Goal: Transaction & Acquisition: Purchase product/service

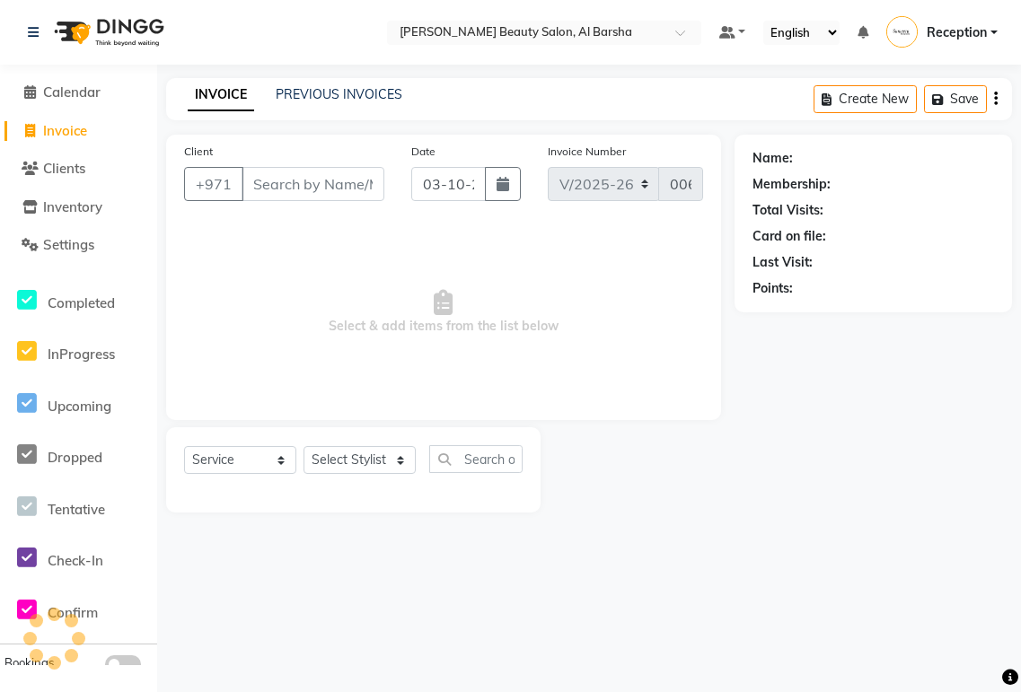
select select "5166"
select select "service"
click at [436, 187] on input "03-10-2025" at bounding box center [448, 184] width 75 height 34
select select "10"
select select "2025"
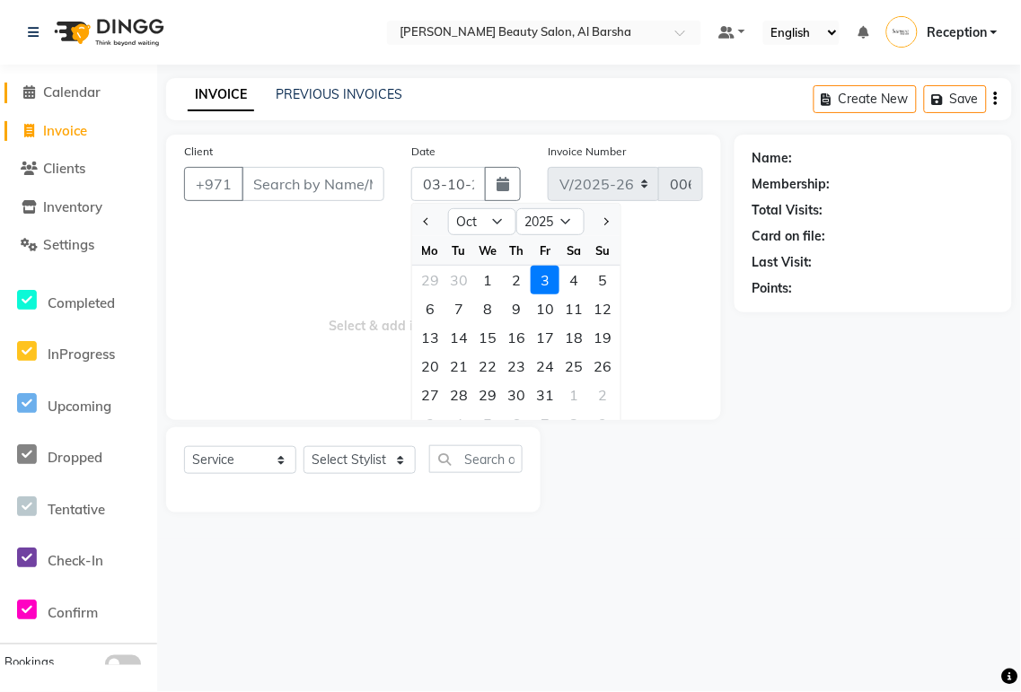
click at [68, 100] on span "Calendar" at bounding box center [71, 92] width 57 height 17
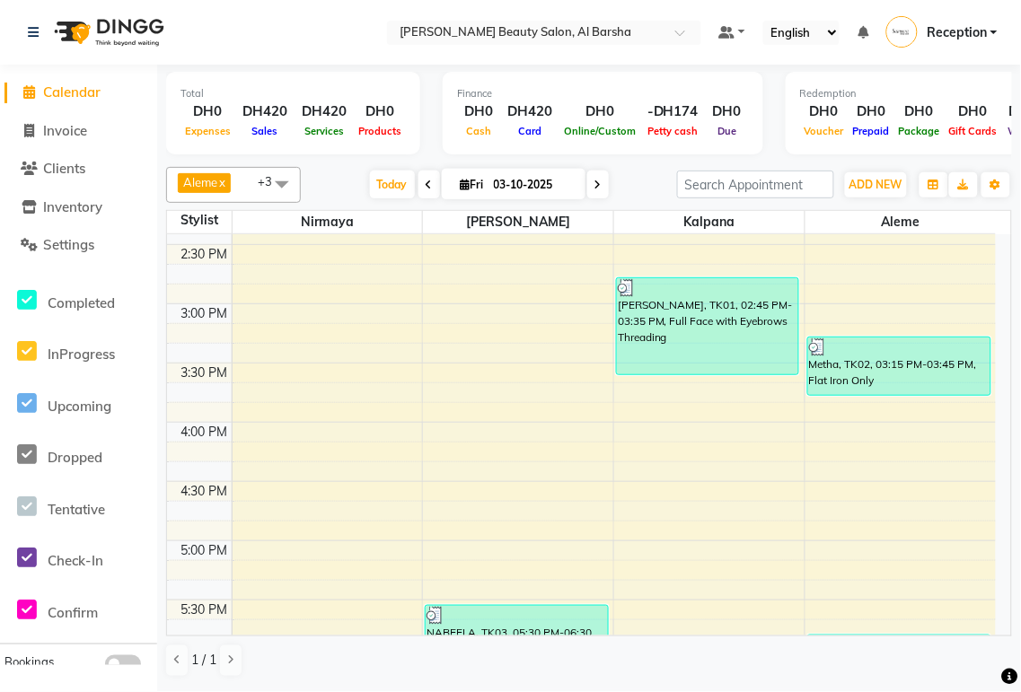
scroll to position [724, 0]
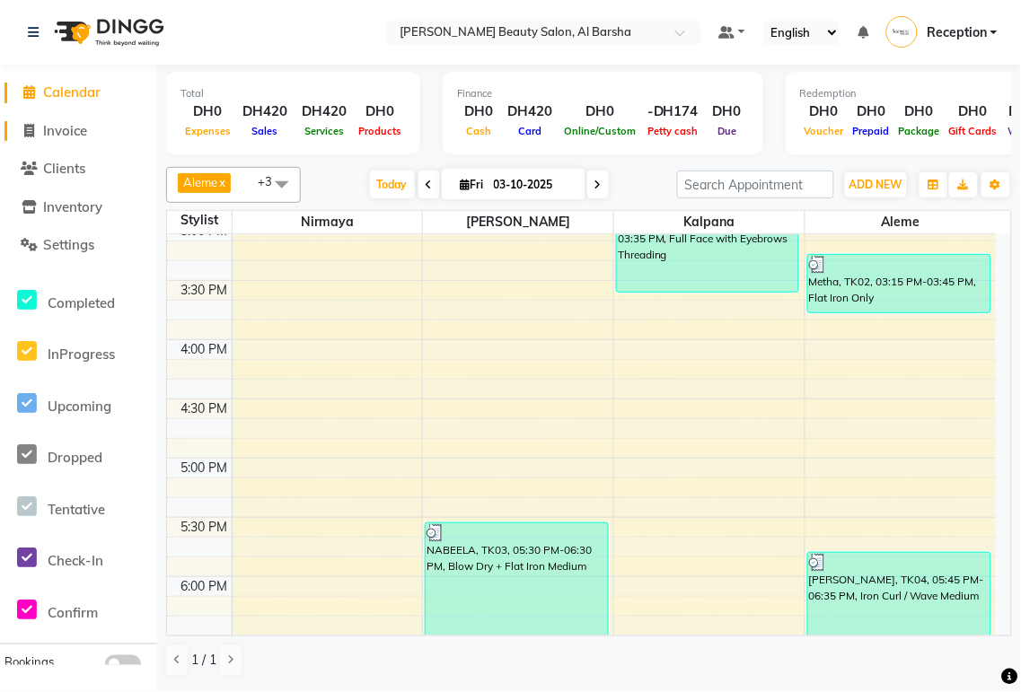
click at [52, 135] on span "Invoice" at bounding box center [65, 130] width 44 height 17
select select "service"
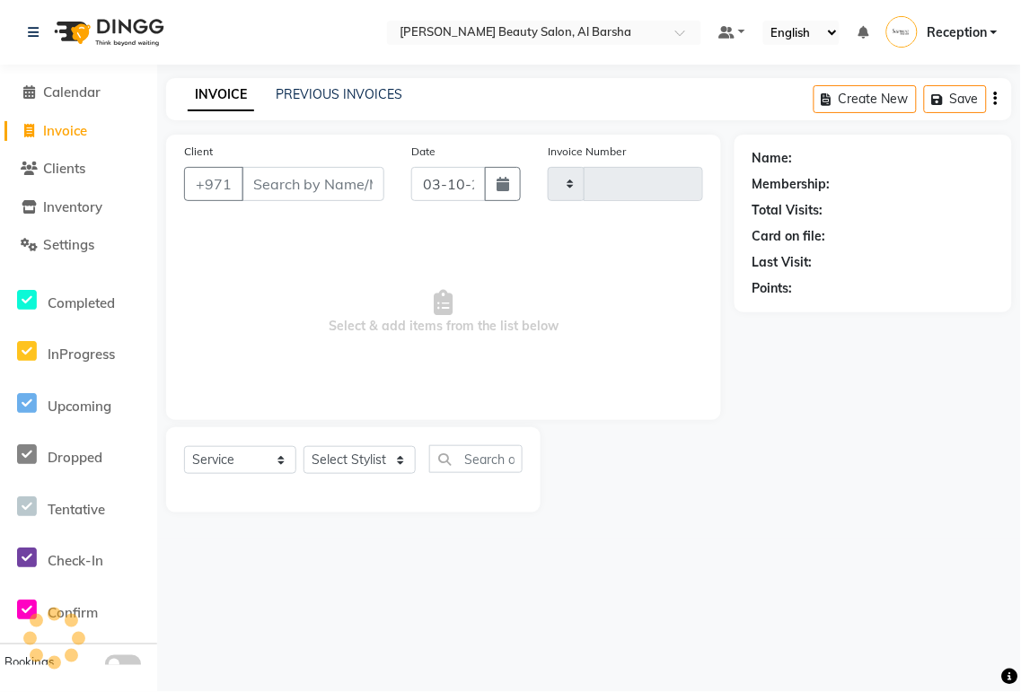
type input "0064"
select select "5166"
click at [462, 178] on input "03-10-2025" at bounding box center [448, 184] width 75 height 34
select select "10"
select select "2025"
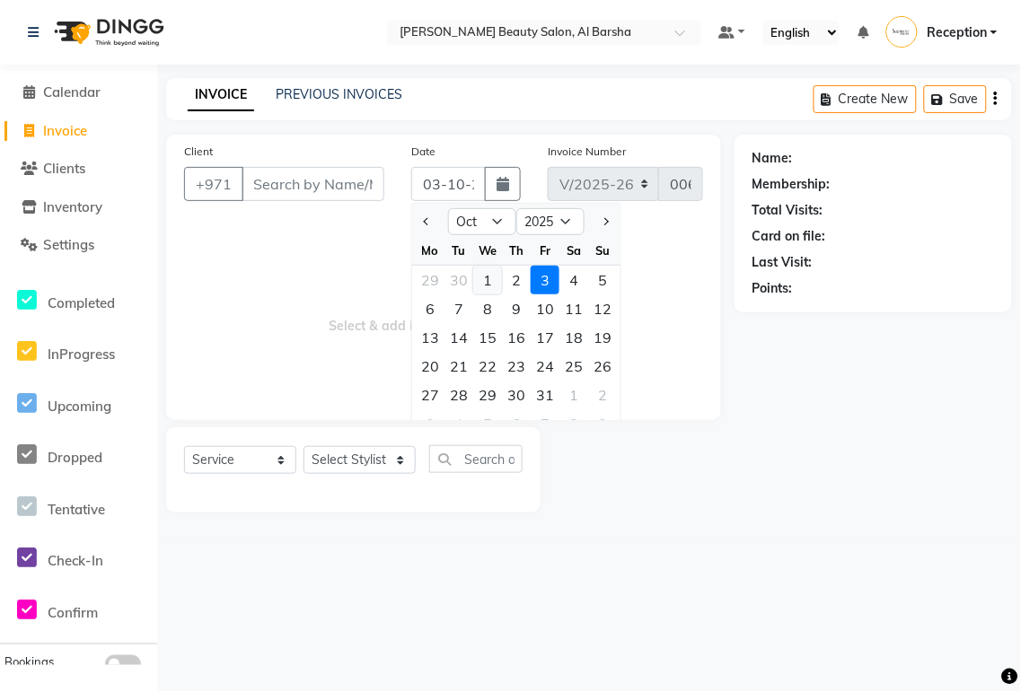
click at [485, 277] on div "1" at bounding box center [487, 280] width 29 height 29
type input "01-10-2025"
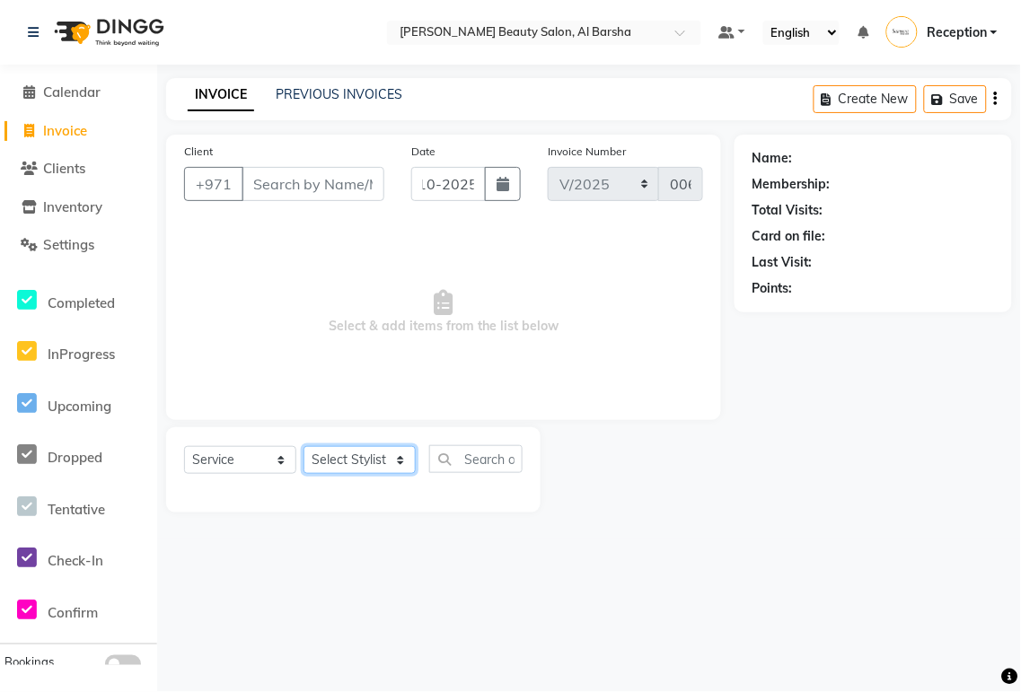
click at [365, 462] on select "Select Stylist [PERSON_NAME] [PERSON_NAME] Reception [PERSON_NAME]" at bounding box center [360, 460] width 112 height 28
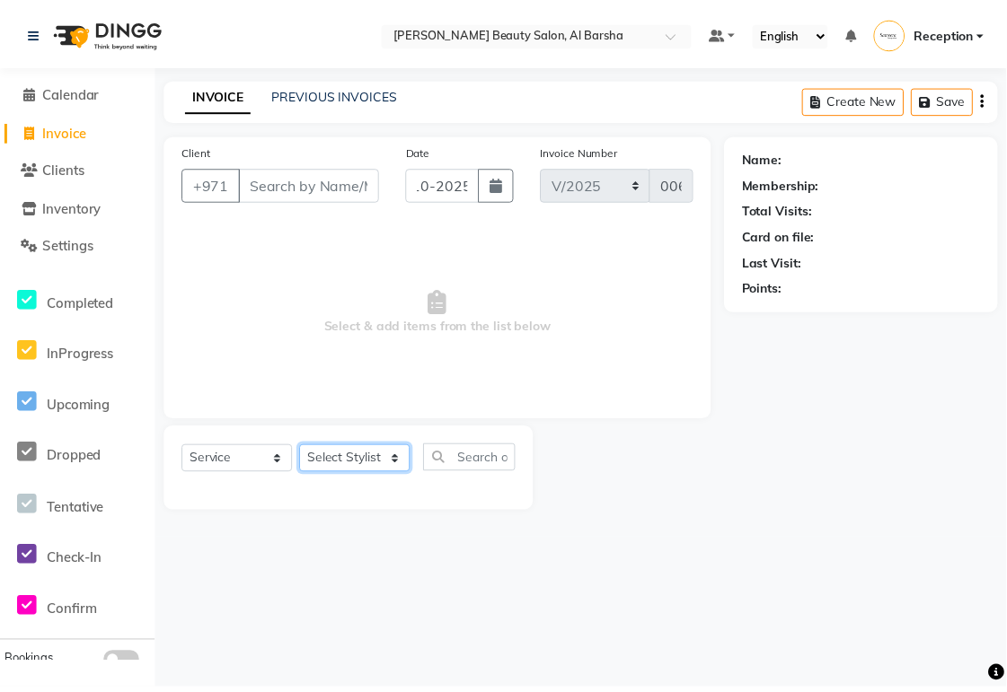
scroll to position [0, 0]
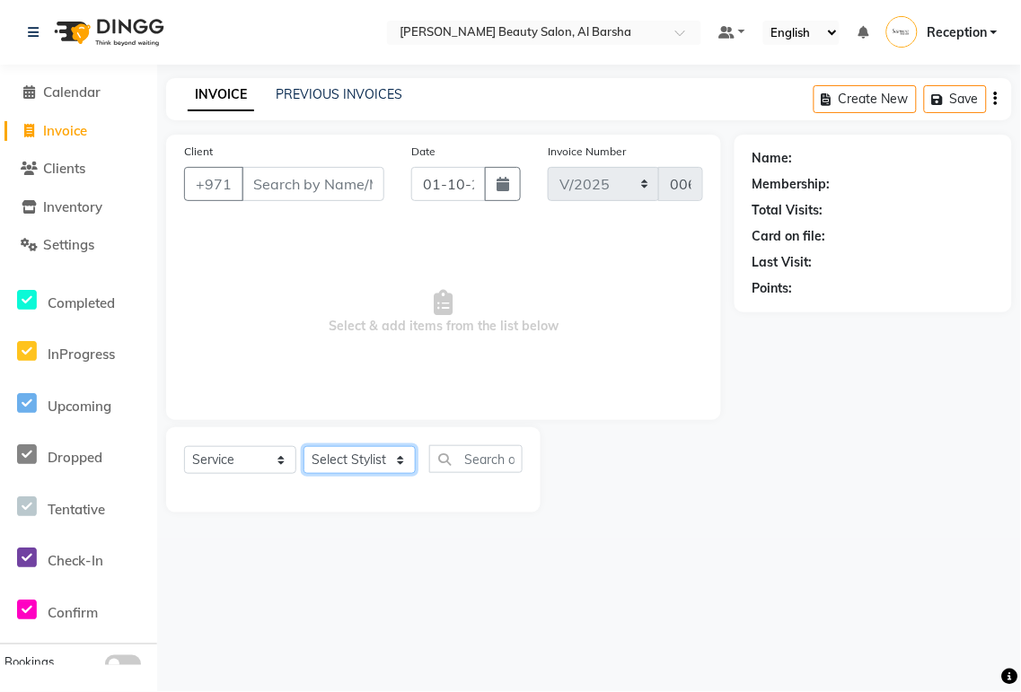
select select "92710"
click at [304, 447] on select "Select Stylist [PERSON_NAME] [PERSON_NAME] Reception [PERSON_NAME]" at bounding box center [360, 460] width 112 height 28
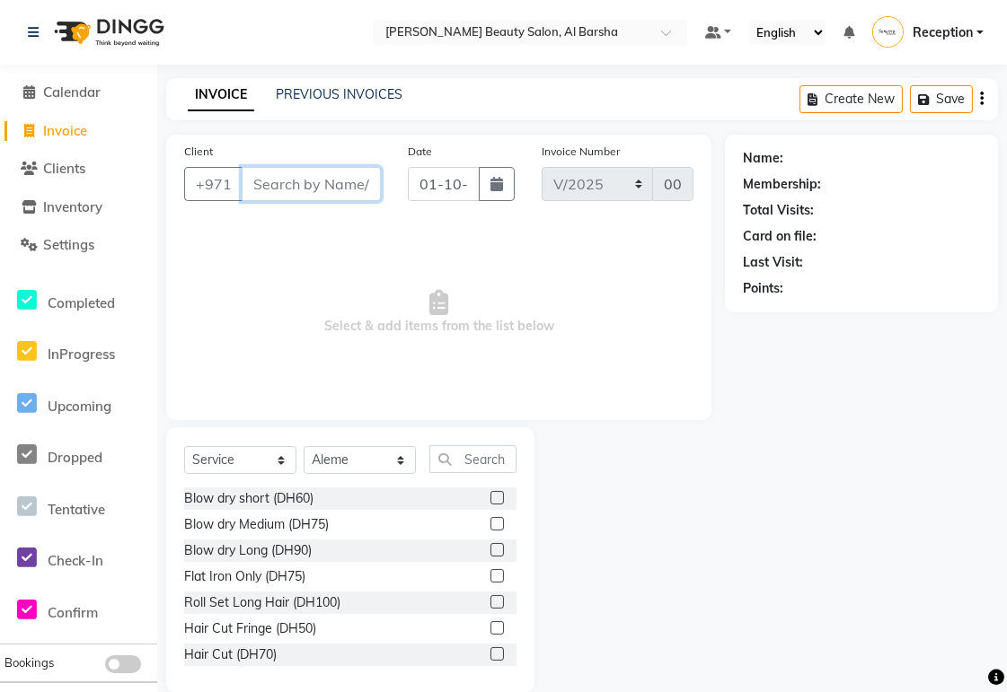
click at [295, 191] on input "Client" at bounding box center [311, 184] width 139 height 34
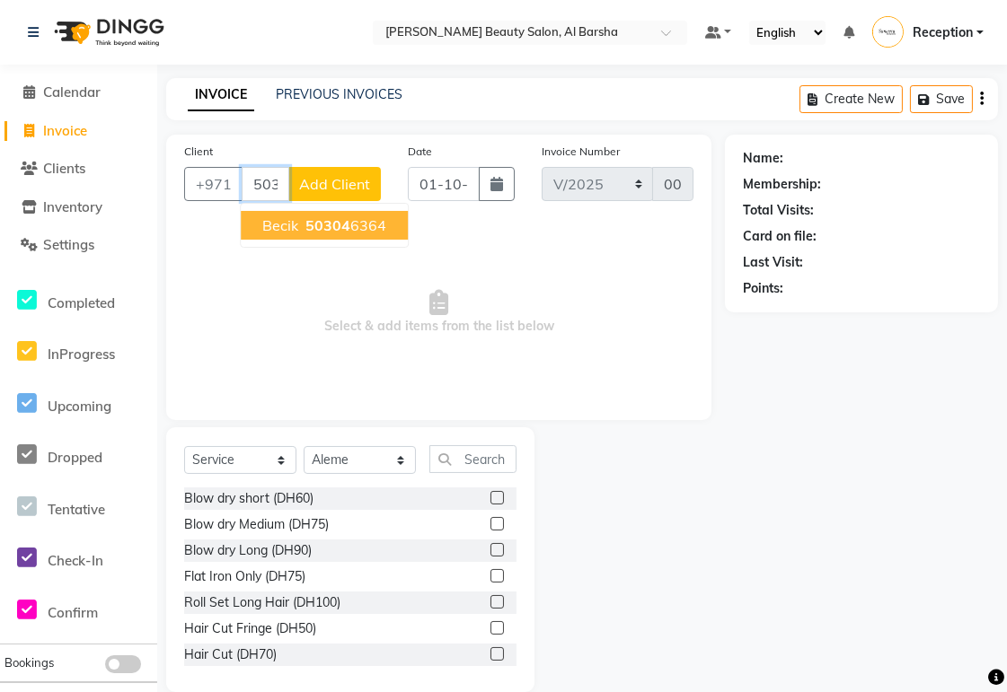
click at [271, 229] on span "Becik" at bounding box center [280, 225] width 36 height 18
type input "503046364"
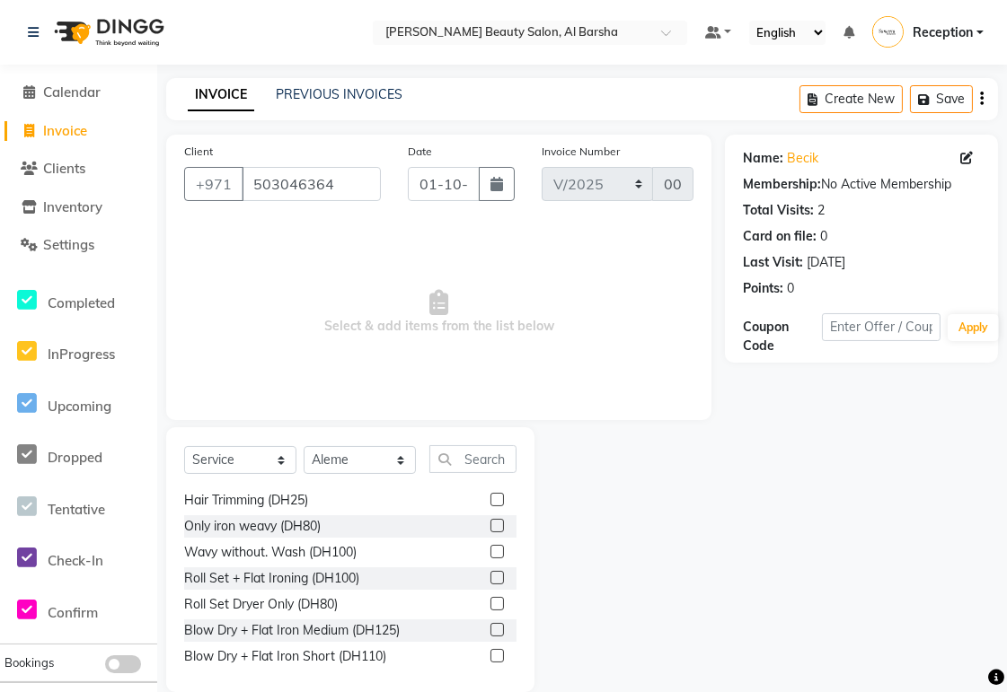
scroll to position [599, 0]
click at [490, 605] on label at bounding box center [496, 601] width 13 height 13
click at [490, 605] on input "checkbox" at bounding box center [496, 603] width 12 height 12
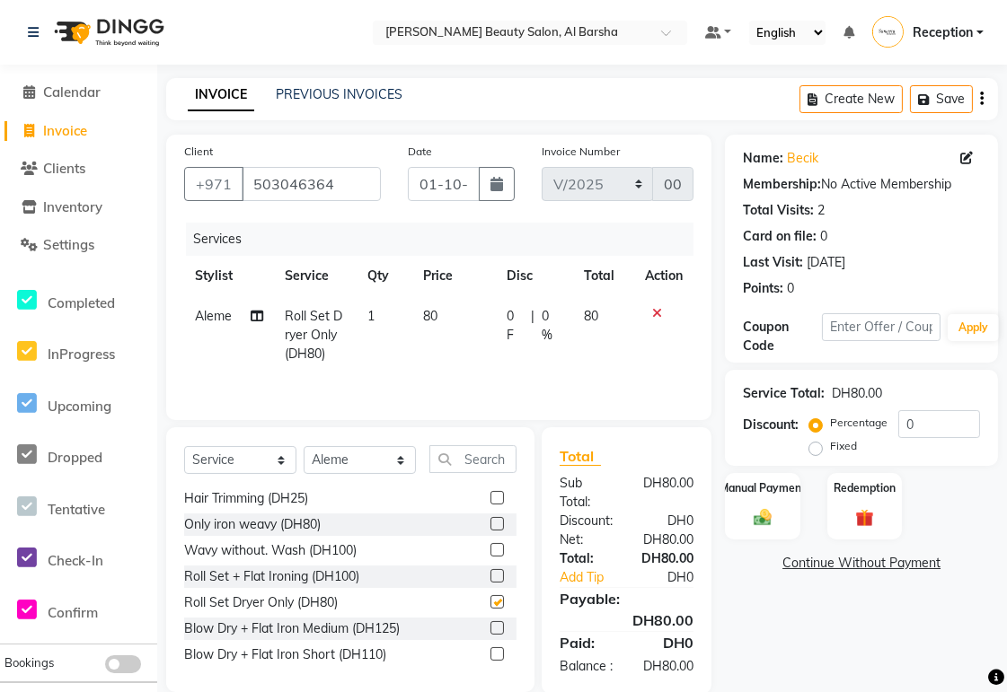
checkbox input "false"
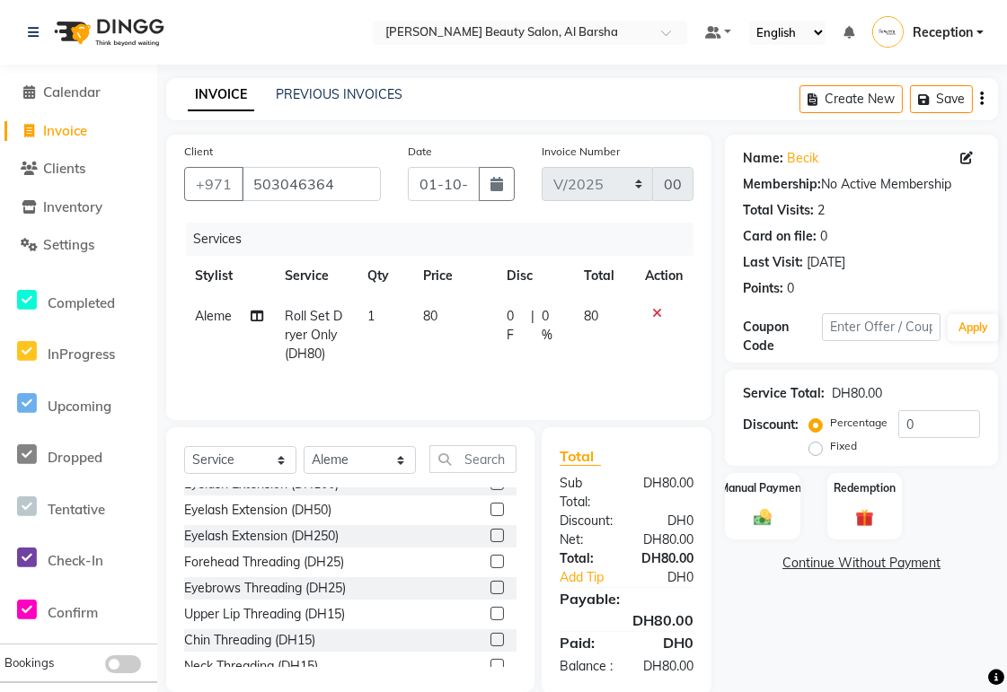
scroll to position [1524, 0]
click at [463, 462] on input "text" at bounding box center [472, 459] width 87 height 28
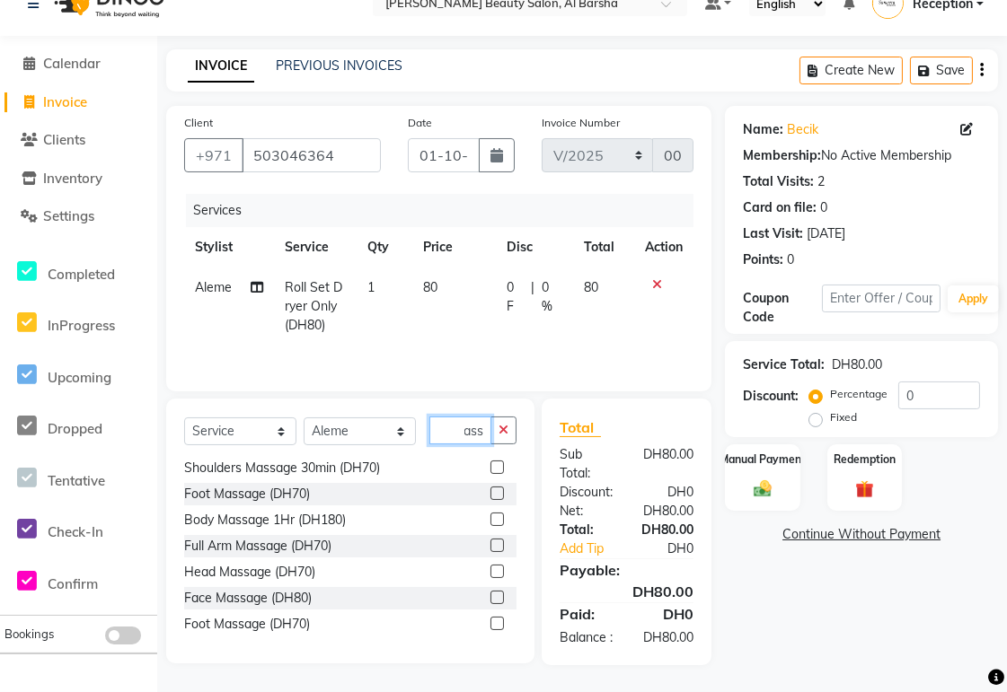
scroll to position [0, 0]
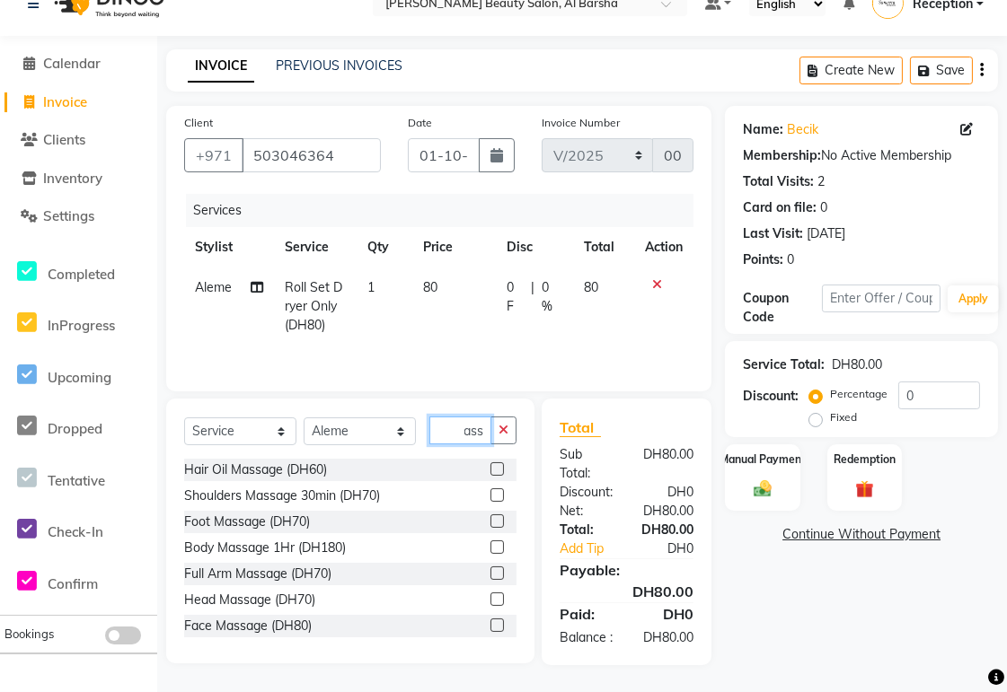
type input "mass"
click at [490, 462] on label at bounding box center [496, 468] width 13 height 13
click at [490, 464] on input "checkbox" at bounding box center [496, 470] width 12 height 12
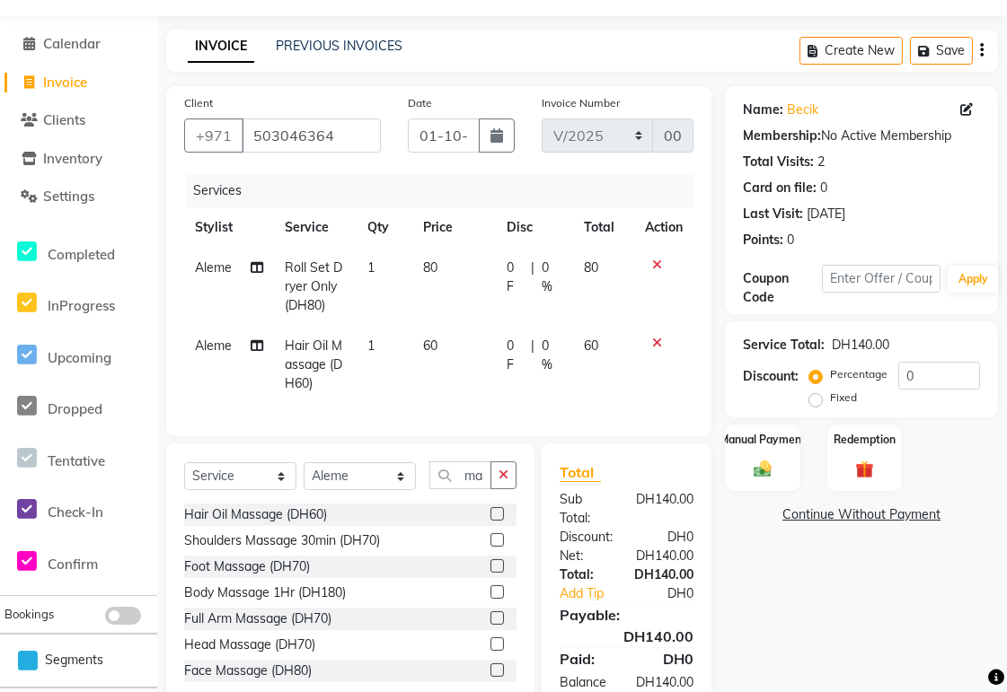
checkbox input "false"
click at [505, 481] on icon "button" at bounding box center [503, 475] width 10 height 13
click at [471, 489] on input "text" at bounding box center [472, 476] width 87 height 28
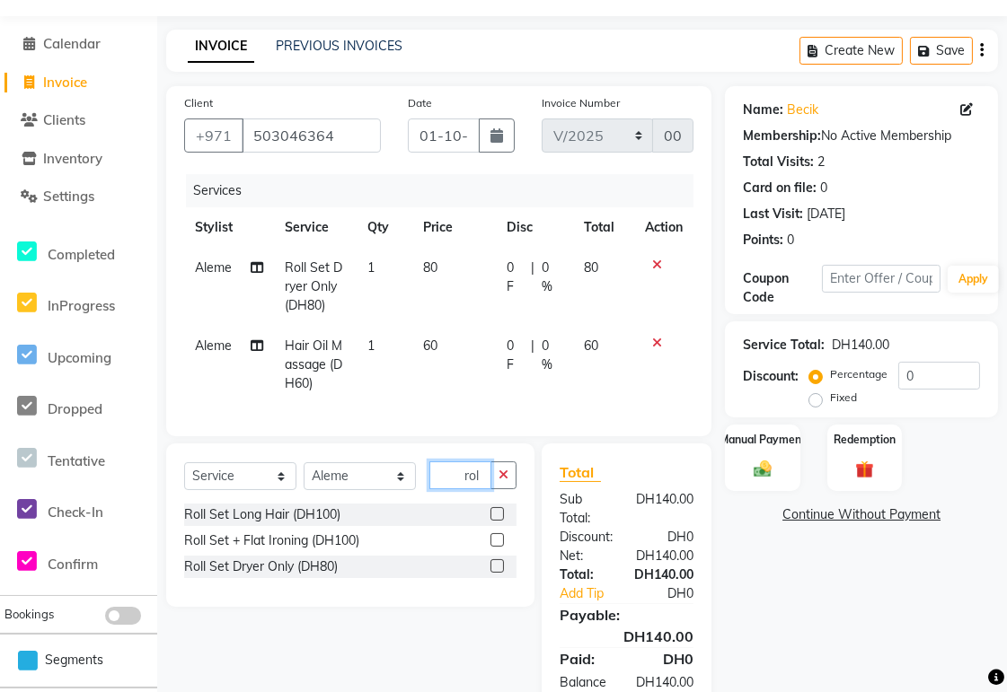
type input "rol"
click at [497, 573] on label at bounding box center [496, 565] width 13 height 13
click at [497, 573] on input "checkbox" at bounding box center [496, 567] width 12 height 12
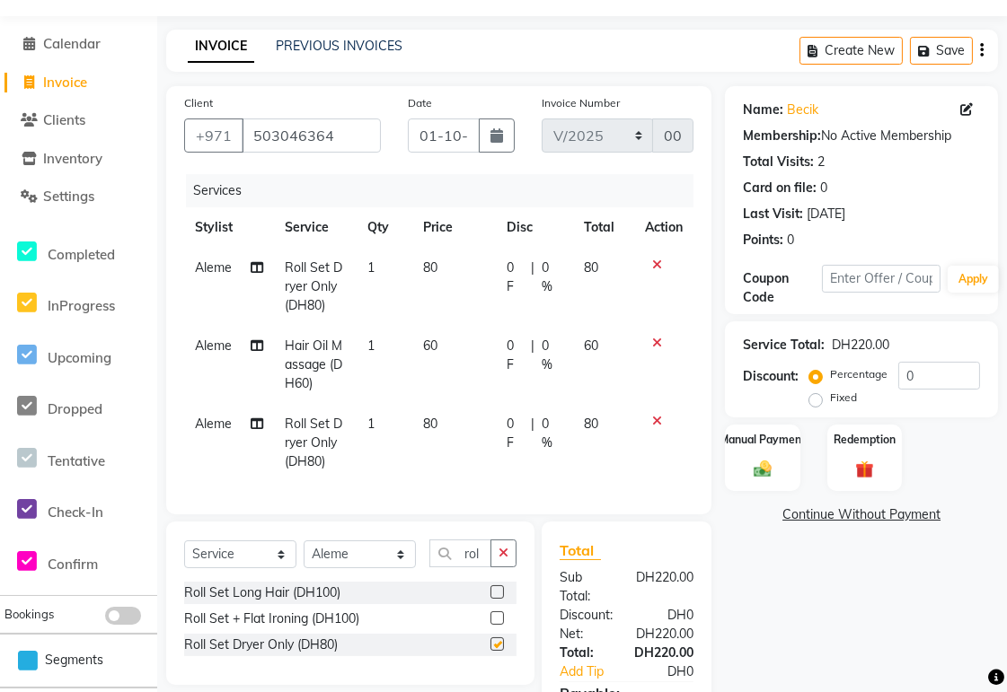
checkbox input "false"
click at [426, 431] on span "80" at bounding box center [430, 424] width 14 height 16
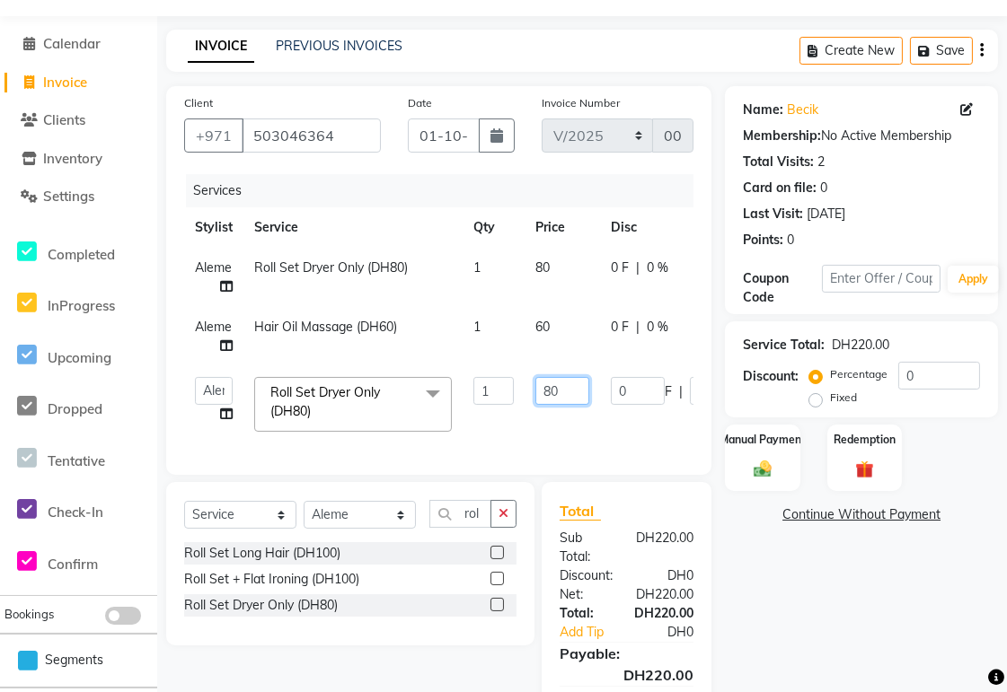
click at [564, 389] on input "80" at bounding box center [562, 391] width 54 height 28
type input "8"
type input "70"
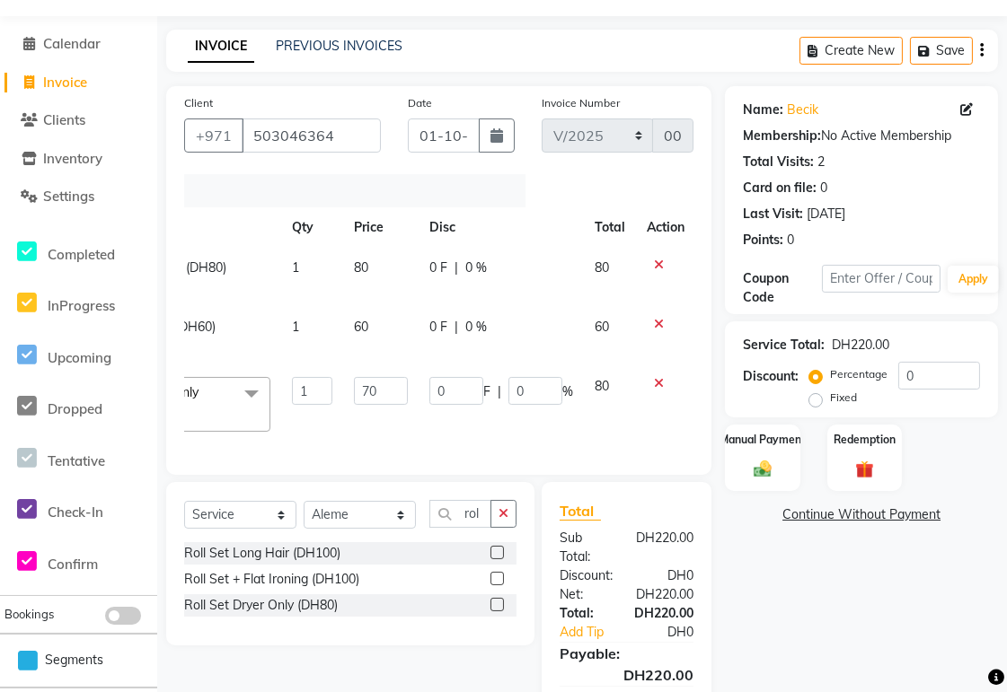
click at [656, 382] on tbody "Aleme Roll Set Dryer Only (DH80) 1 80 0 F | 0 % 80 Aleme Hair Oil Massage (DH60…" at bounding box center [349, 345] width 692 height 195
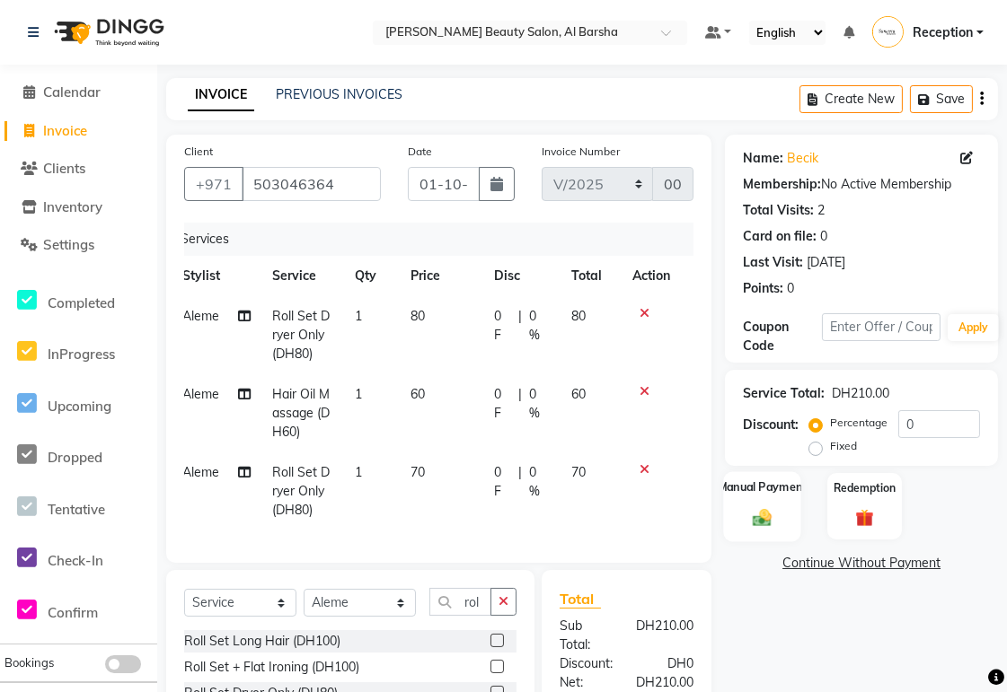
click at [738, 508] on div "Manual Payment" at bounding box center [763, 506] width 78 height 70
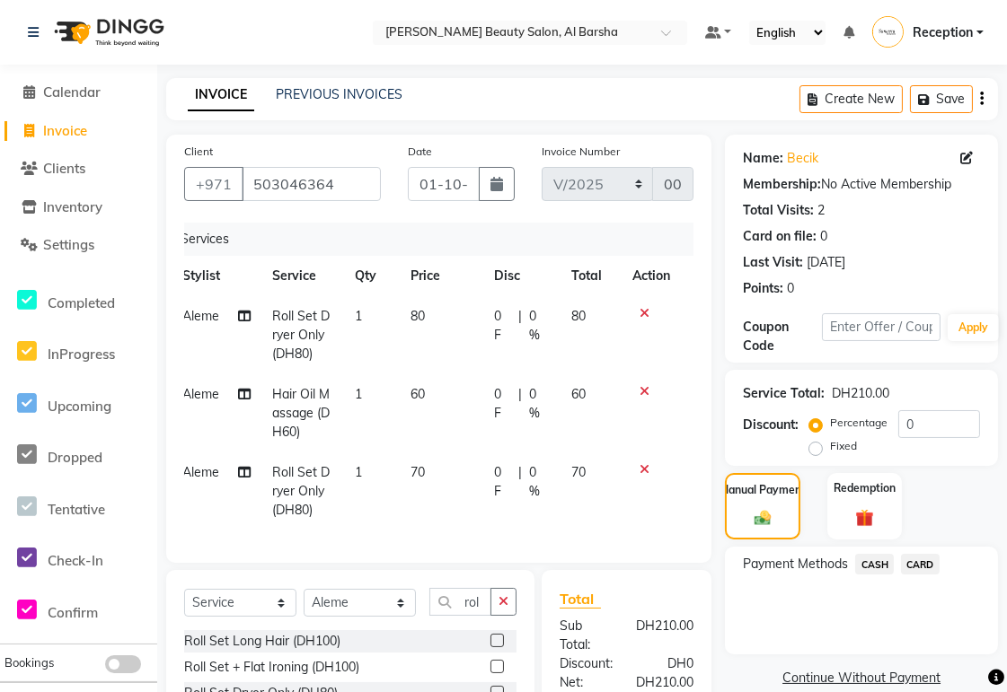
click at [922, 559] on span "CARD" at bounding box center [920, 564] width 39 height 21
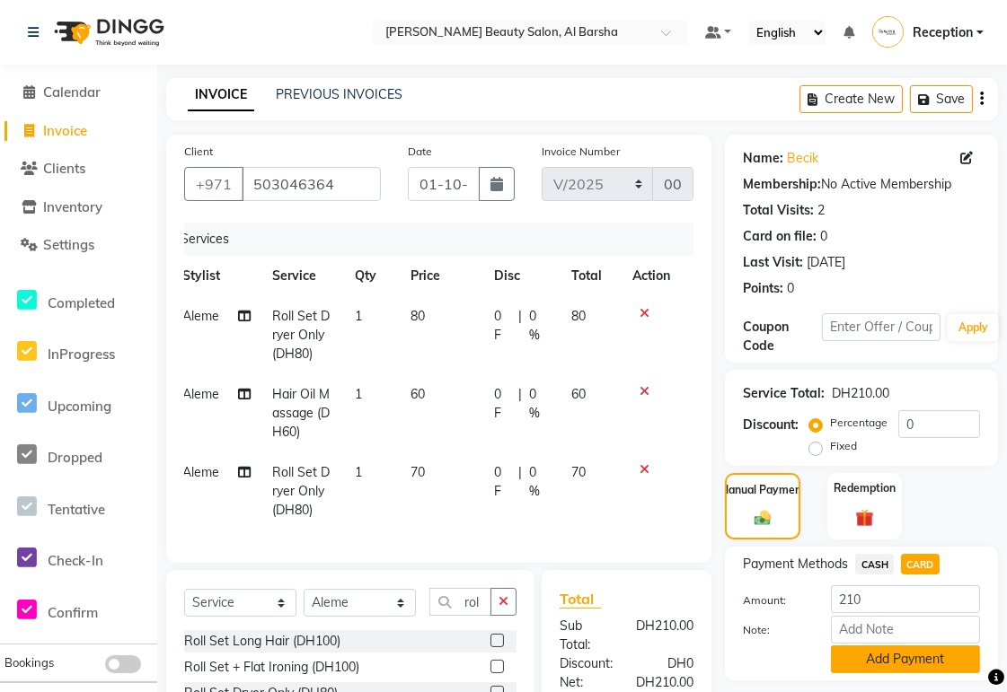
click at [946, 667] on button "Add Payment" at bounding box center [905, 660] width 149 height 28
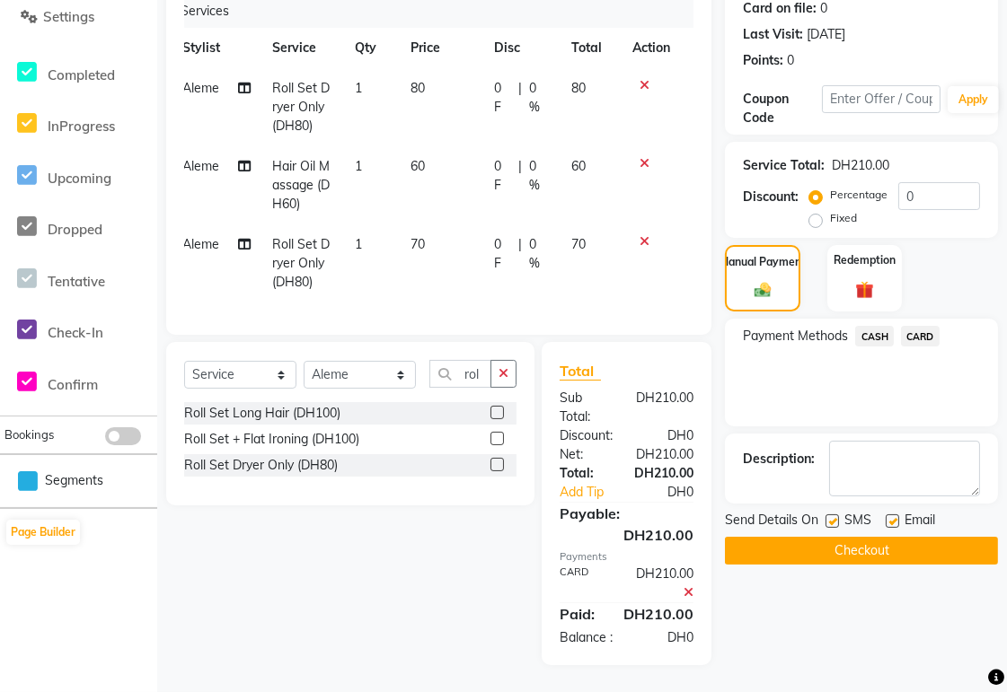
scroll to position [261, 0]
click at [887, 537] on button "Checkout" at bounding box center [861, 551] width 273 height 28
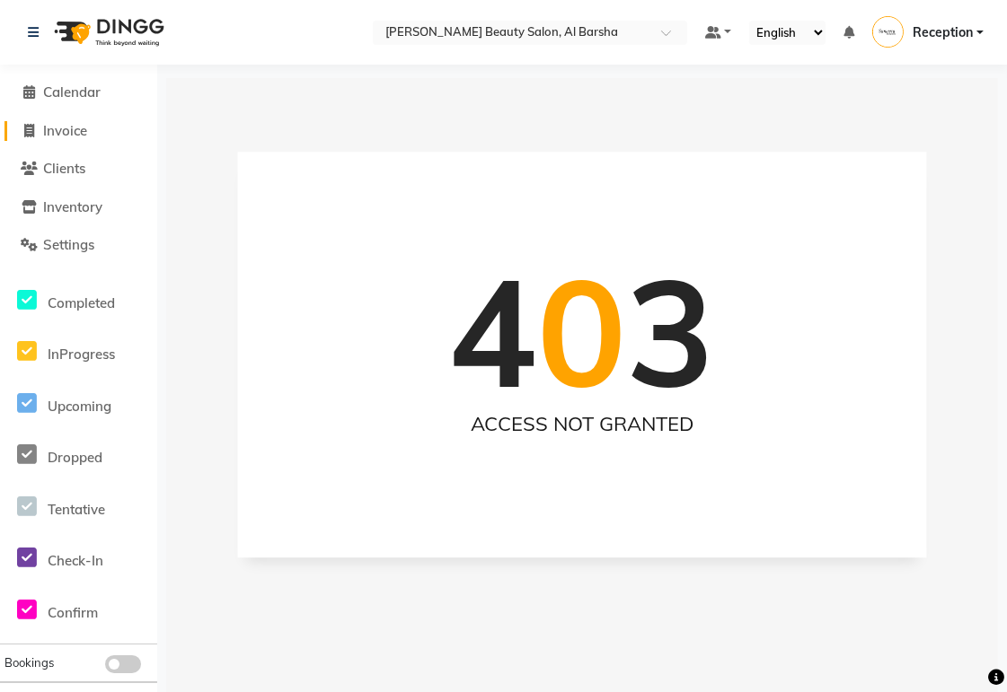
click at [49, 136] on span "Invoice" at bounding box center [65, 130] width 44 height 17
select select "service"
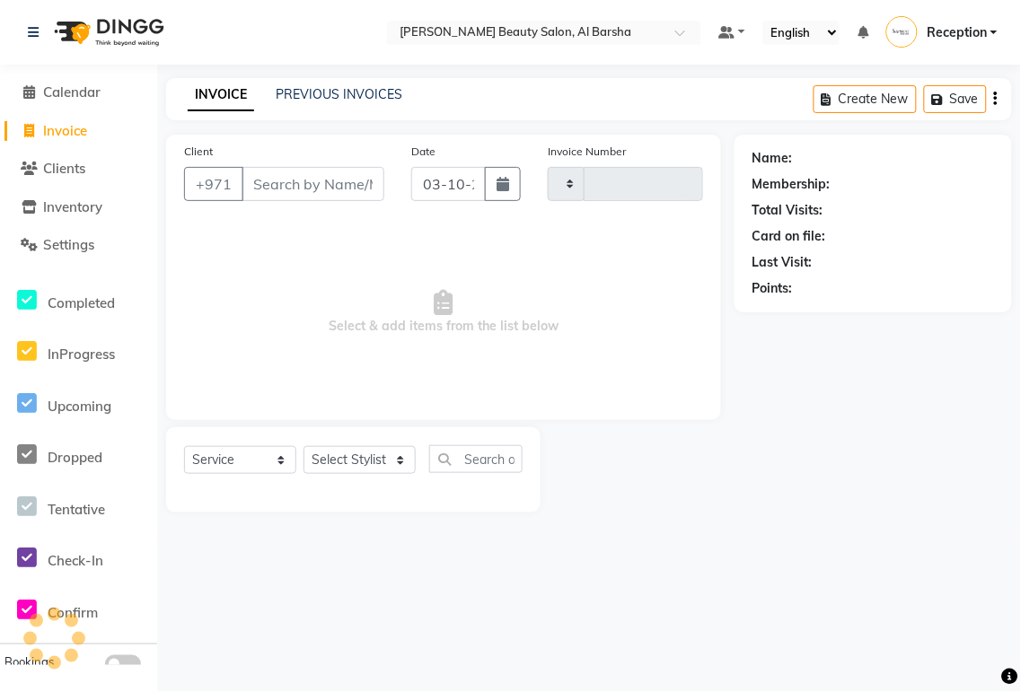
type input "0065"
select select "5166"
type input "0548889799"
click at [346, 182] on span "Add Client" at bounding box center [338, 184] width 71 height 18
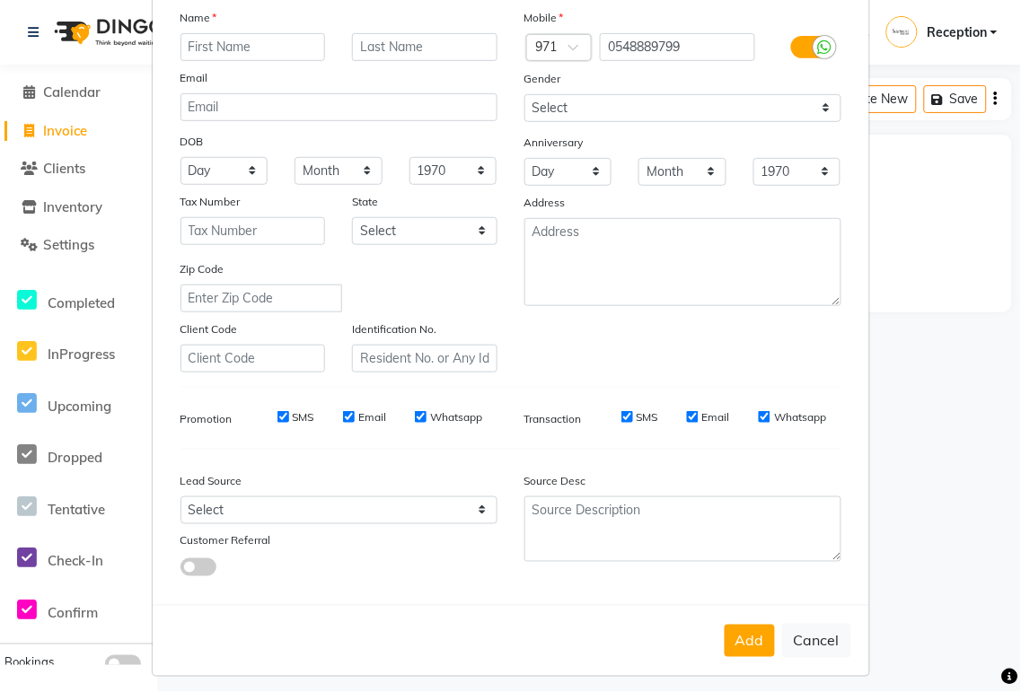
scroll to position [137, 0]
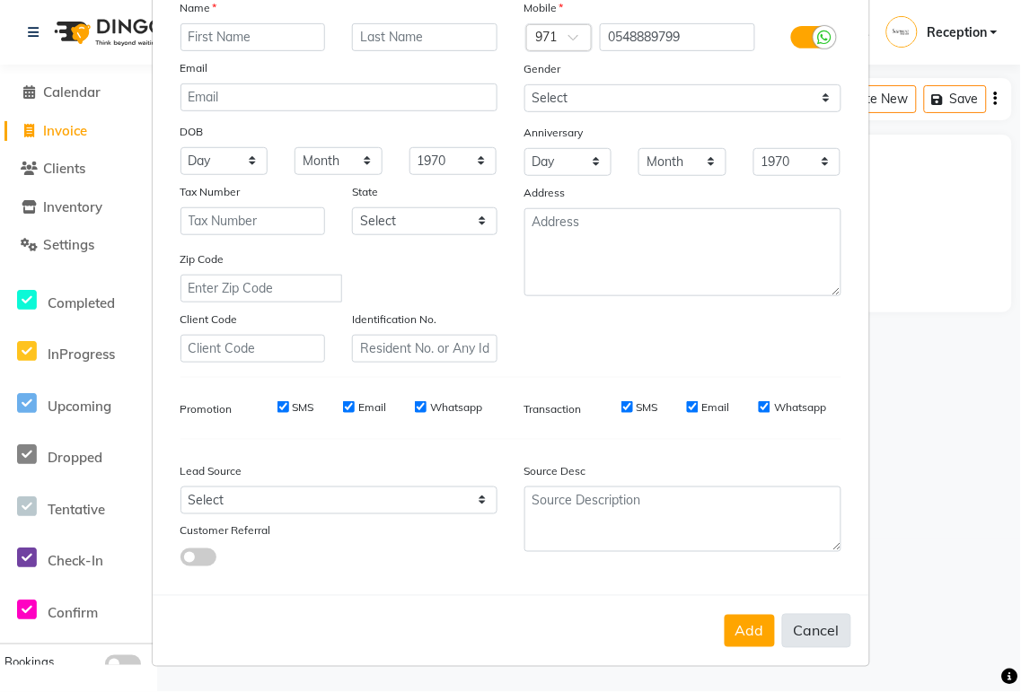
click at [819, 626] on button "Cancel" at bounding box center [816, 631] width 69 height 34
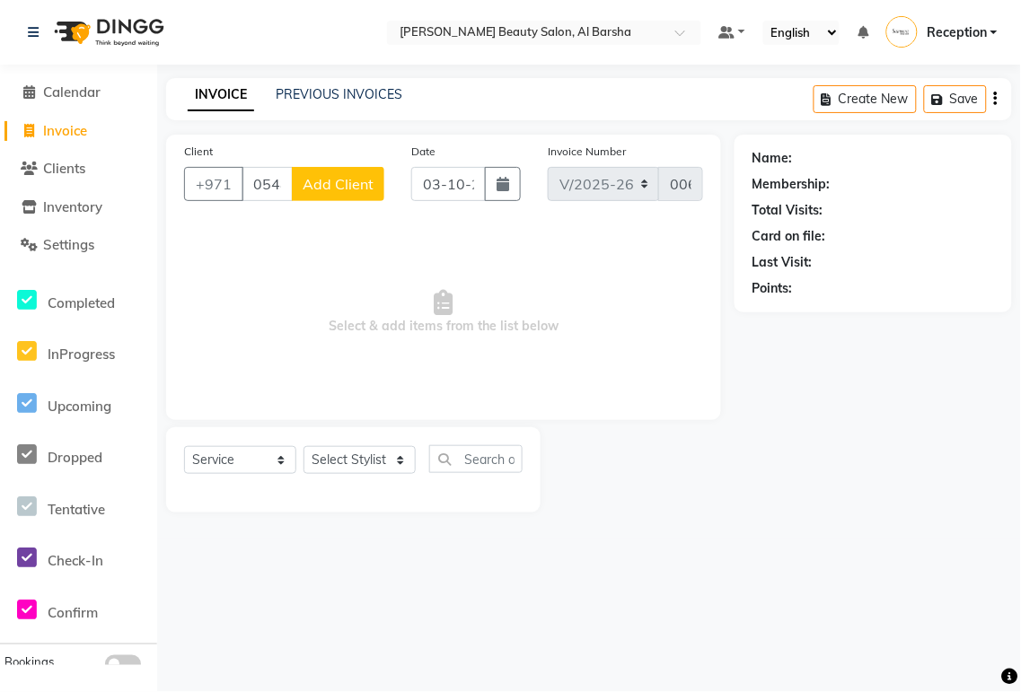
select select
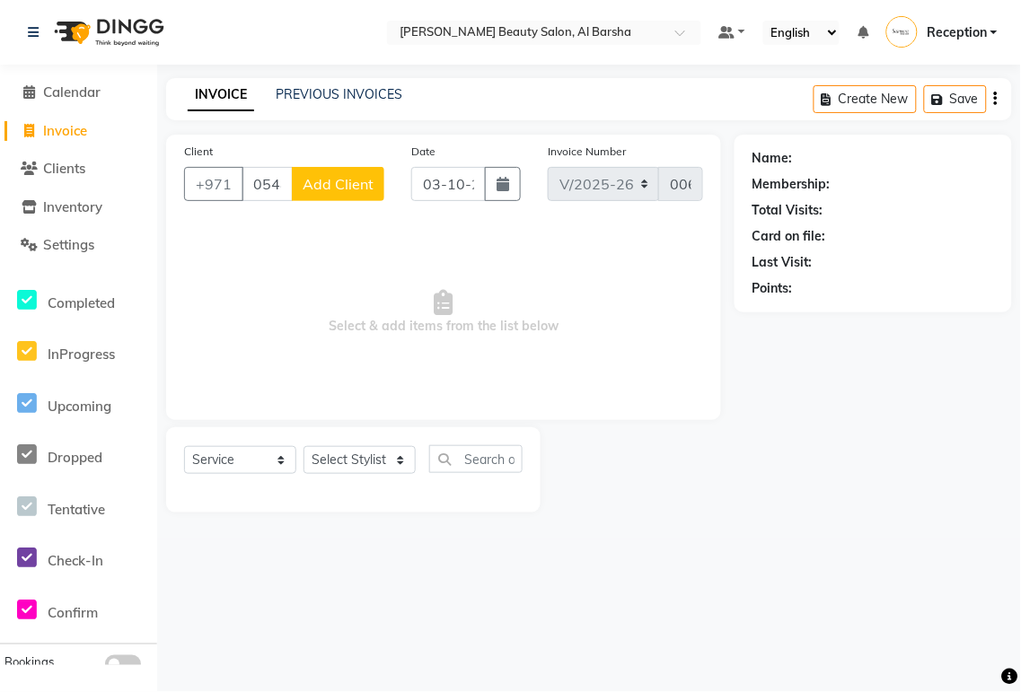
select select
checkbox input "false"
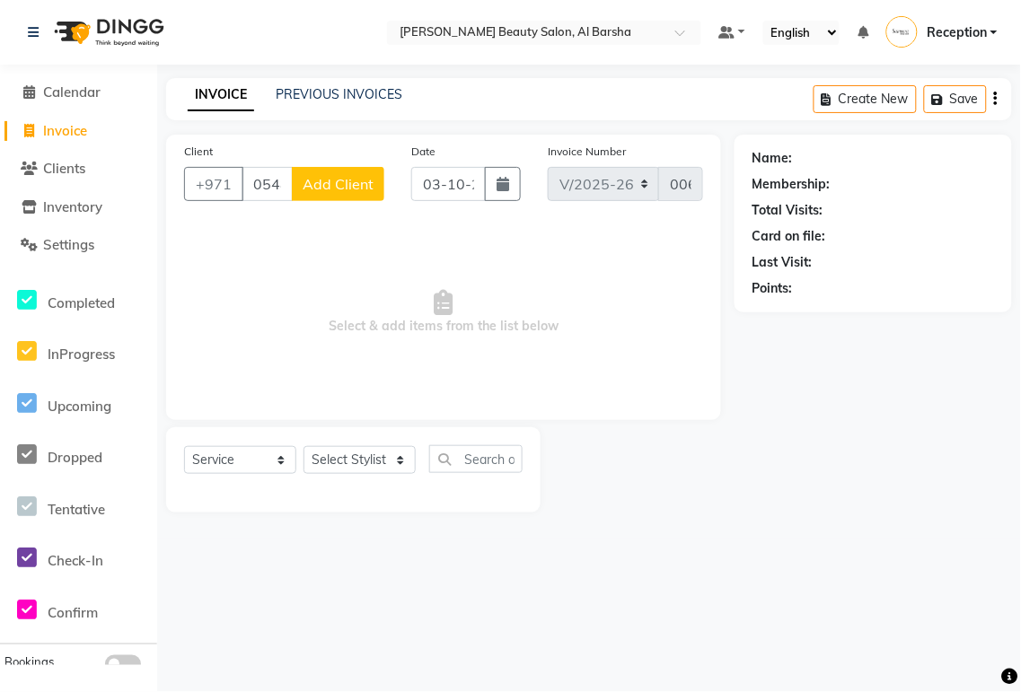
checkbox input "false"
click at [452, 184] on input "03-10-2025" at bounding box center [448, 184] width 75 height 34
select select "10"
select select "2025"
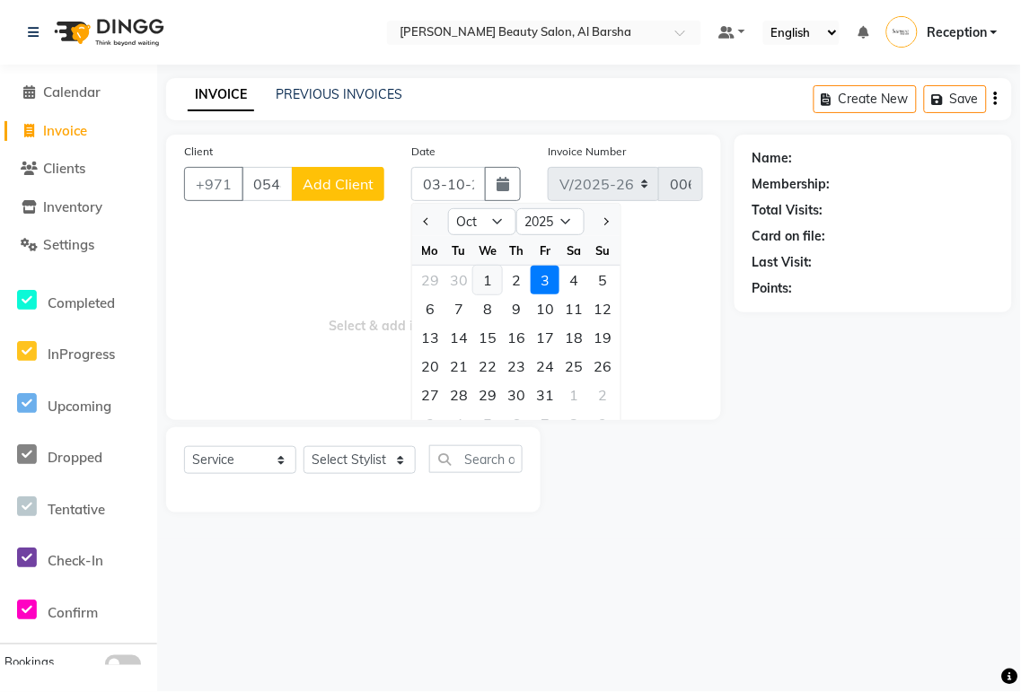
click at [489, 283] on div "1" at bounding box center [487, 280] width 29 height 29
type input "01-10-2025"
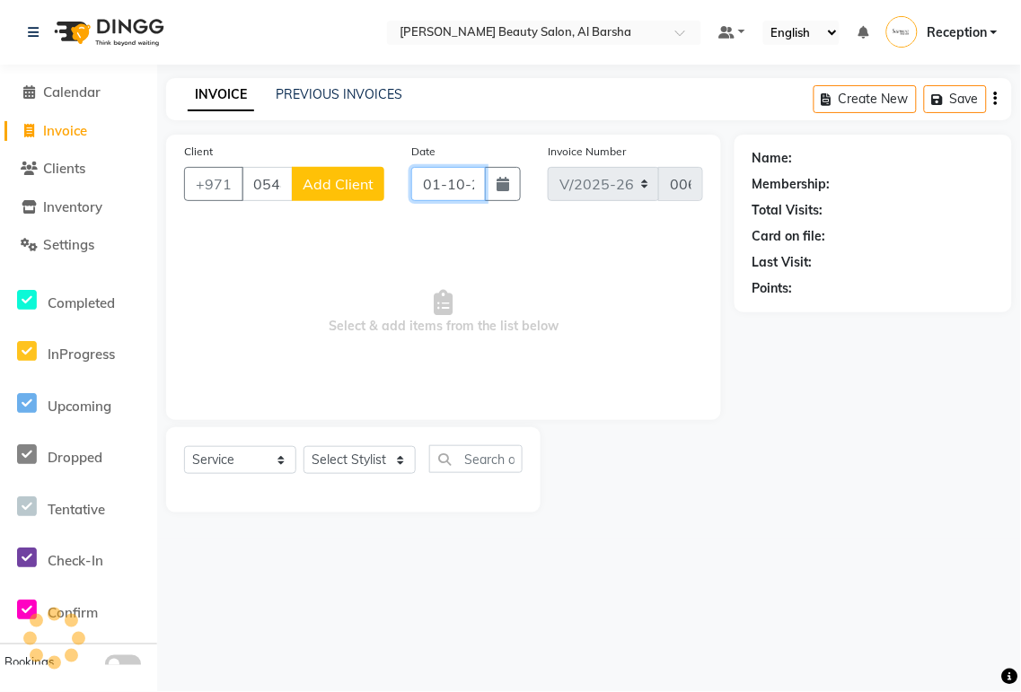
scroll to position [0, 30]
click at [341, 189] on span "Add Client" at bounding box center [338, 184] width 71 height 18
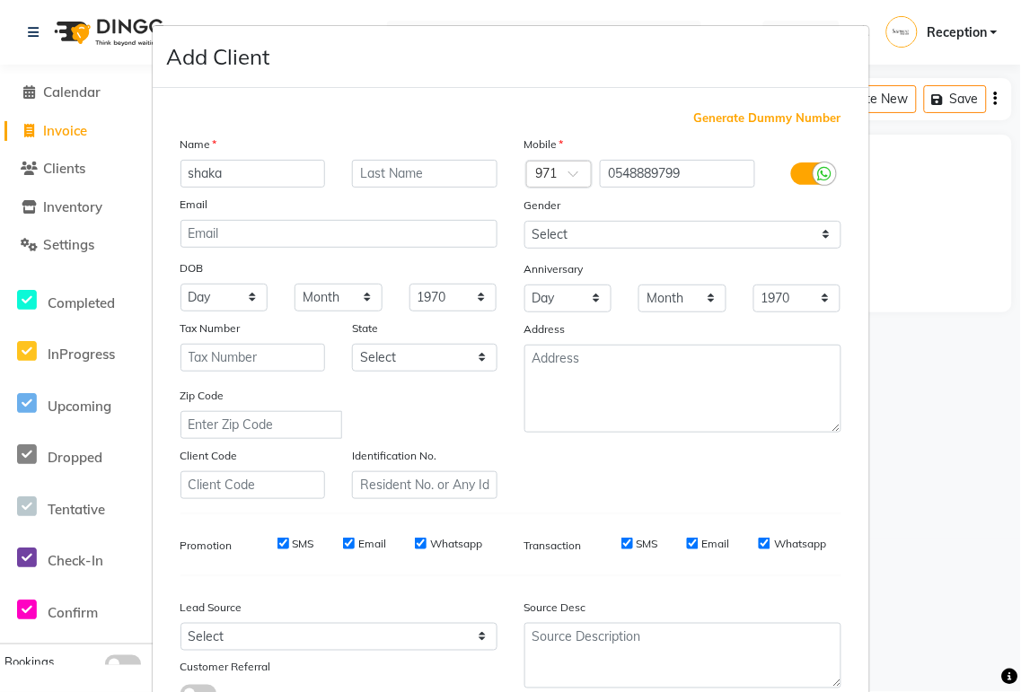
scroll to position [137, 0]
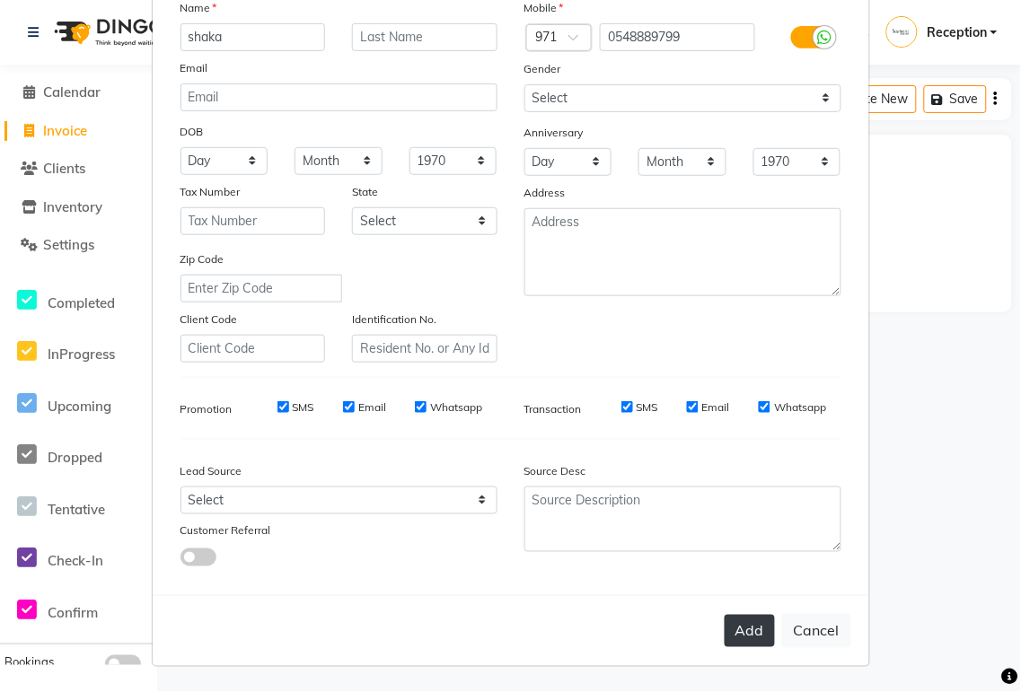
type input "shaka"
click at [740, 633] on button "Add" at bounding box center [750, 631] width 50 height 32
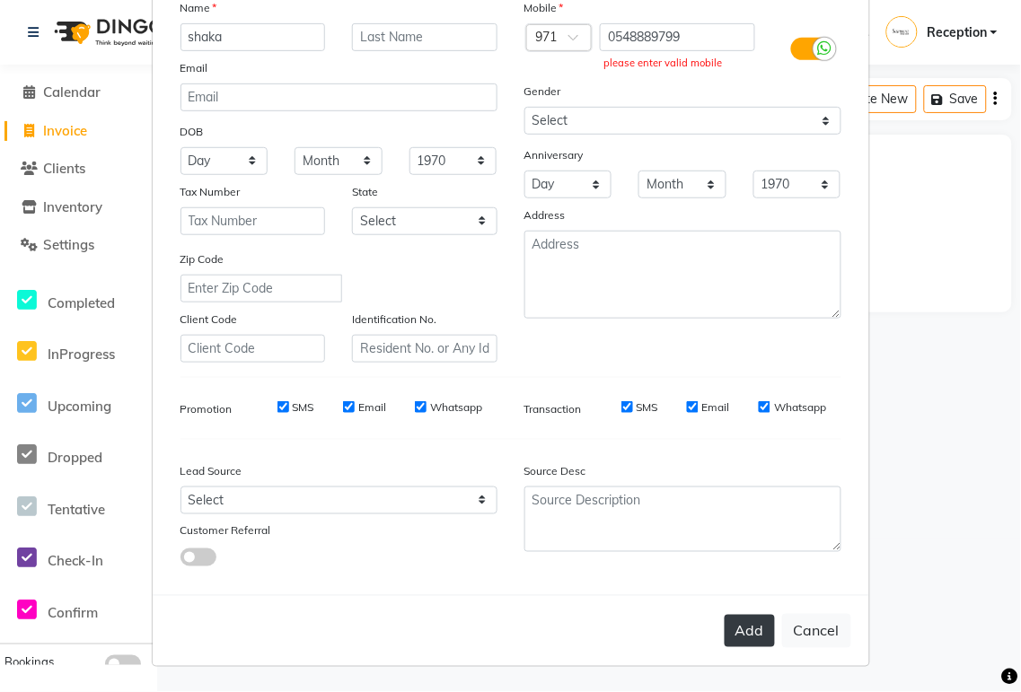
click at [730, 630] on button "Add" at bounding box center [750, 631] width 50 height 32
click at [955, 477] on ngb-modal-window "Add Client Generate Dummy Number Name shaka Email DOB Day 01 02 03 04 05 06 07 …" at bounding box center [510, 346] width 1021 height 692
click at [731, 632] on button "Add" at bounding box center [750, 631] width 50 height 32
click at [616, 36] on input "0548889799" at bounding box center [677, 37] width 155 height 28
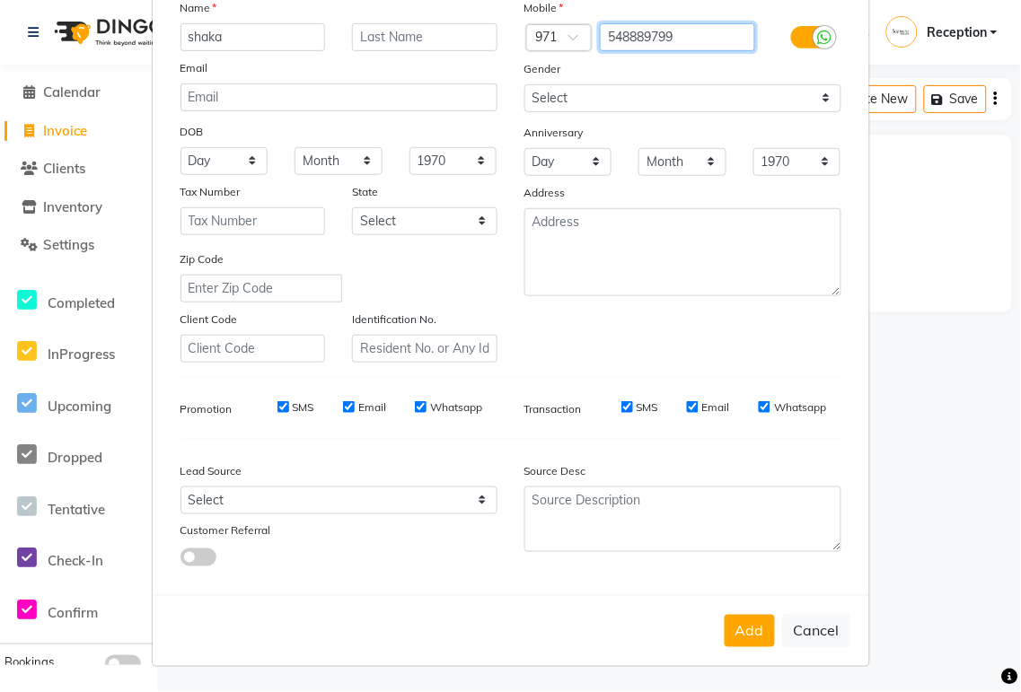
click at [705, 34] on input "548889799" at bounding box center [677, 37] width 155 height 28
type input "548889799"
click at [735, 632] on button "Add" at bounding box center [750, 631] width 50 height 32
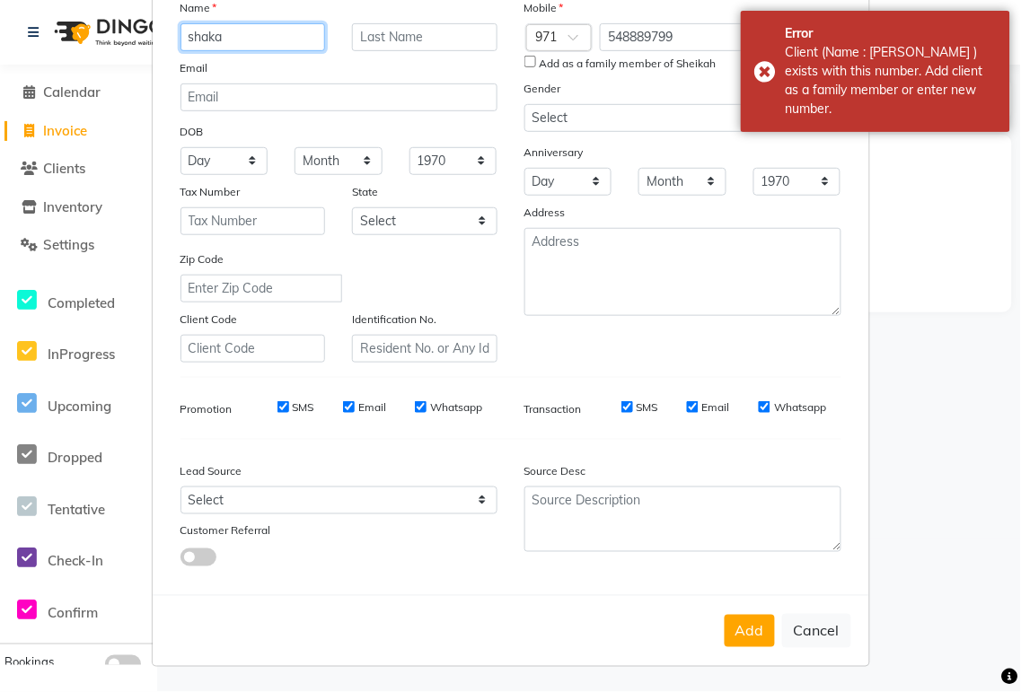
click at [239, 37] on input "shaka" at bounding box center [252, 37] width 145 height 28
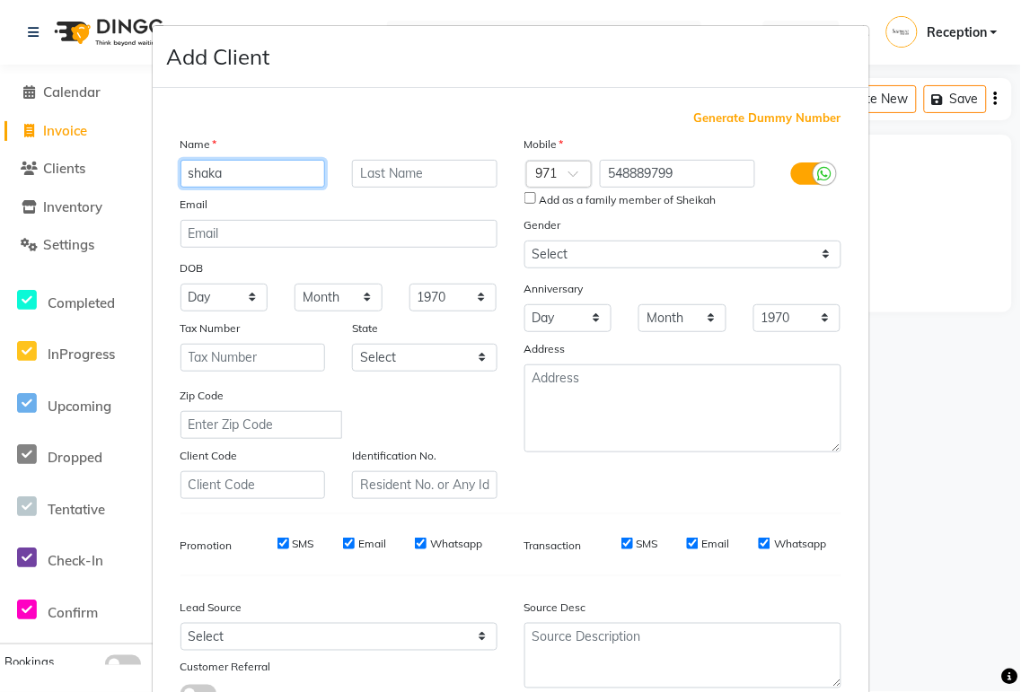
scroll to position [1, 0]
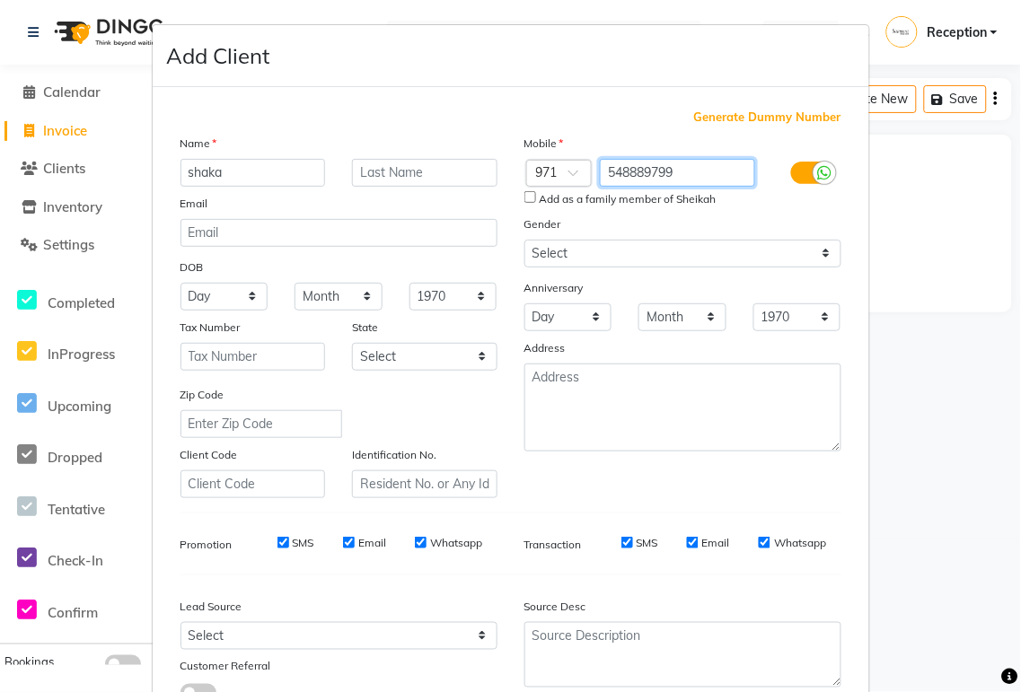
click at [689, 176] on input "548889799" at bounding box center [677, 173] width 155 height 28
click at [251, 174] on input "shaka" at bounding box center [252, 173] width 145 height 28
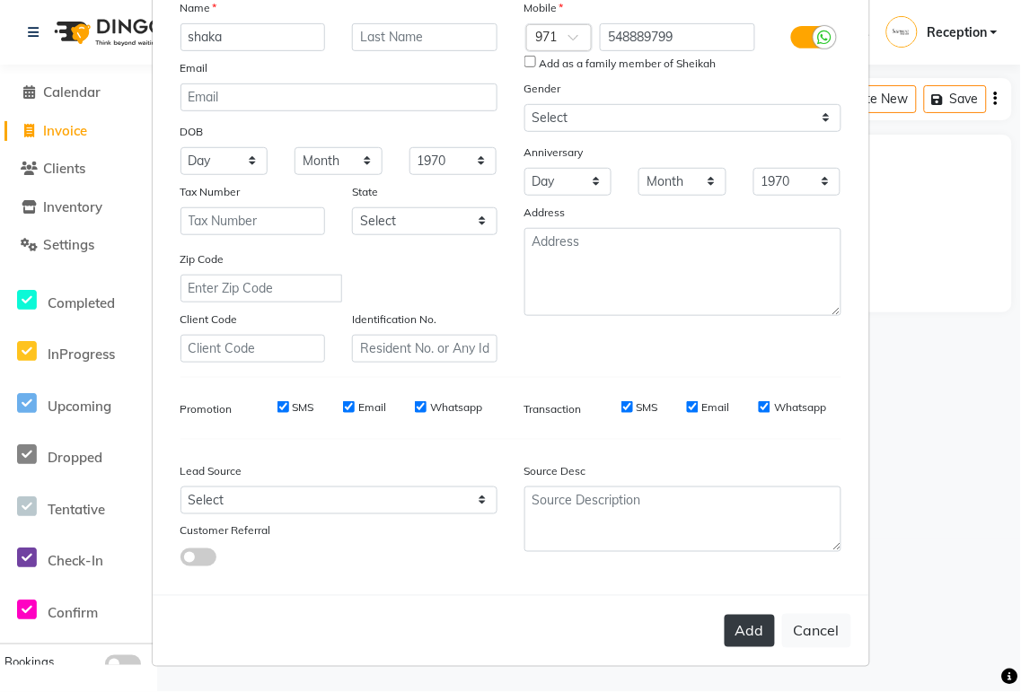
click at [729, 639] on button "Add" at bounding box center [750, 631] width 50 height 32
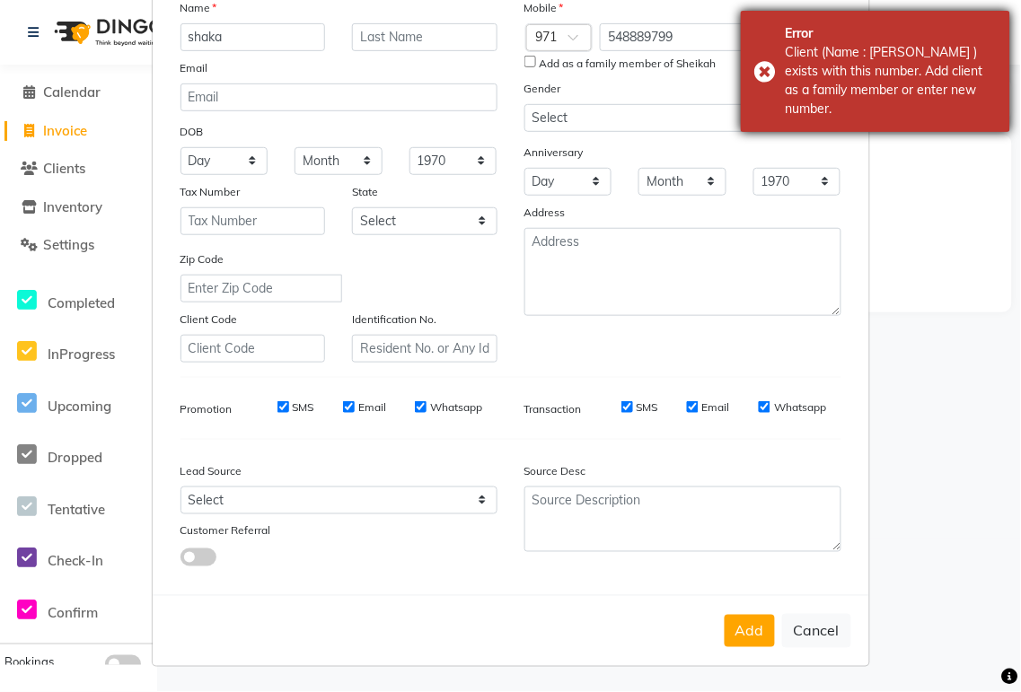
click at [764, 60] on div "Error Client (Name : [PERSON_NAME] ) exists with this number. Add client as a f…" at bounding box center [875, 71] width 269 height 121
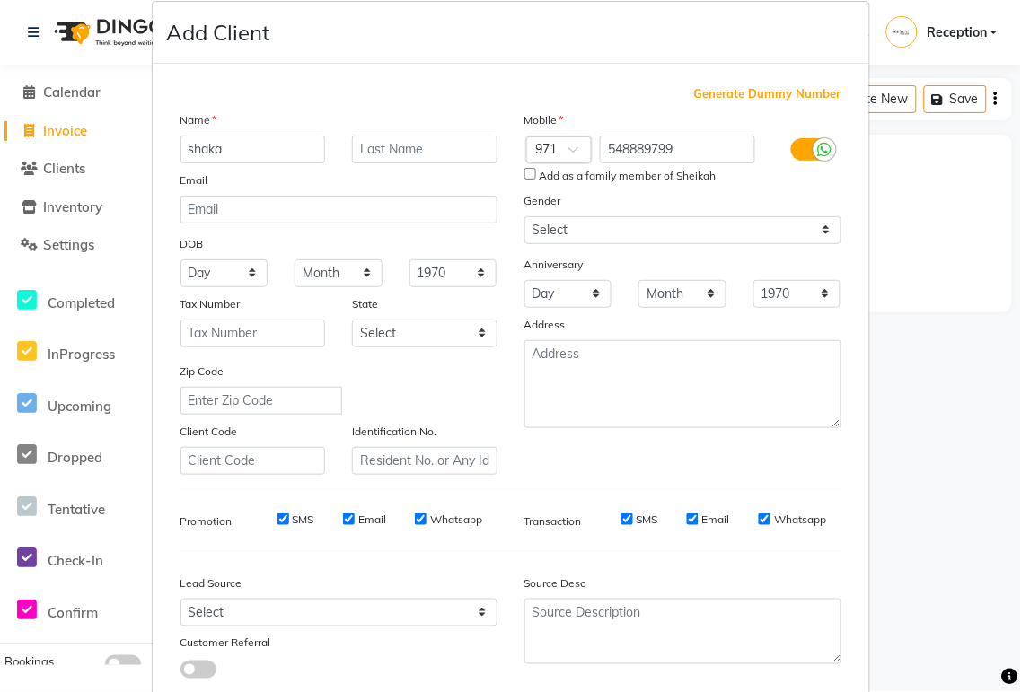
scroll to position [0, 0]
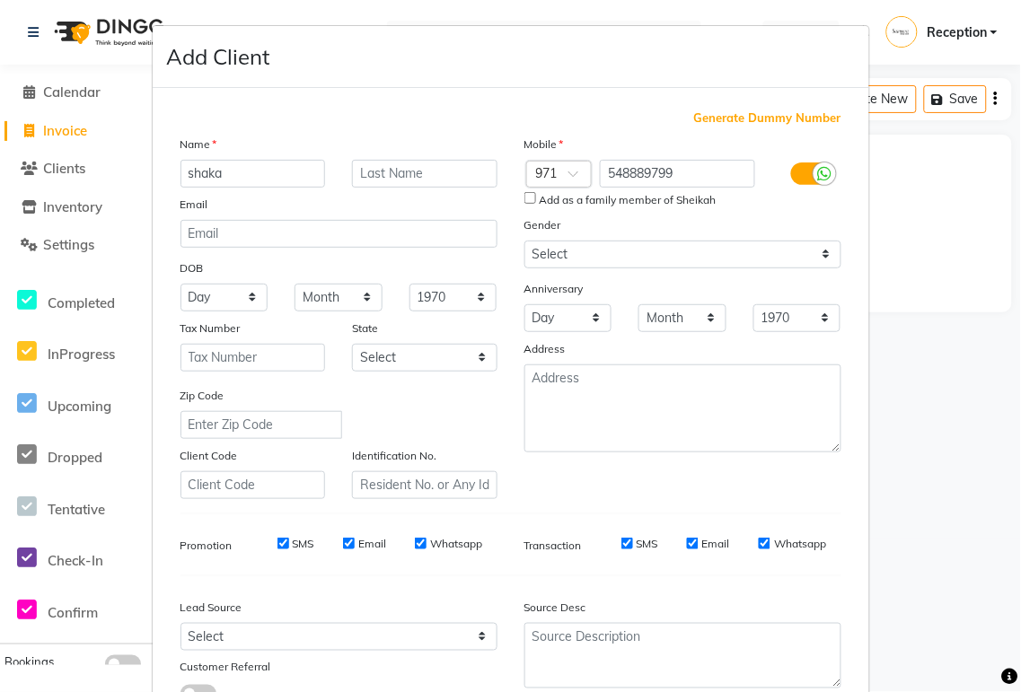
click at [955, 427] on ngb-modal-window "Add Client Generate Dummy Number Name shaka Email DOB Day 01 02 03 04 05 06 07 …" at bounding box center [510, 346] width 1021 height 692
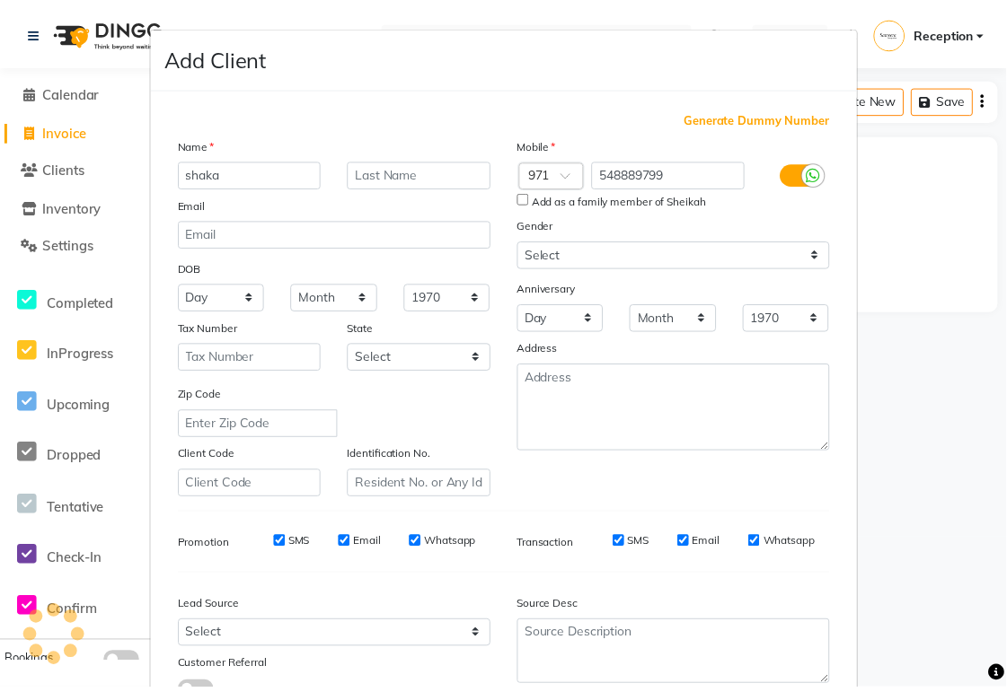
scroll to position [137, 0]
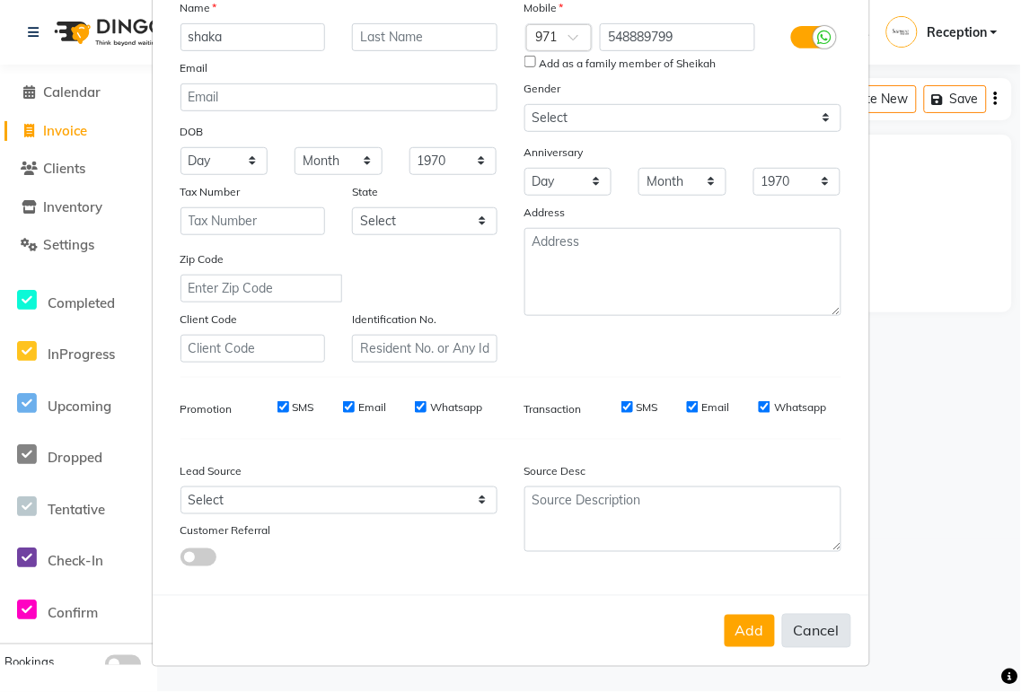
click at [800, 638] on button "Cancel" at bounding box center [816, 631] width 69 height 34
select select
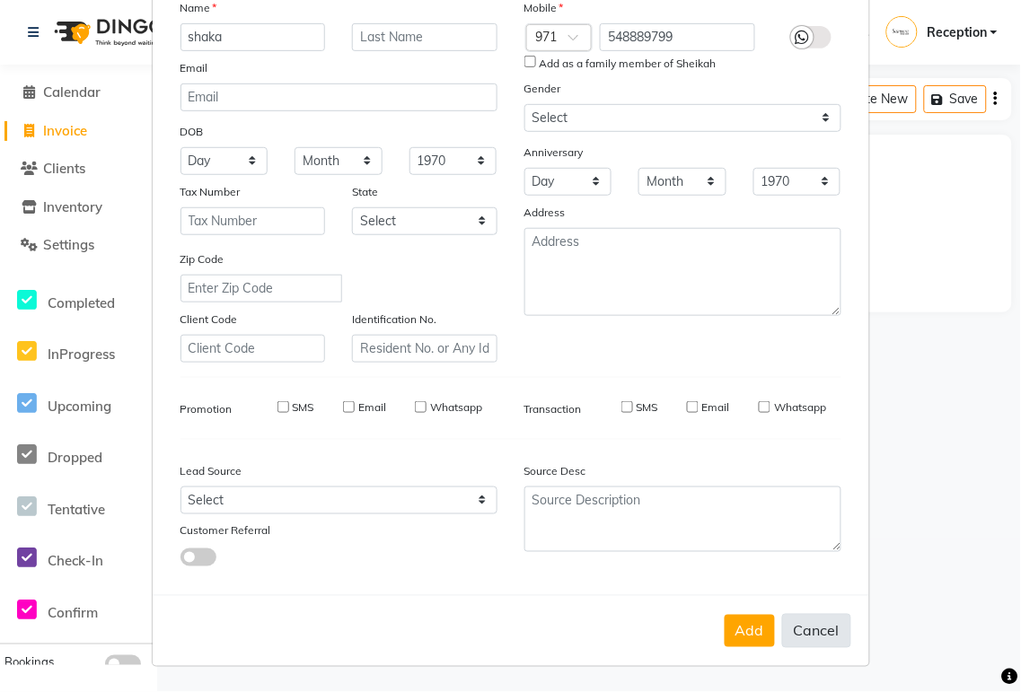
select select
checkbox input "false"
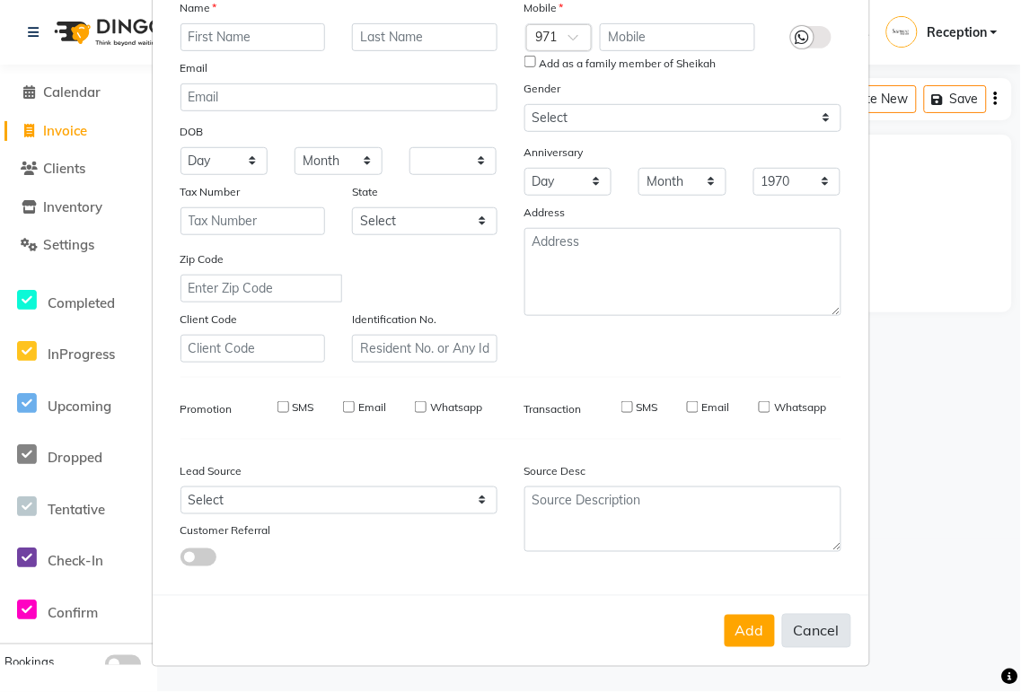
checkbox input "false"
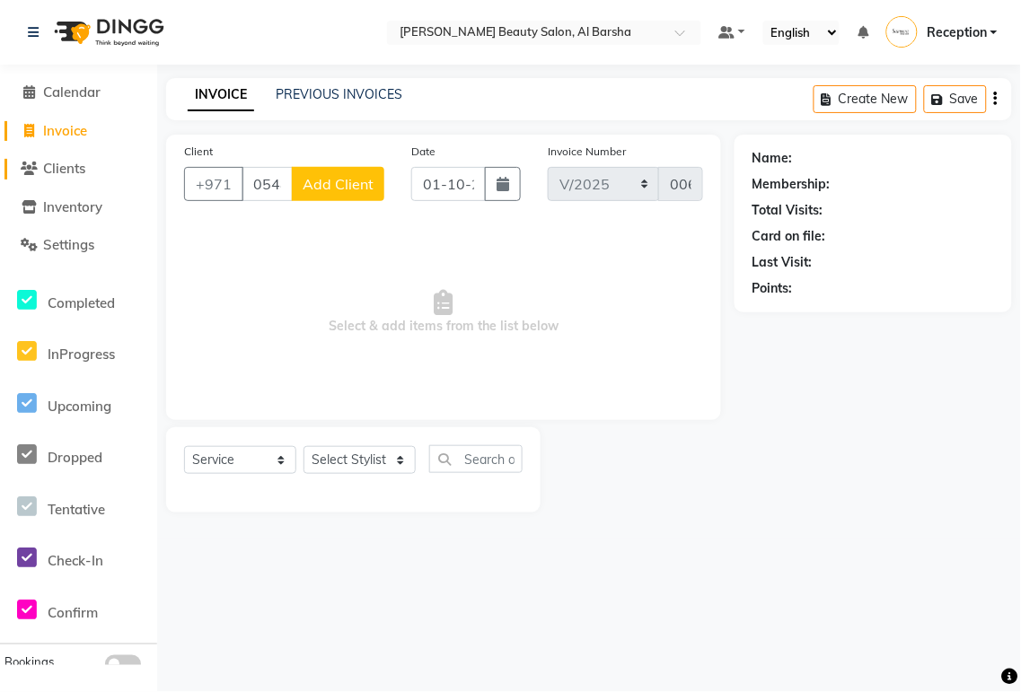
click at [55, 165] on span "Clients" at bounding box center [64, 168] width 42 height 17
click at [70, 127] on span "Invoice" at bounding box center [65, 130] width 44 height 17
click at [346, 462] on select "Select Stylist [PERSON_NAME] [PERSON_NAME] Reception [PERSON_NAME]" at bounding box center [360, 460] width 112 height 28
select select "92710"
click at [304, 447] on select "Select Stylist [PERSON_NAME] [PERSON_NAME] Reception [PERSON_NAME]" at bounding box center [360, 460] width 112 height 28
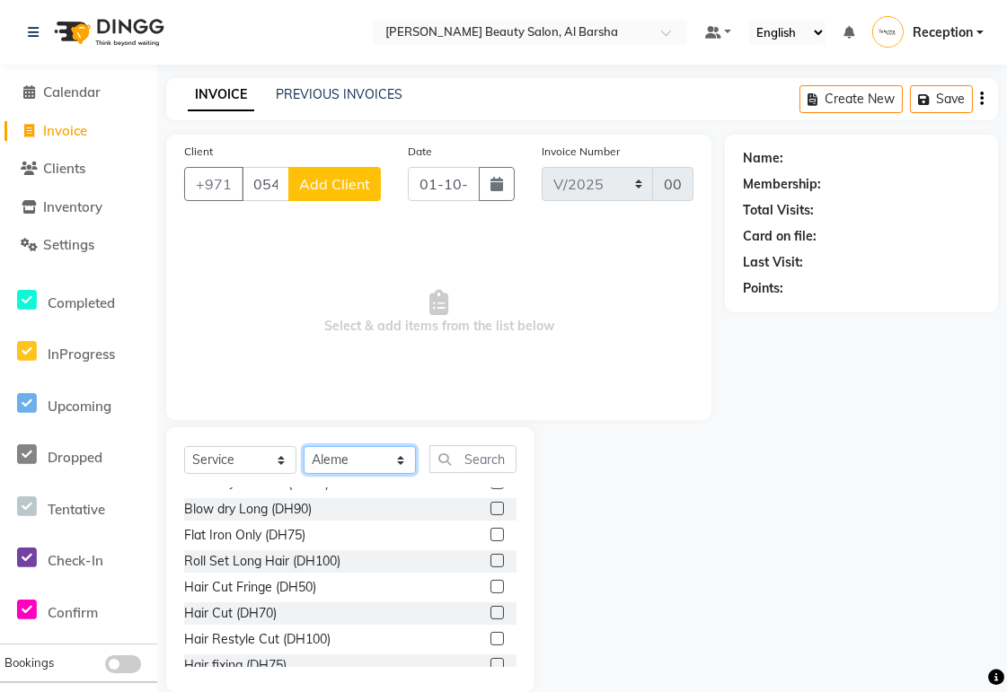
scroll to position [38, 0]
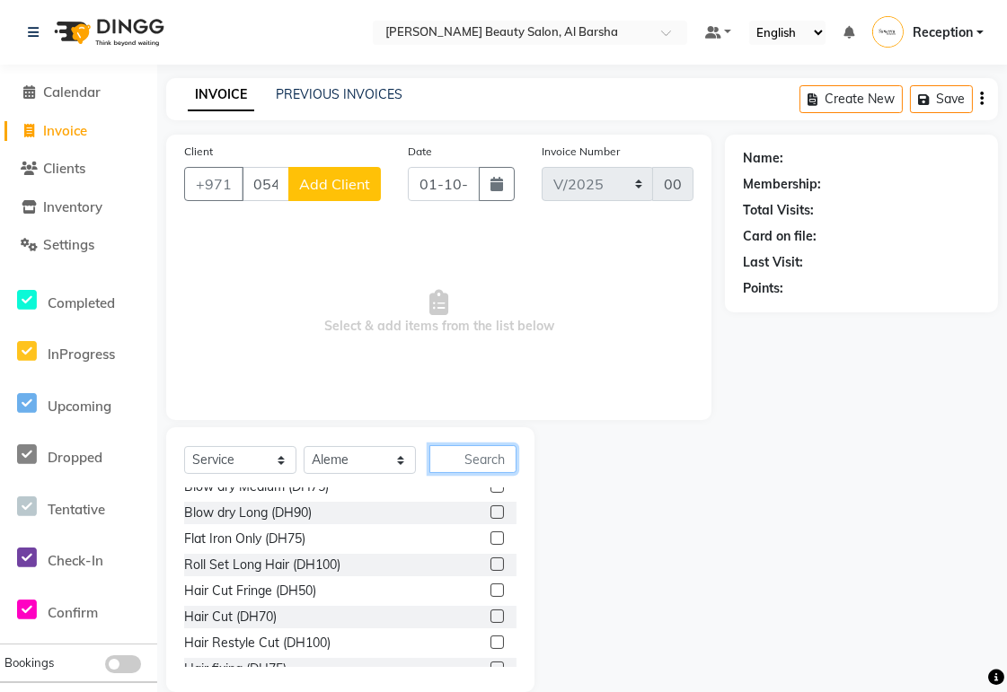
click at [468, 464] on input "text" at bounding box center [472, 459] width 87 height 28
type input "blow"
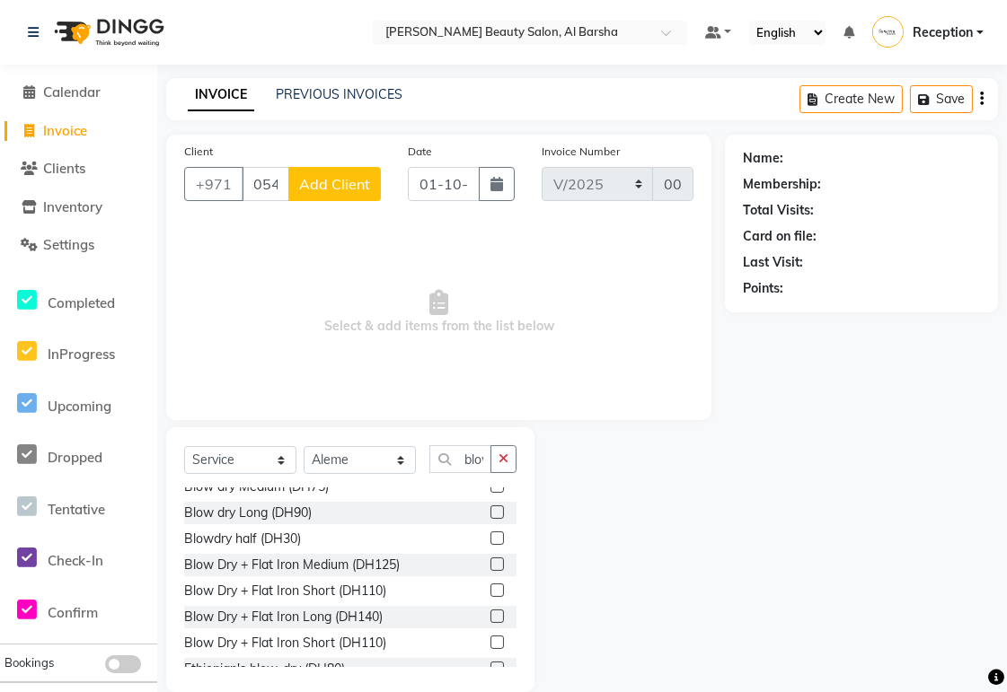
click at [490, 566] on label at bounding box center [496, 564] width 13 height 13
click at [490, 566] on input "checkbox" at bounding box center [496, 565] width 12 height 12
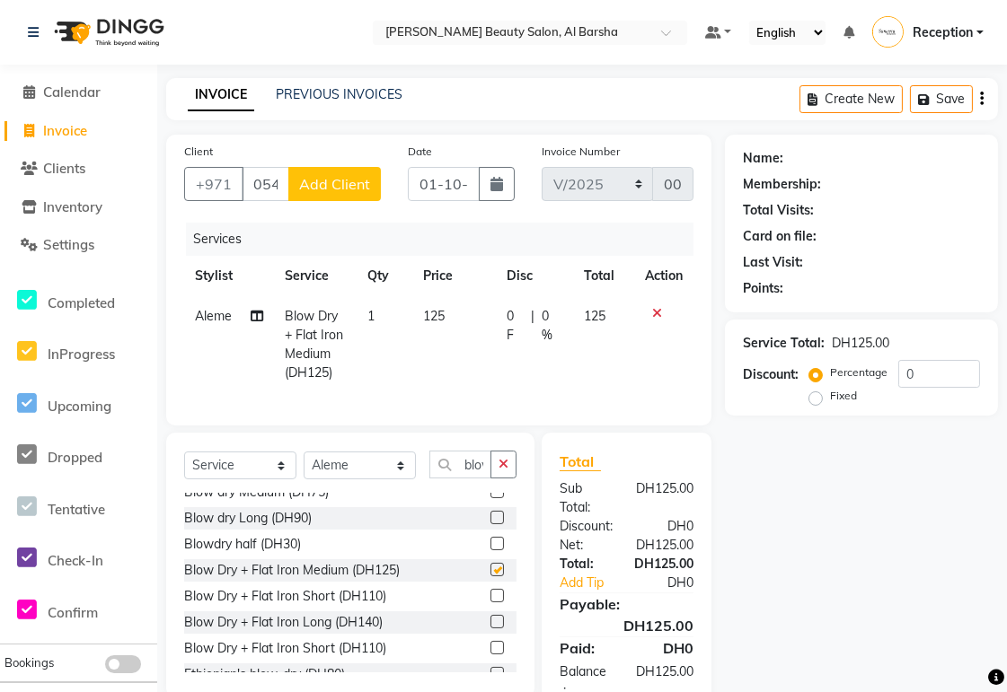
checkbox input "false"
click at [317, 180] on span "Add Client" at bounding box center [334, 184] width 71 height 18
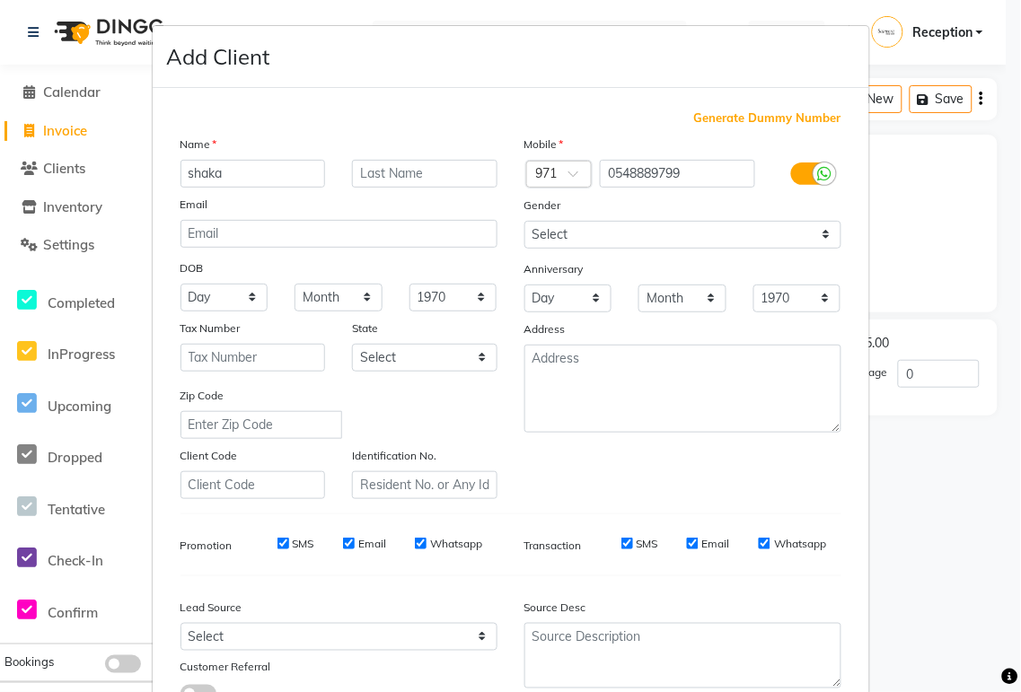
scroll to position [137, 0]
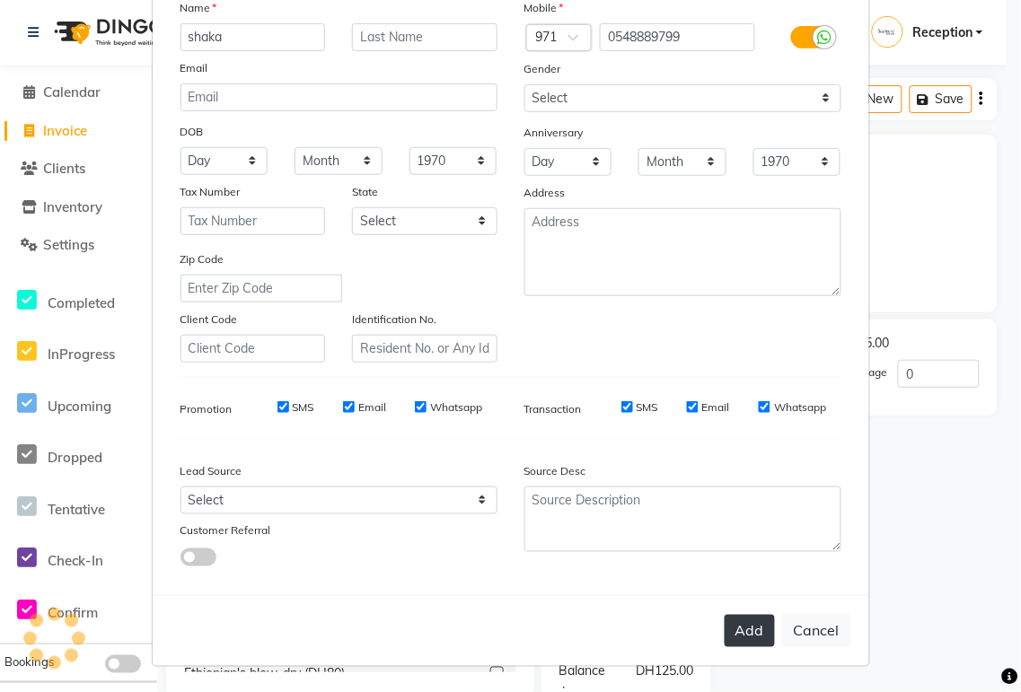
type input "shaka"
click at [746, 621] on button "Add" at bounding box center [750, 631] width 50 height 32
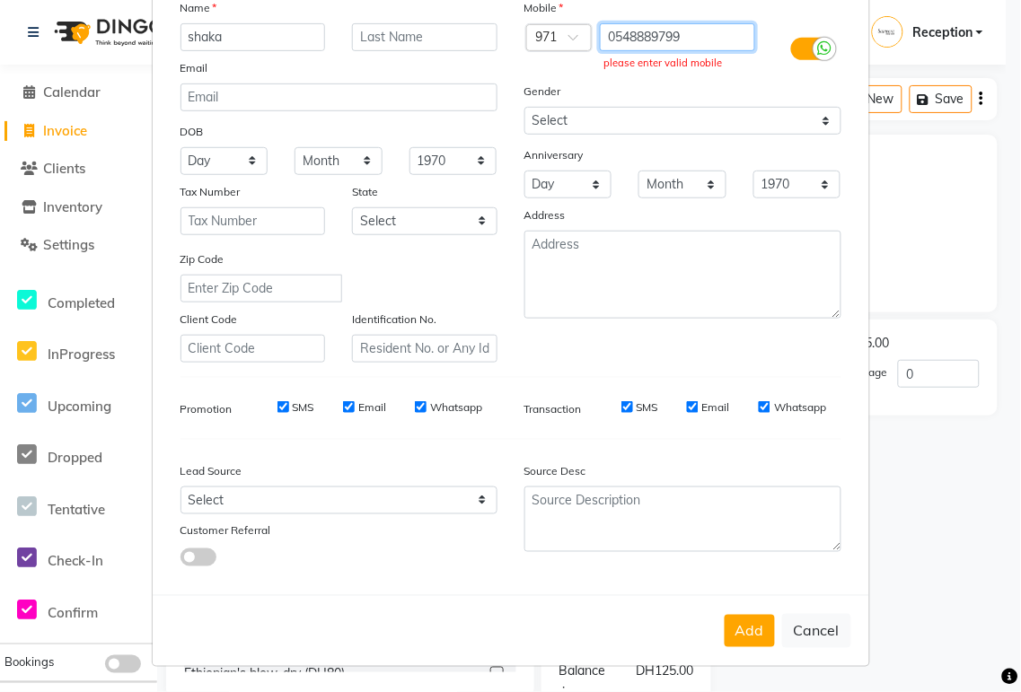
click at [707, 37] on input "0548889799" at bounding box center [677, 37] width 155 height 28
type input "0"
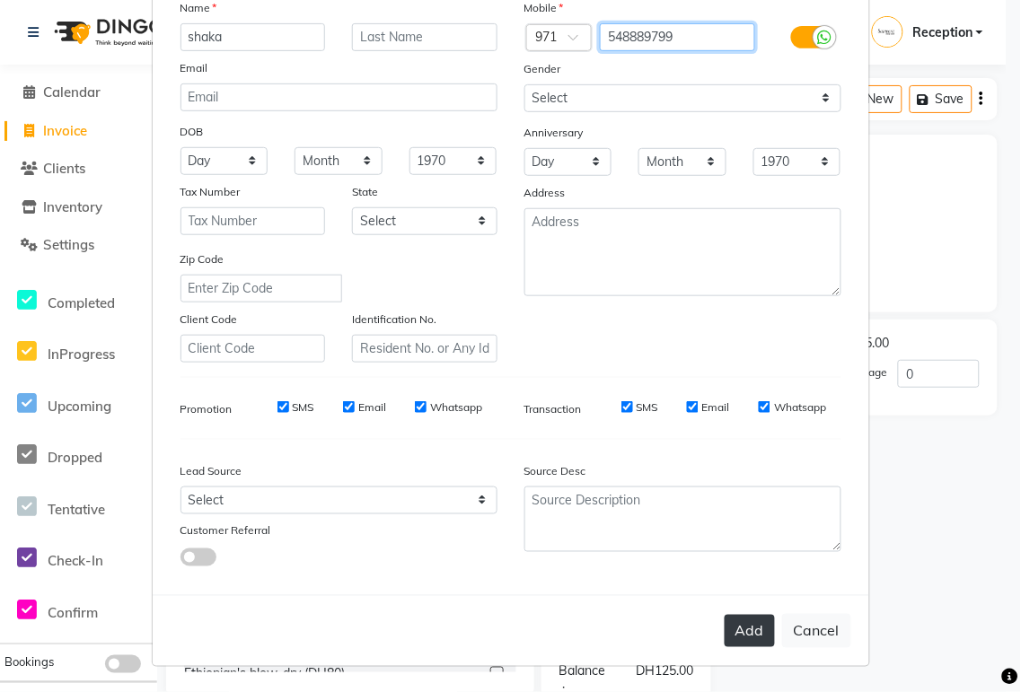
type input "548889799"
click at [734, 633] on button "Add" at bounding box center [750, 631] width 50 height 32
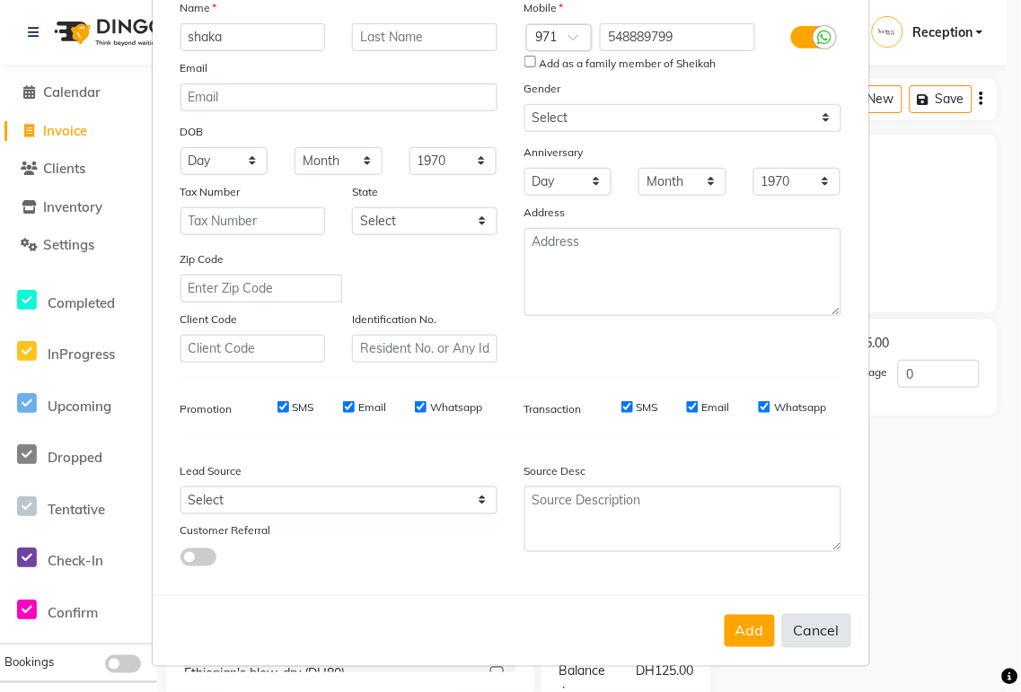
click at [804, 630] on button "Cancel" at bounding box center [816, 631] width 69 height 34
select select
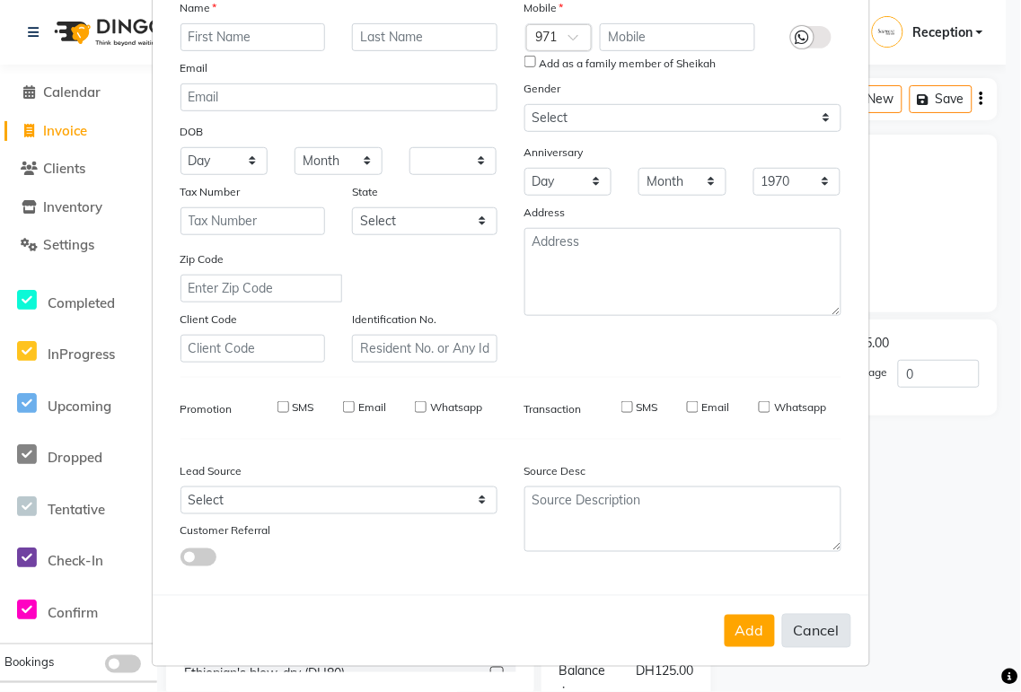
select select
checkbox input "false"
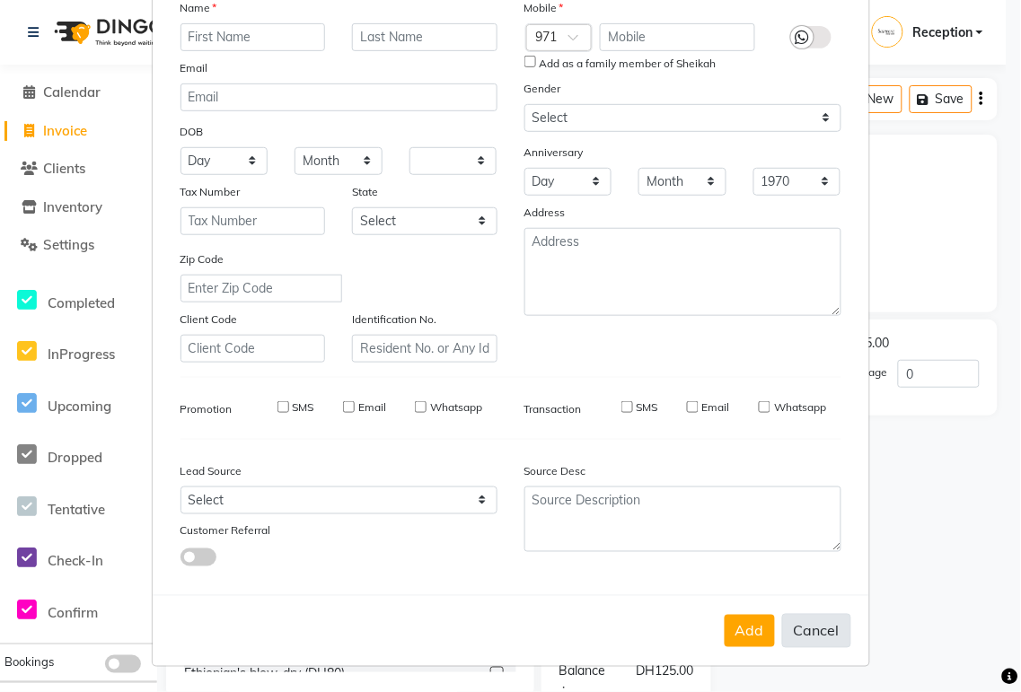
checkbox input "false"
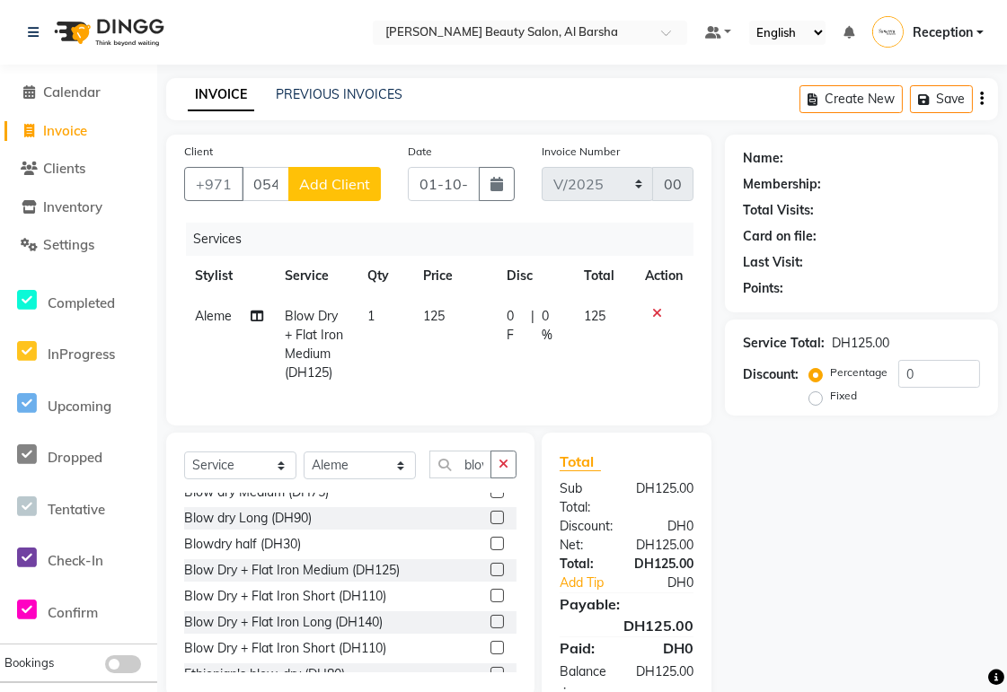
click at [656, 312] on icon at bounding box center [657, 313] width 10 height 13
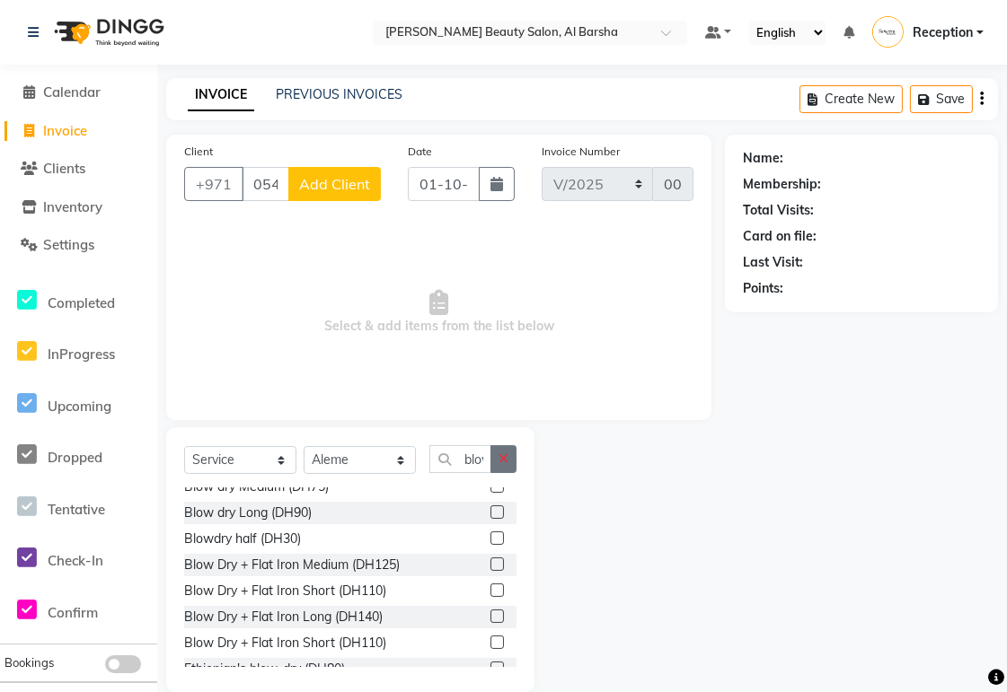
click at [503, 460] on icon "button" at bounding box center [503, 459] width 10 height 13
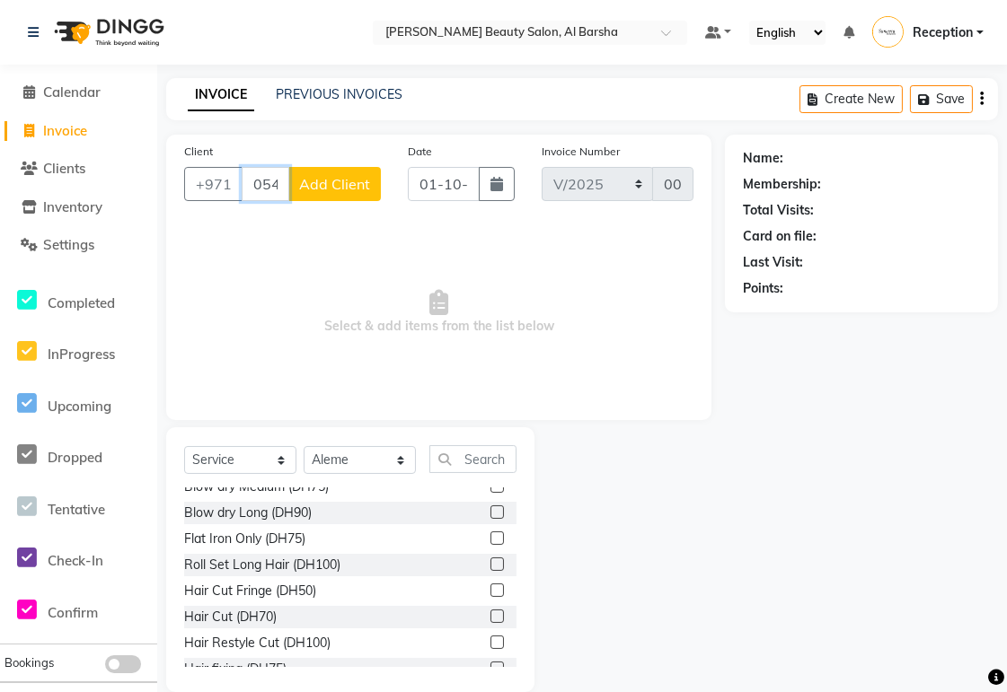
click at [256, 187] on input "0548889799" at bounding box center [266, 184] width 48 height 34
type input "548889799"
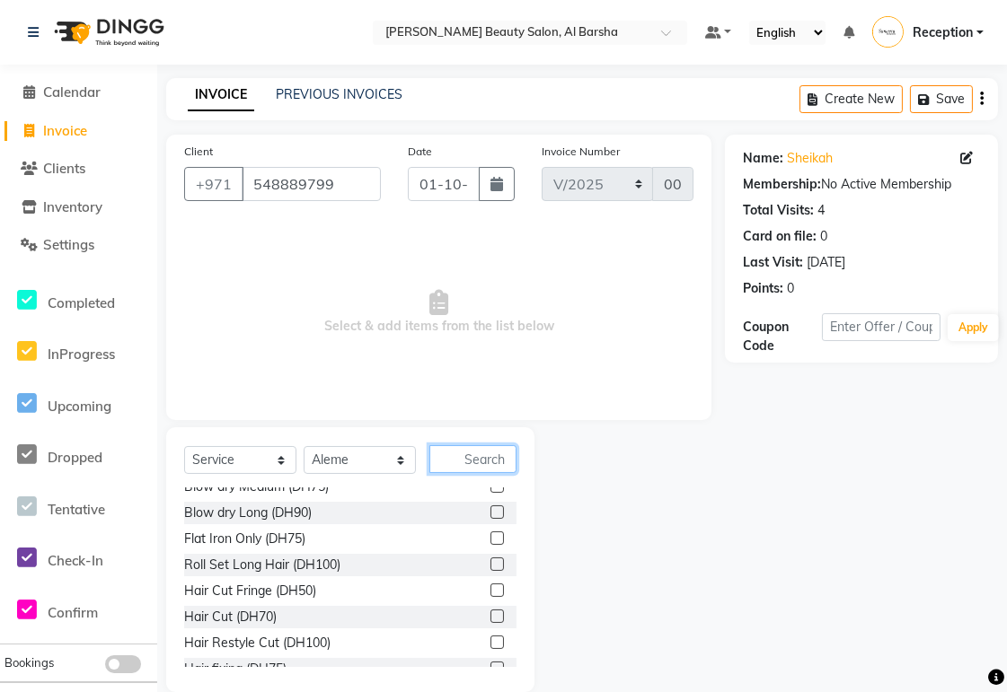
click at [467, 461] on input "text" at bounding box center [472, 459] width 87 height 28
type input "B"
type input "Blow"
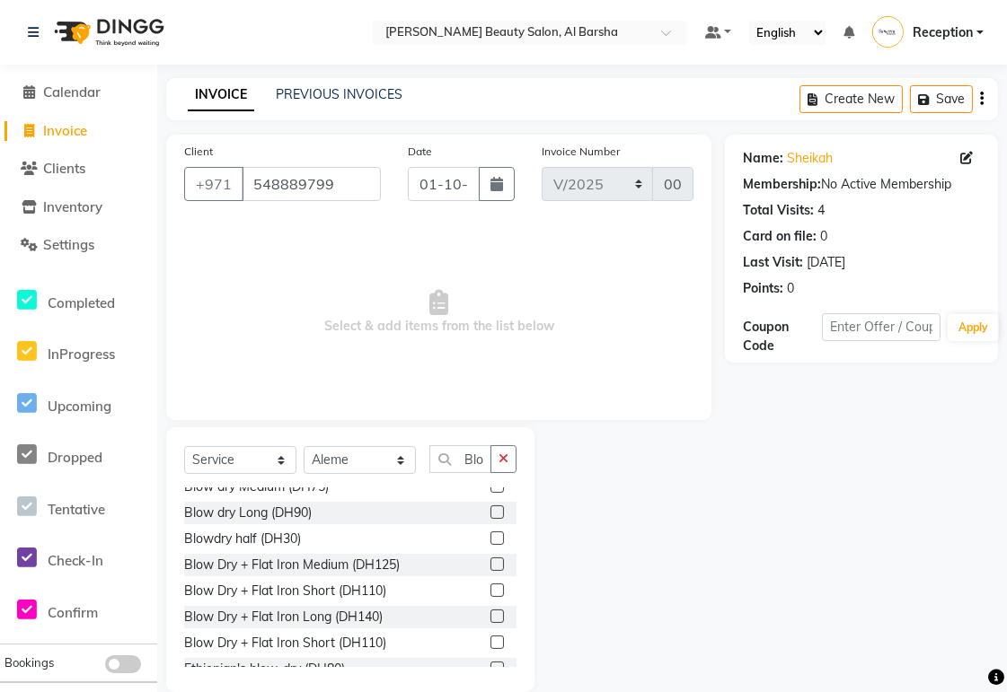
click at [490, 564] on label at bounding box center [496, 564] width 13 height 13
click at [490, 564] on input "checkbox" at bounding box center [496, 565] width 12 height 12
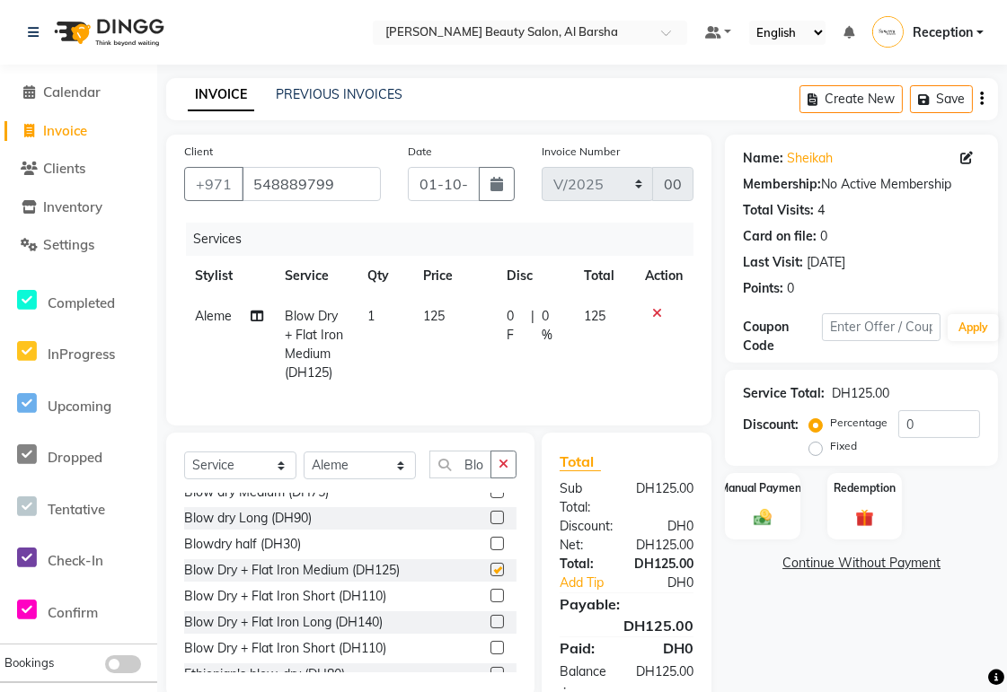
checkbox input "false"
click at [775, 515] on img at bounding box center [762, 518] width 31 height 22
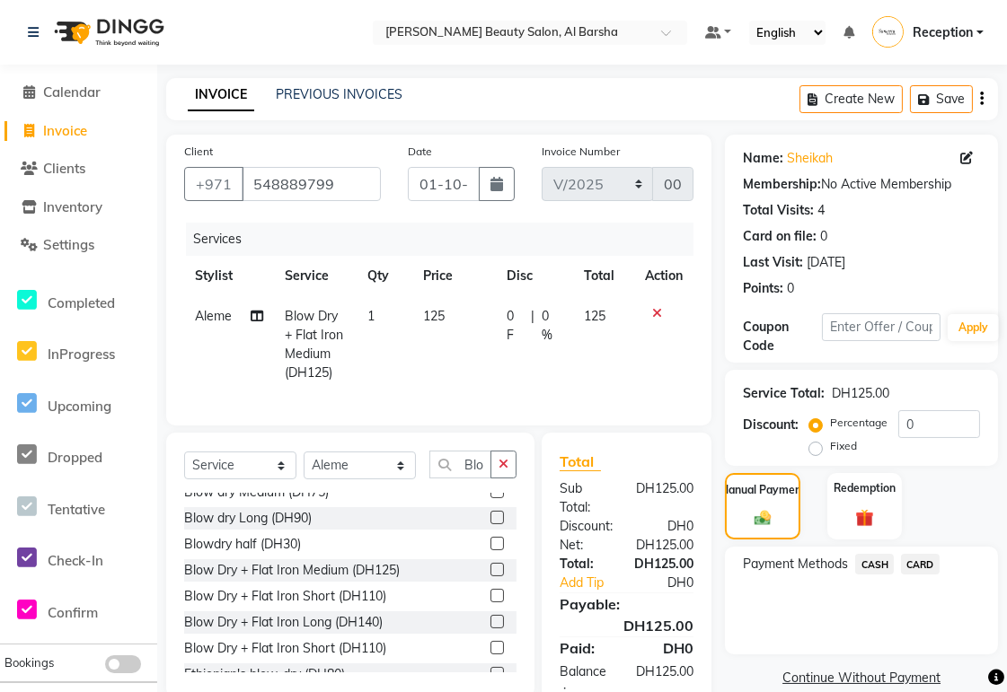
click at [922, 567] on span "CARD" at bounding box center [920, 564] width 39 height 21
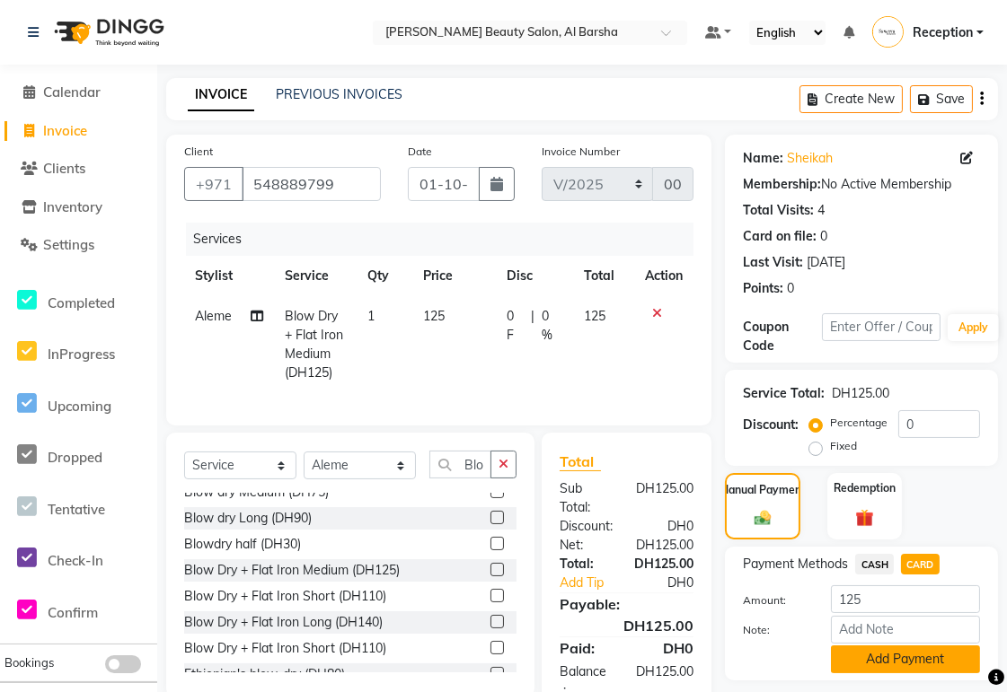
click at [925, 665] on button "Add Payment" at bounding box center [905, 660] width 149 height 28
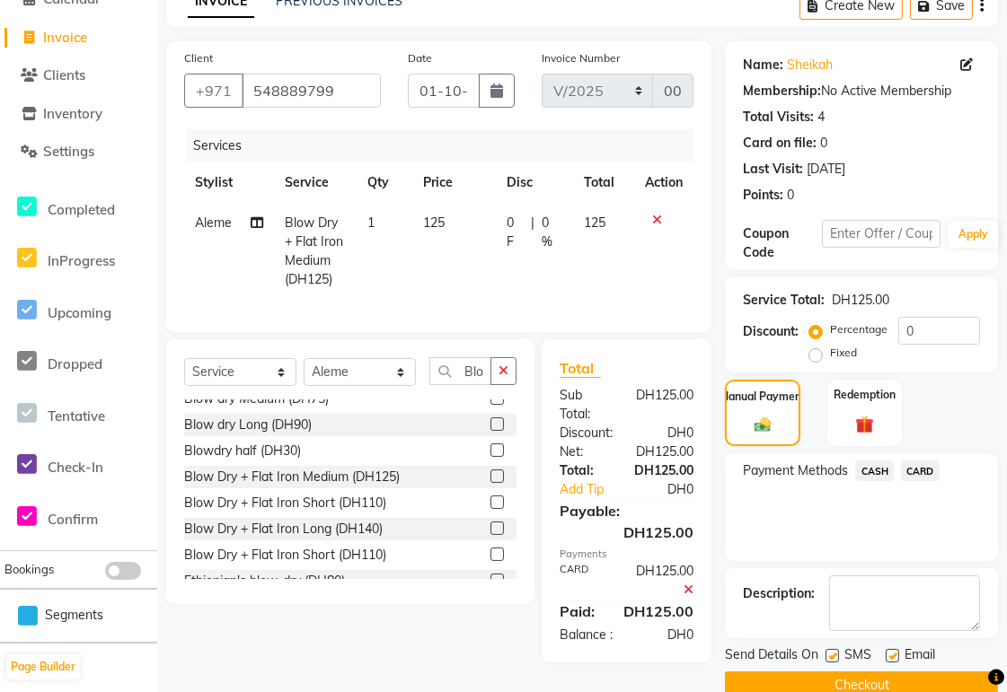
scroll to position [128, 0]
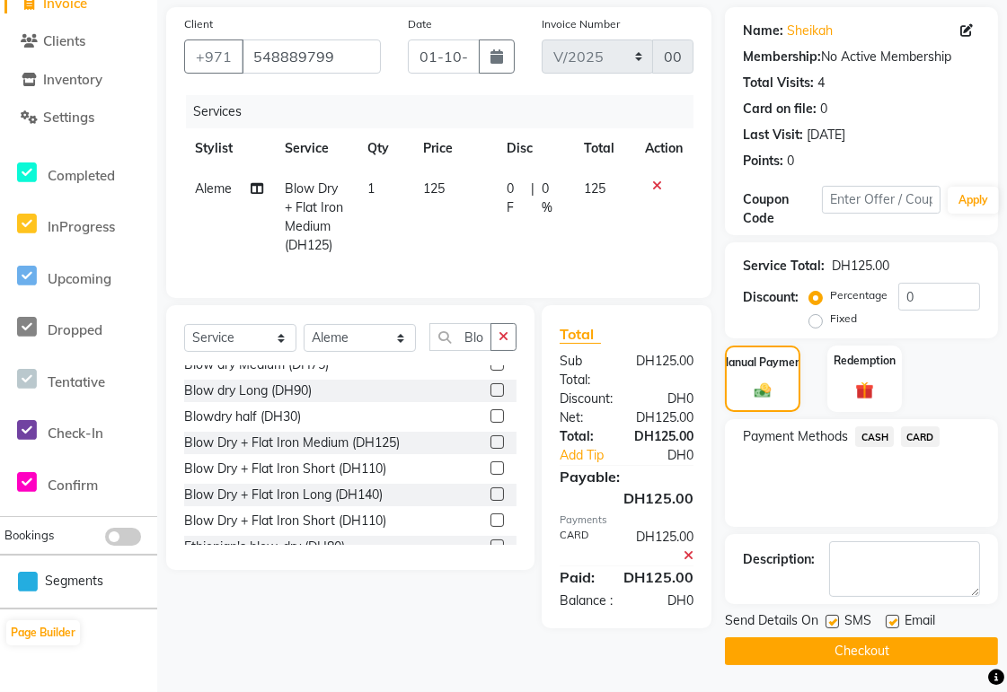
click at [902, 650] on button "Checkout" at bounding box center [861, 652] width 273 height 28
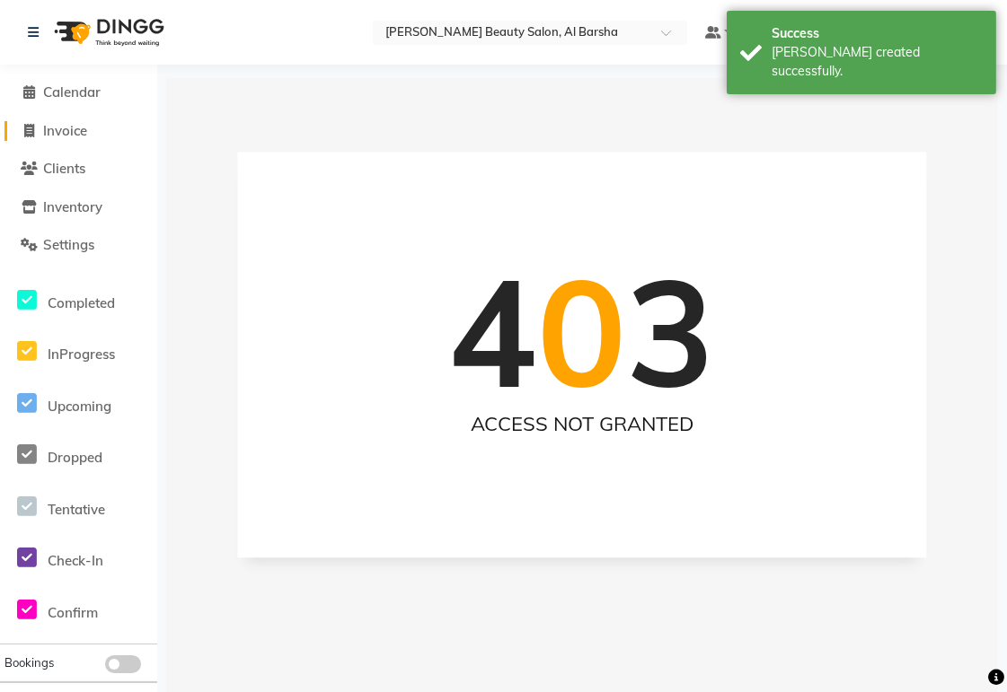
click at [61, 131] on span "Invoice" at bounding box center [65, 130] width 44 height 17
select select "service"
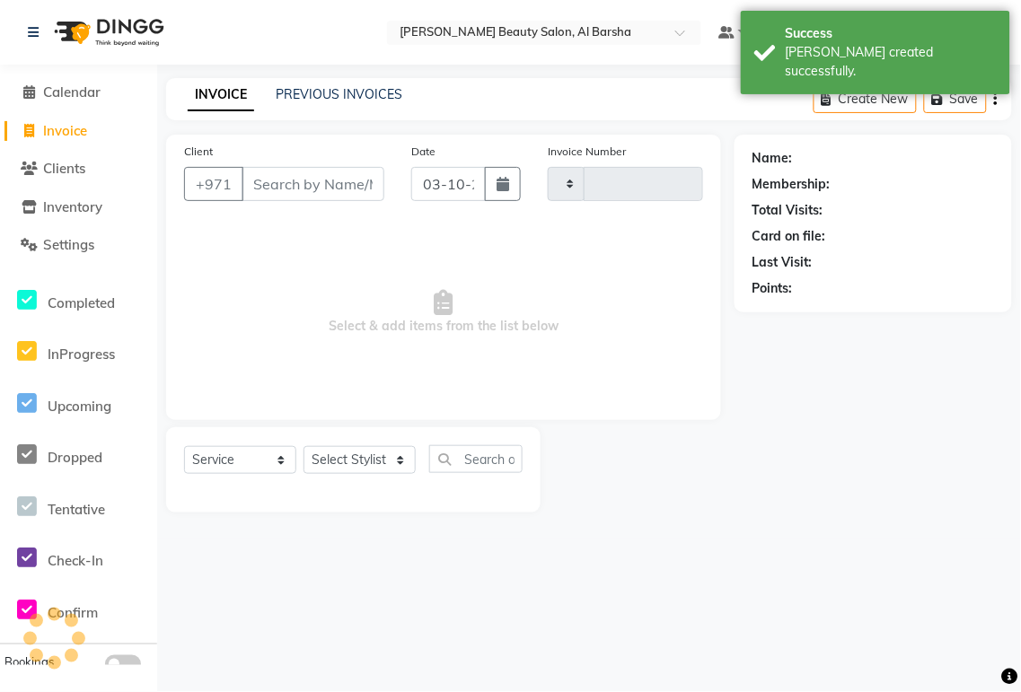
type input "0066"
select select "5166"
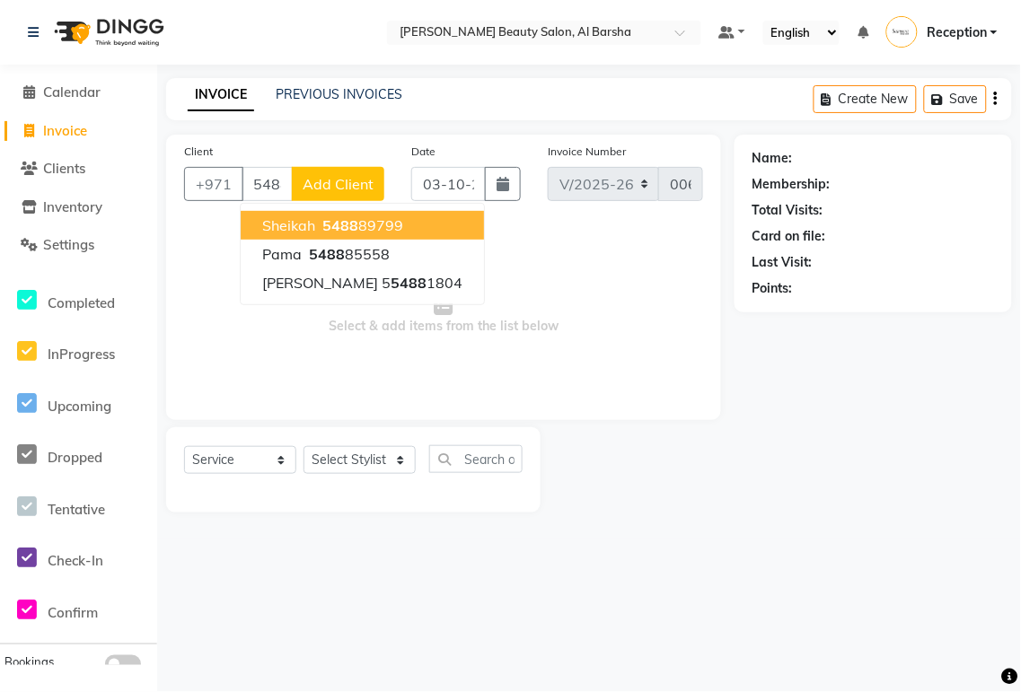
click at [391, 218] on ngb-highlight "5488 89799" at bounding box center [361, 225] width 84 height 18
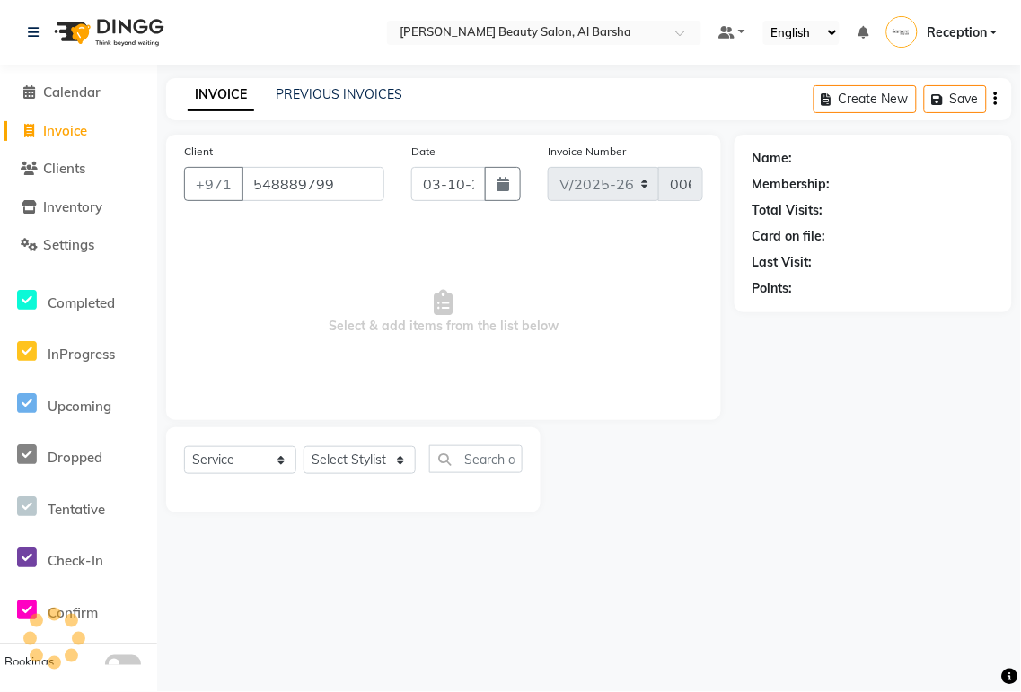
type input "548889799"
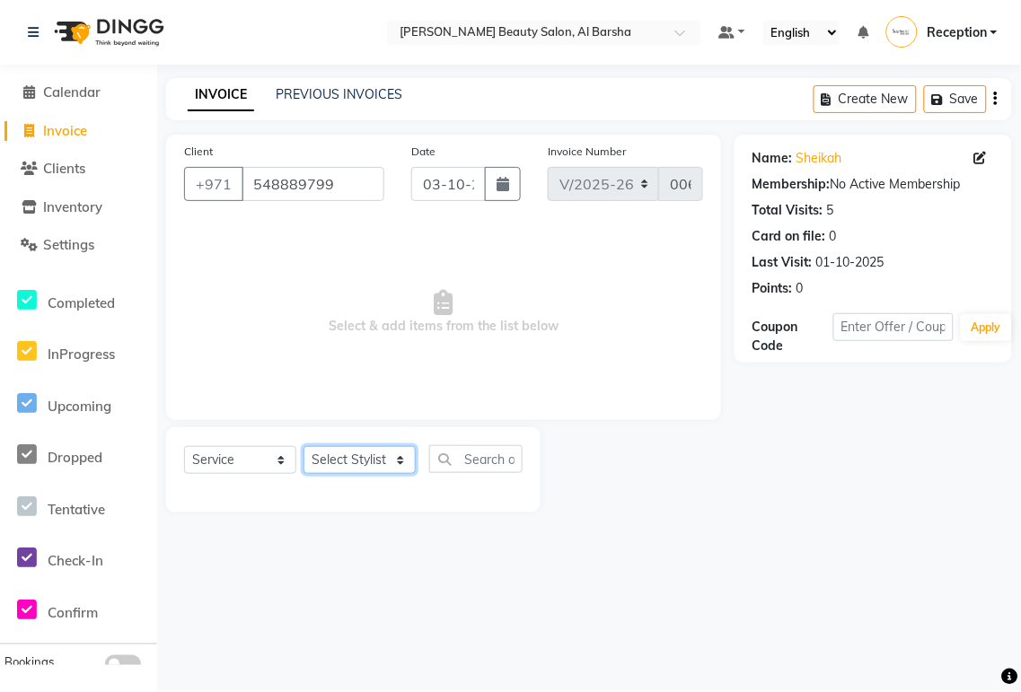
click at [368, 461] on select "Select Stylist [PERSON_NAME] [PERSON_NAME] Reception [PERSON_NAME]" at bounding box center [360, 460] width 112 height 28
select select "92709"
click at [304, 447] on select "Select Stylist [PERSON_NAME] [PERSON_NAME] Reception [PERSON_NAME]" at bounding box center [360, 460] width 112 height 28
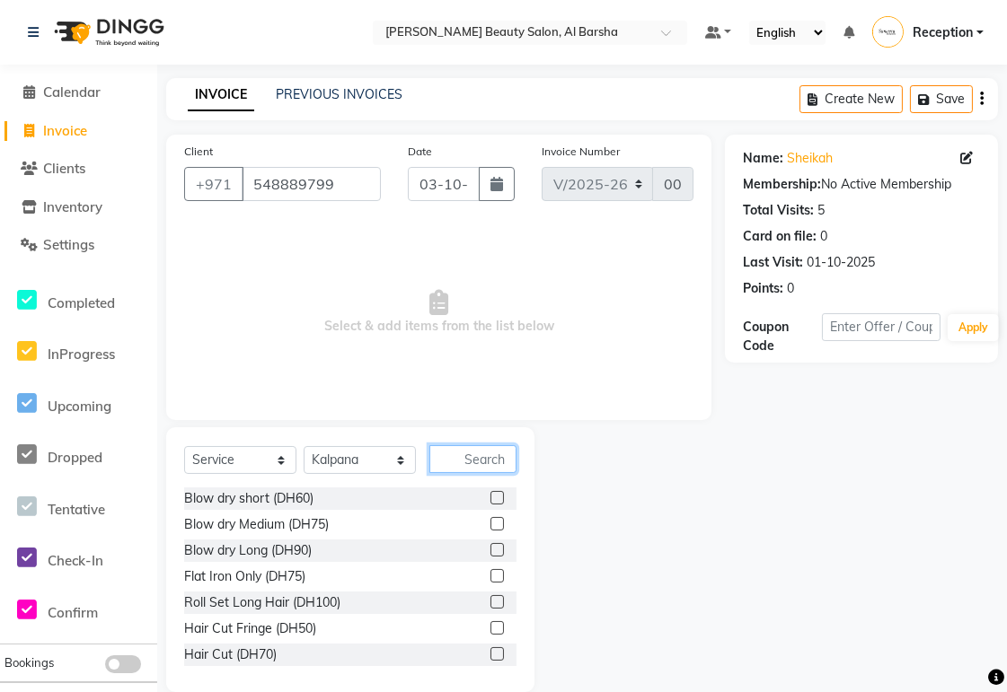
click at [467, 462] on input "text" at bounding box center [472, 459] width 87 height 28
type input "hair wash"
click at [490, 658] on label at bounding box center [496, 653] width 13 height 13
click at [490, 658] on input "checkbox" at bounding box center [496, 655] width 12 height 12
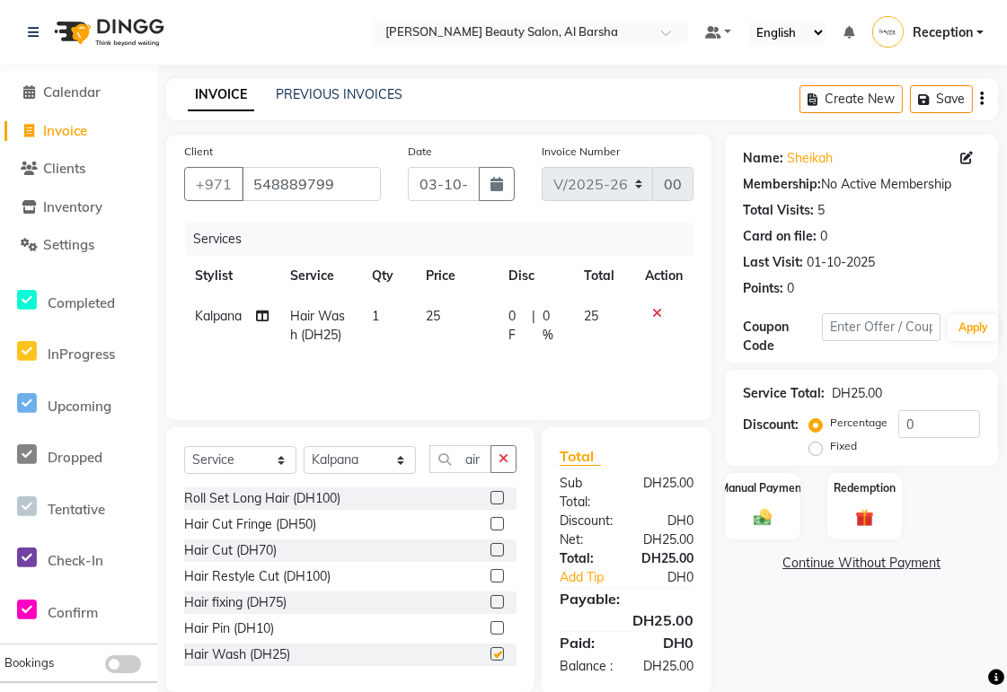
scroll to position [0, 0]
checkbox input "false"
click at [767, 514] on img at bounding box center [762, 518] width 31 height 22
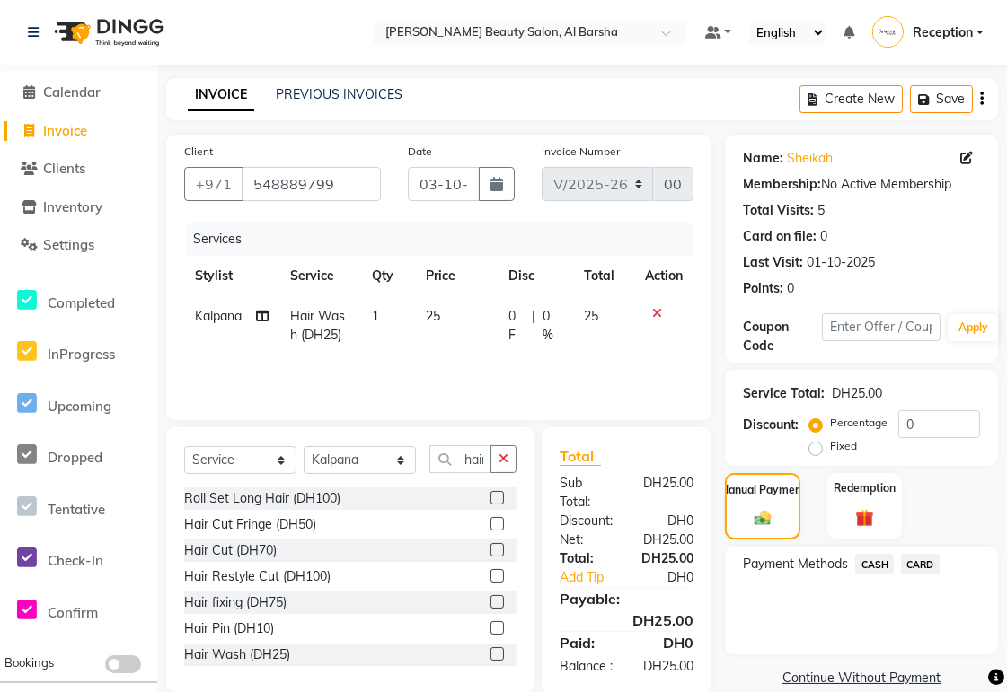
click at [914, 566] on span "CARD" at bounding box center [920, 564] width 39 height 21
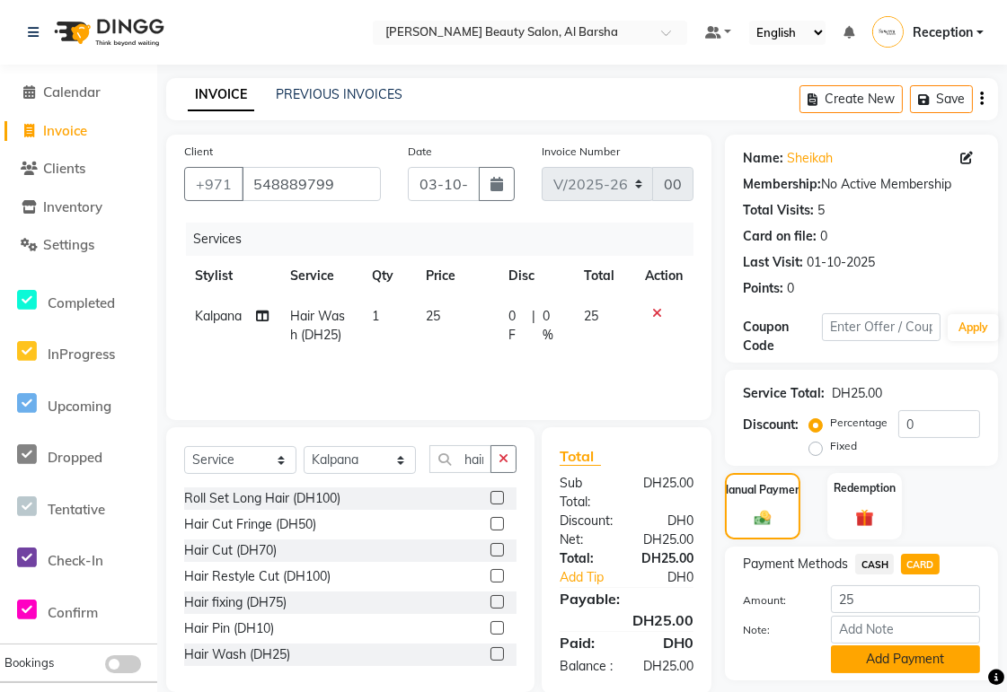
click at [917, 665] on button "Add Payment" at bounding box center [905, 660] width 149 height 28
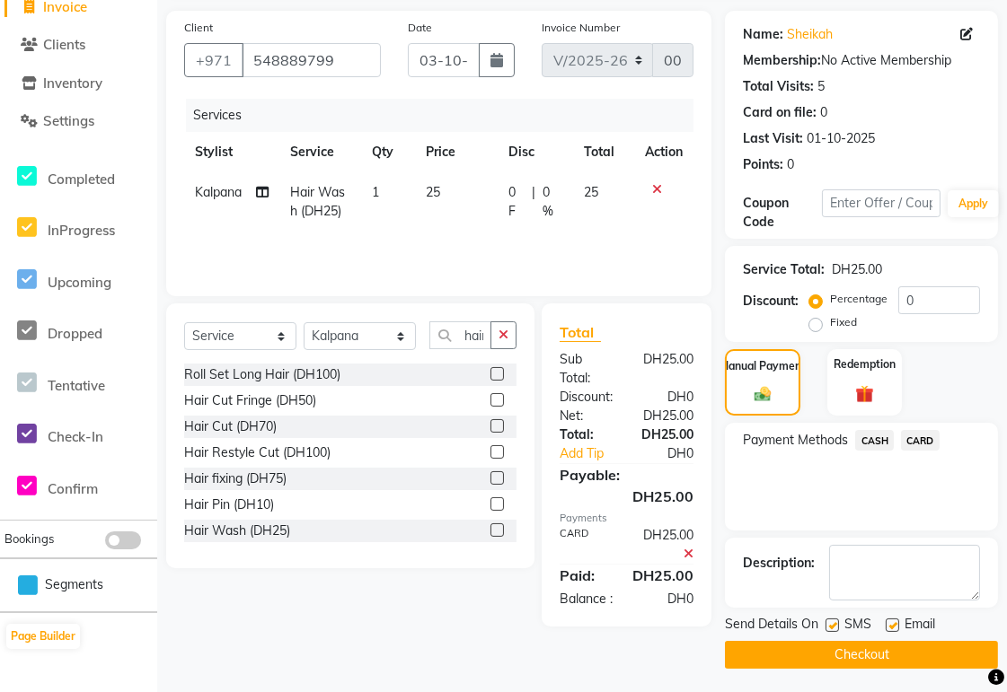
scroll to position [128, 0]
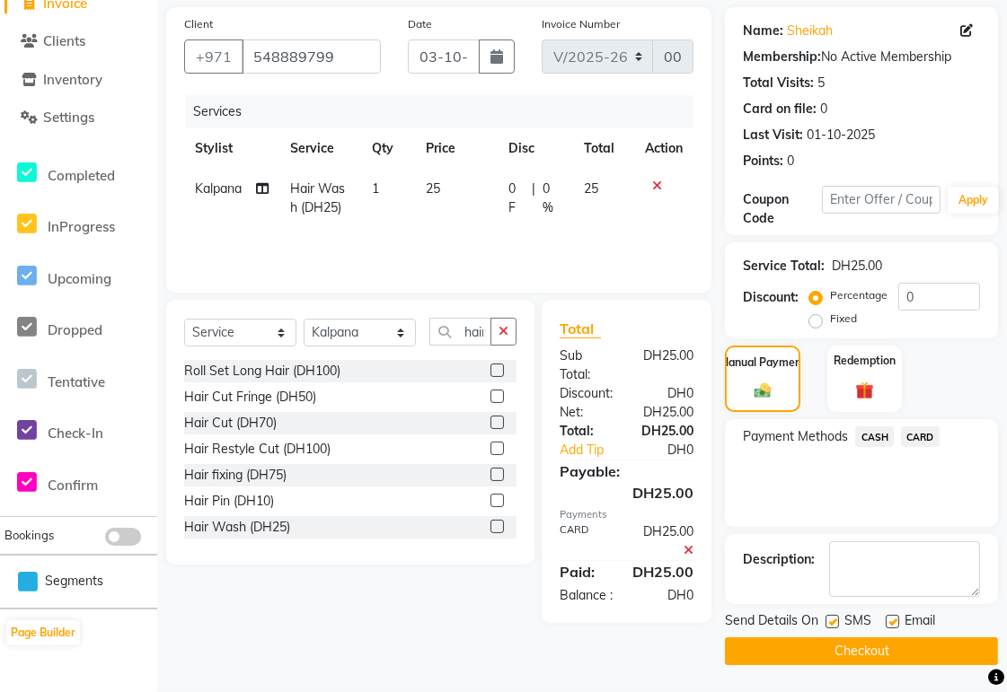
click at [901, 658] on button "Checkout" at bounding box center [861, 652] width 273 height 28
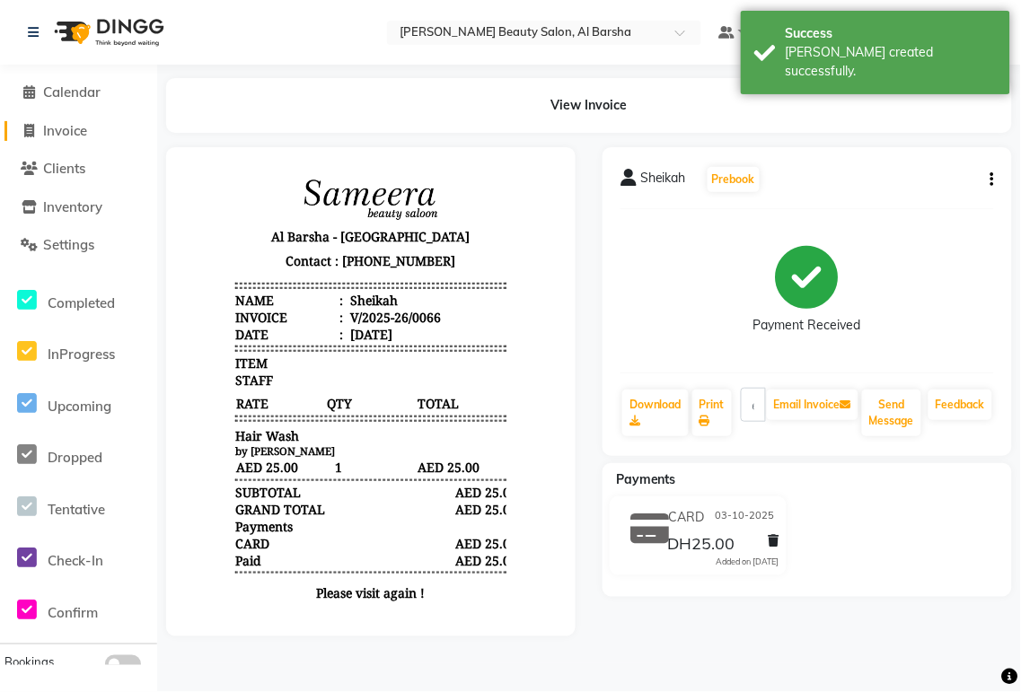
click at [61, 131] on span "Invoice" at bounding box center [65, 130] width 44 height 17
select select "service"
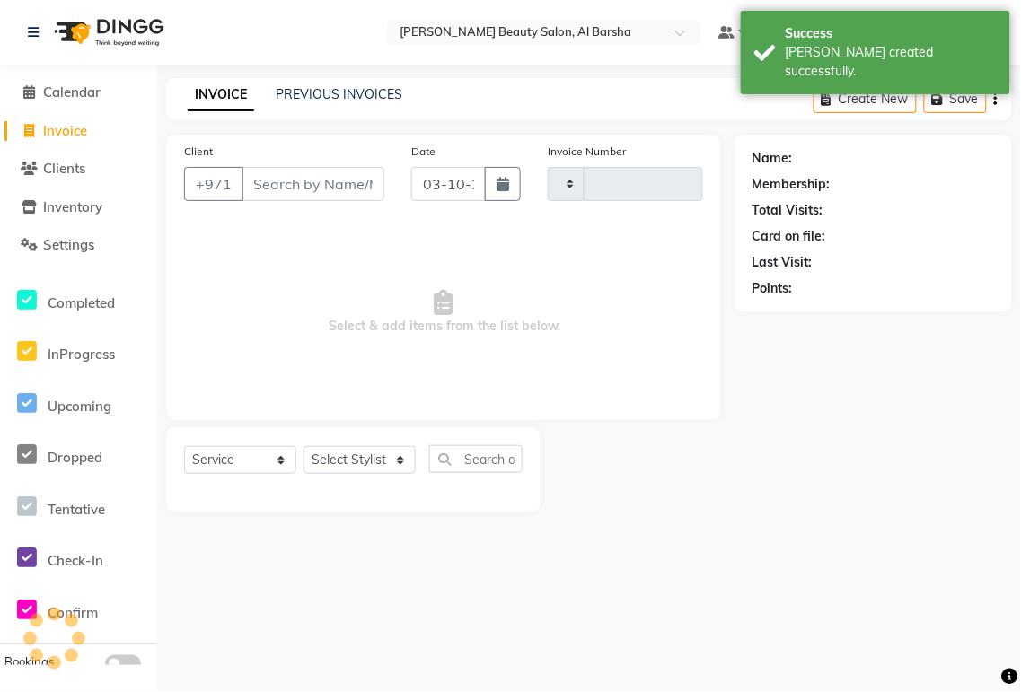
type input "0067"
select select "5166"
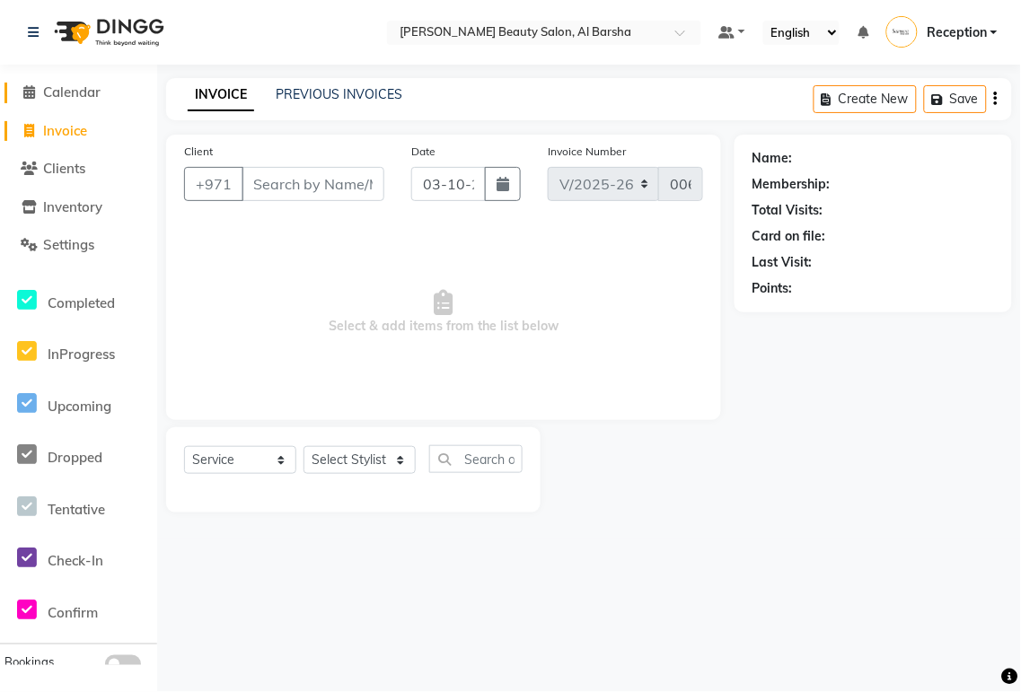
click at [75, 87] on span "Calendar" at bounding box center [71, 92] width 57 height 17
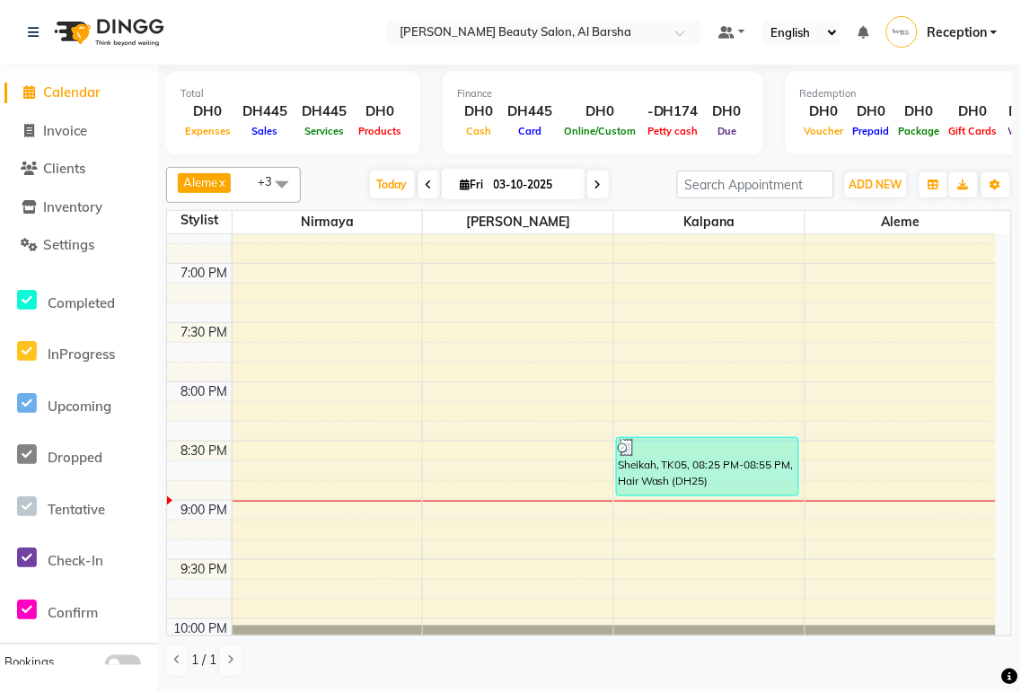
scroll to position [1264, 0]
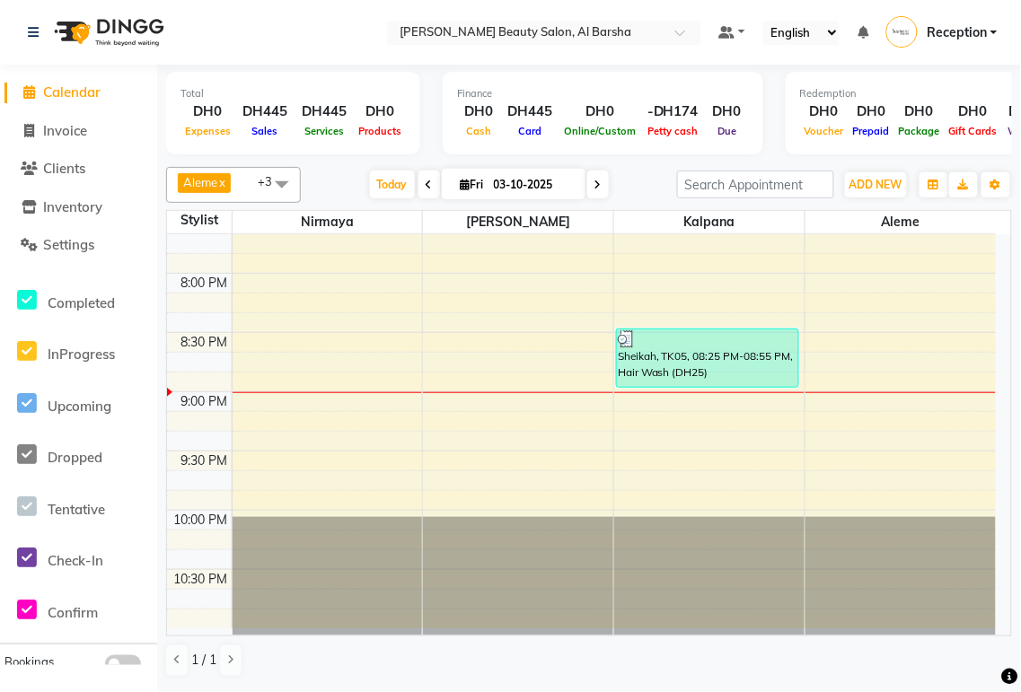
click at [731, 361] on div "Sheikah, TK05, 08:25 PM-08:55 PM, Hair Wash (DH25)" at bounding box center [707, 358] width 181 height 57
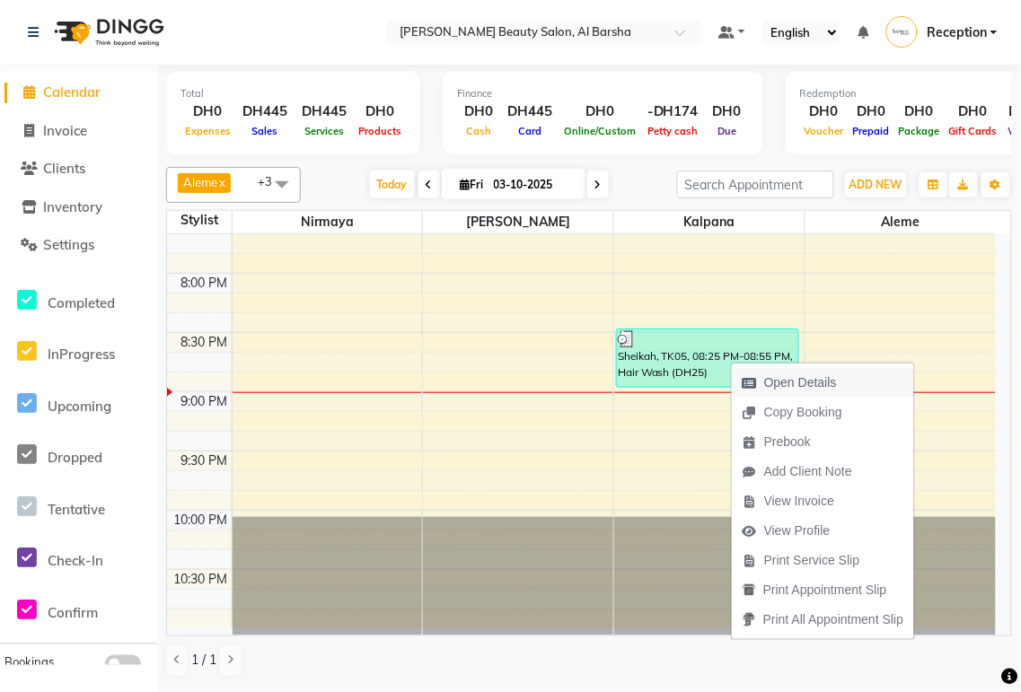
click at [815, 379] on span "Open Details" at bounding box center [800, 383] width 73 height 19
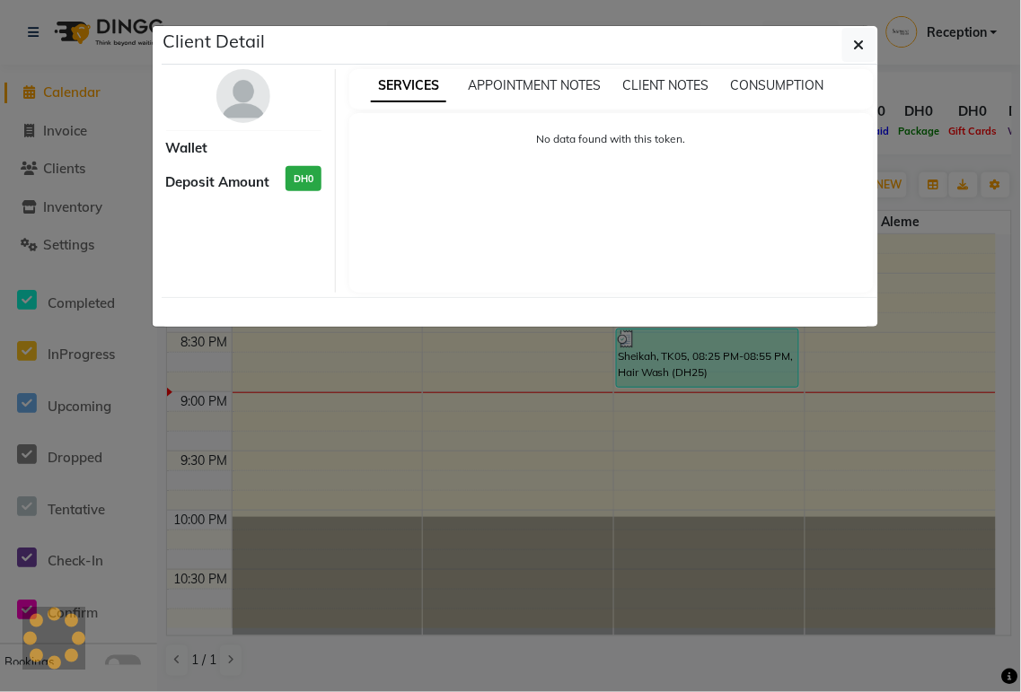
select select "3"
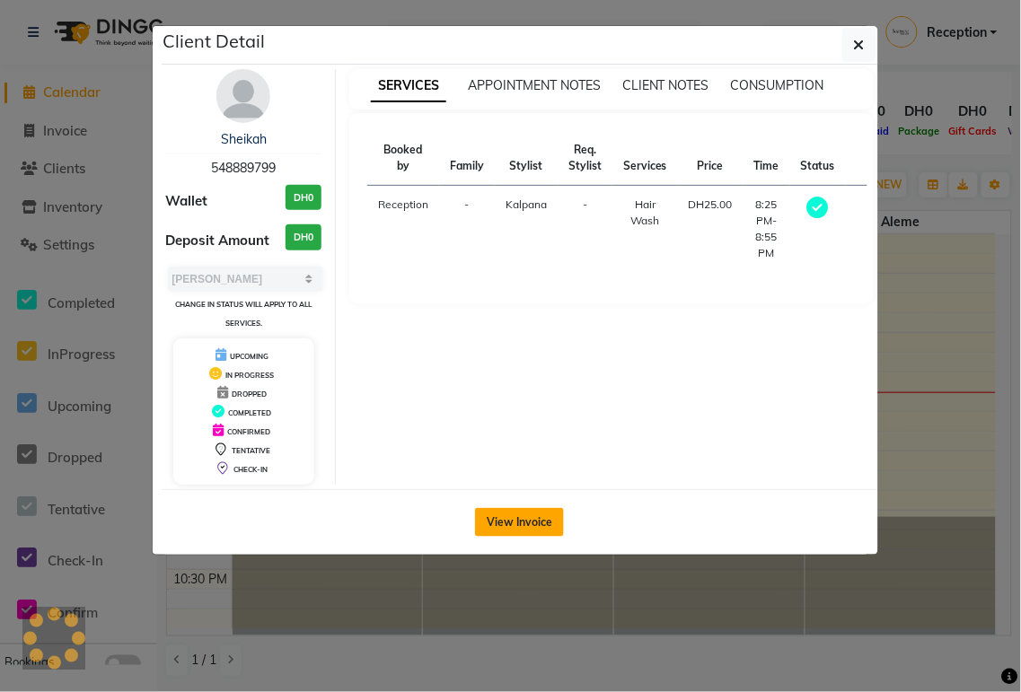
click at [537, 522] on button "View Invoice" at bounding box center [519, 522] width 89 height 29
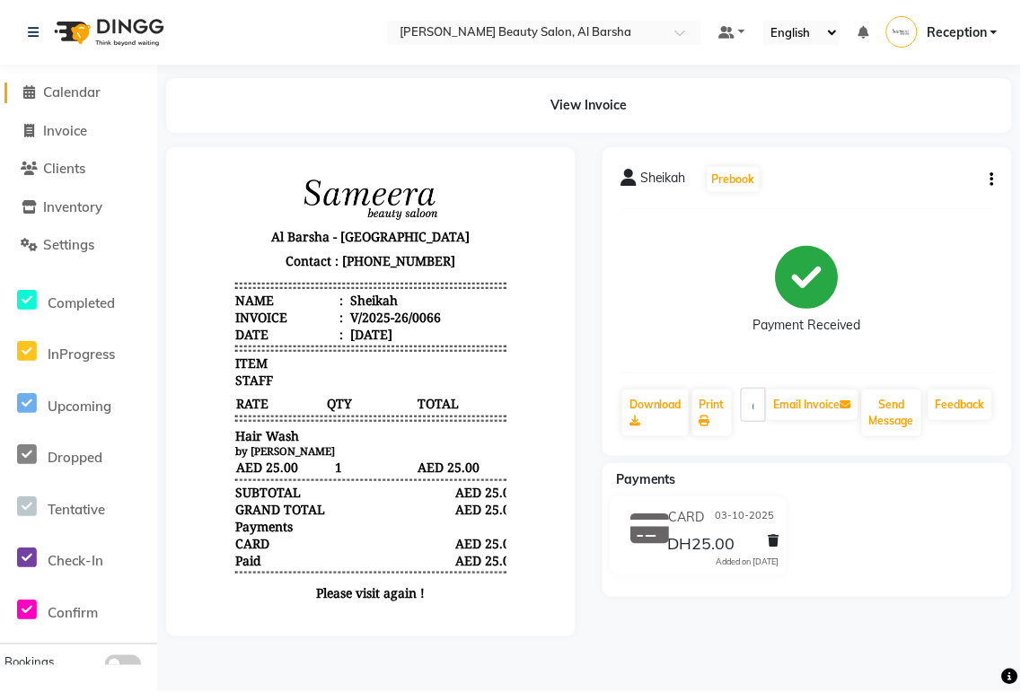
click at [65, 90] on span "Calendar" at bounding box center [71, 92] width 57 height 17
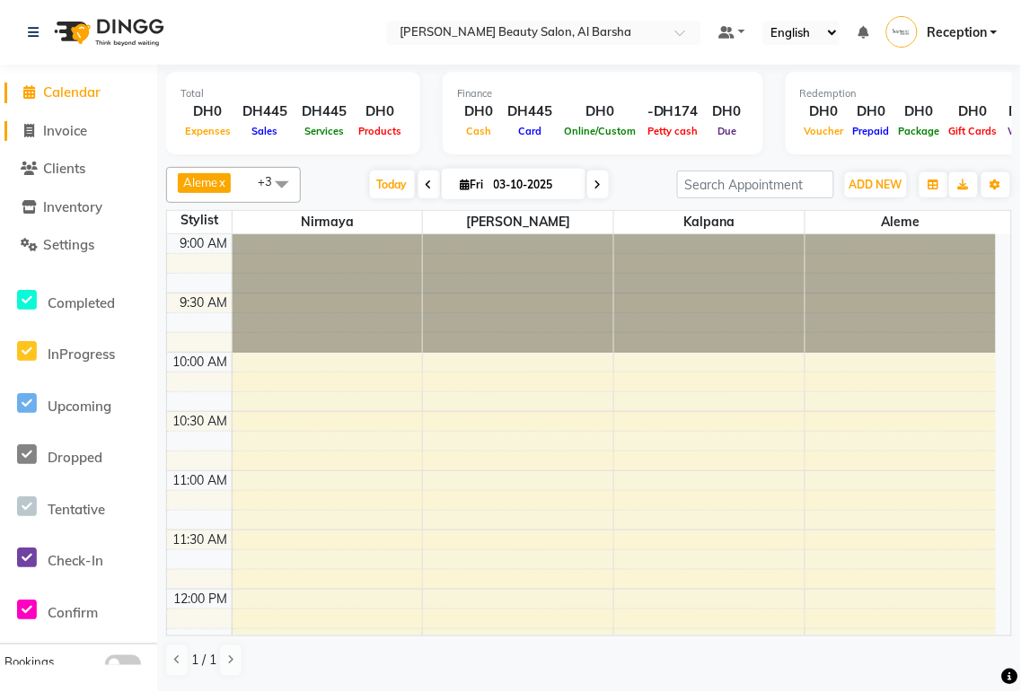
click at [72, 128] on span "Invoice" at bounding box center [65, 130] width 44 height 17
select select "service"
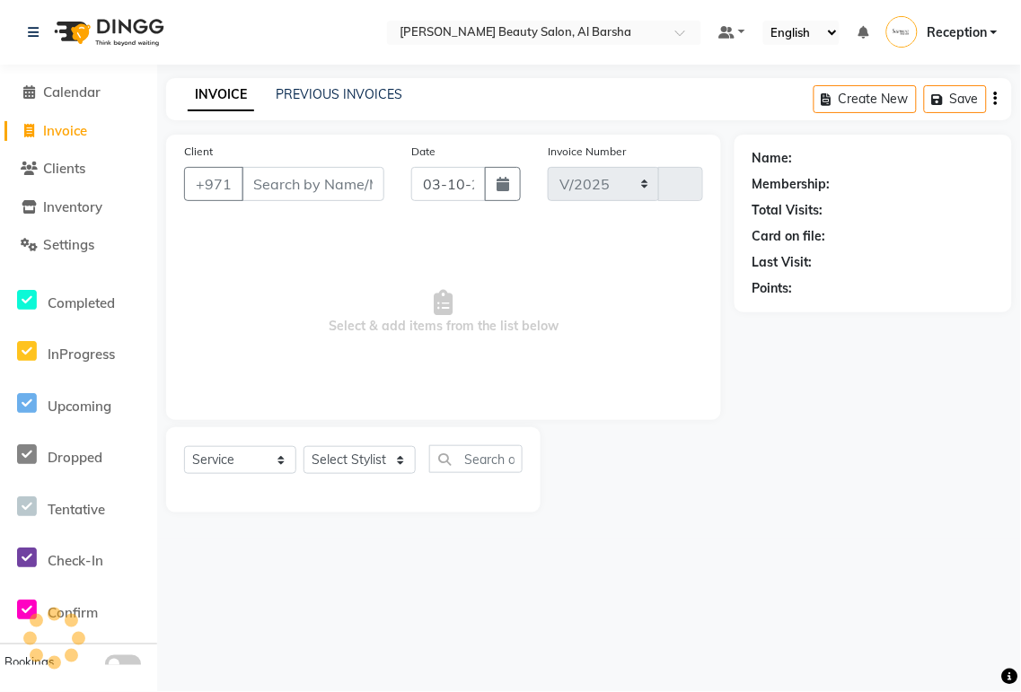
select select "5166"
type input "0067"
click at [458, 178] on input "03-10-2025" at bounding box center [448, 184] width 75 height 34
select select "10"
select select "2025"
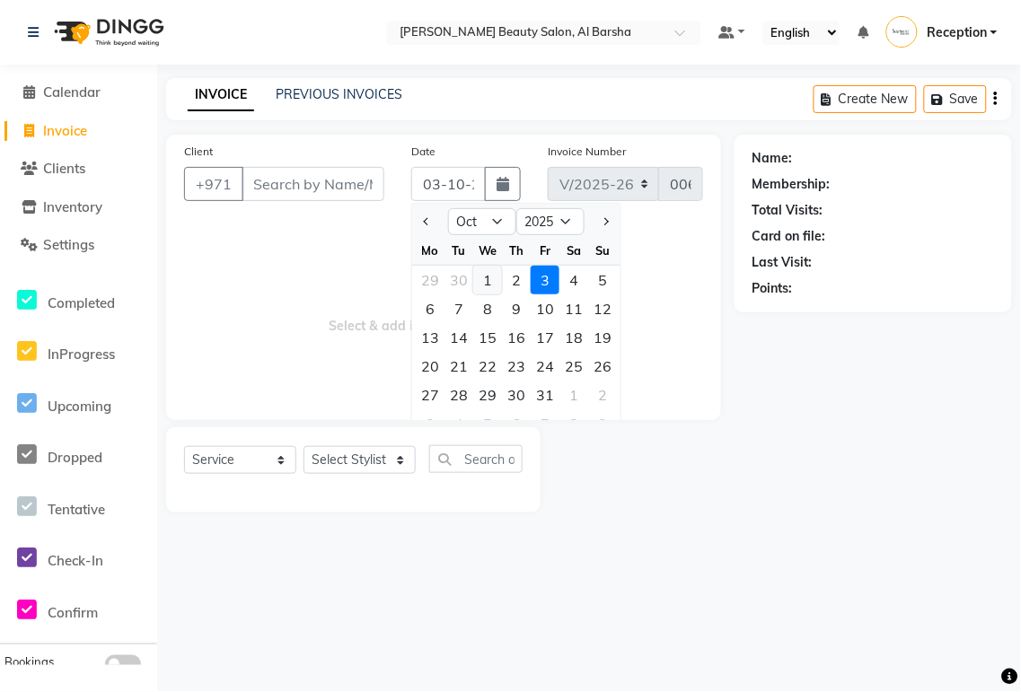
click at [486, 272] on div "1" at bounding box center [487, 280] width 29 height 29
type input "01-10-2025"
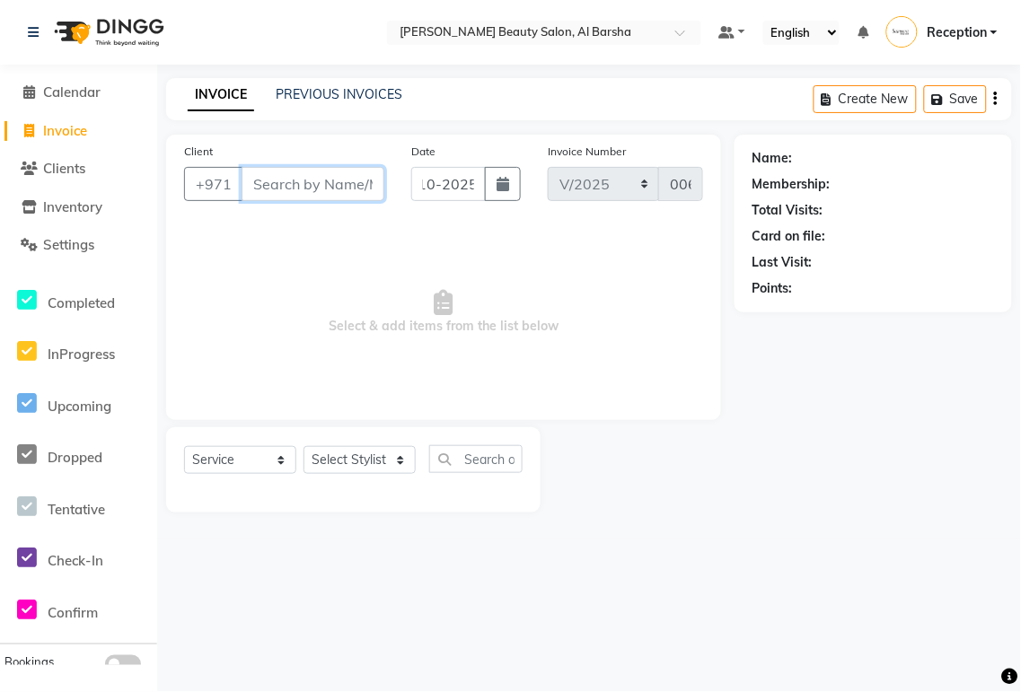
click at [288, 177] on input "Client" at bounding box center [313, 184] width 143 height 34
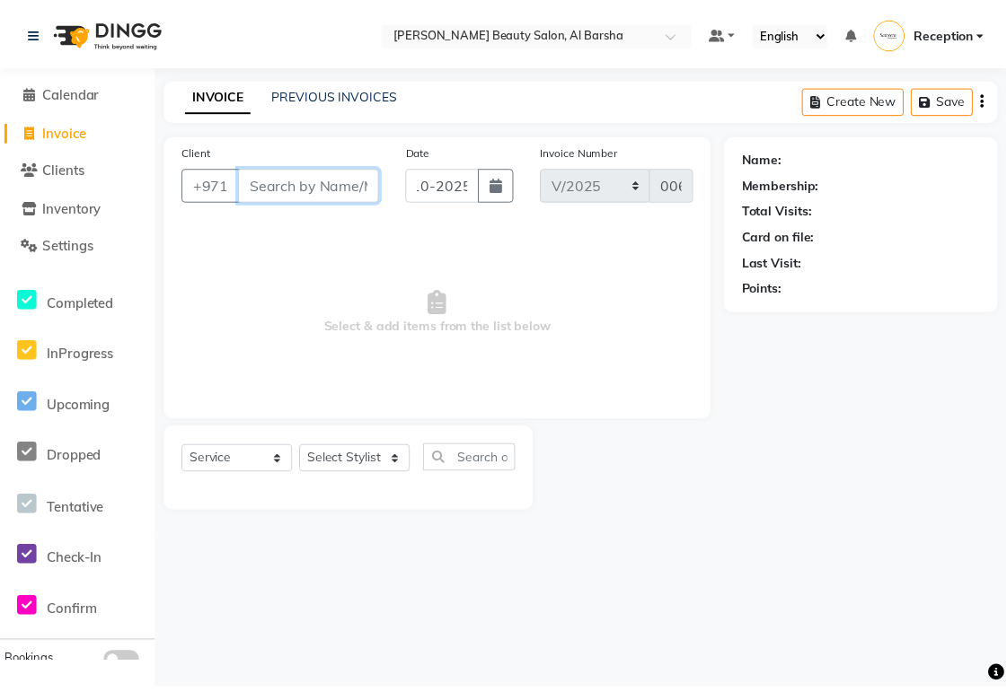
scroll to position [0, 0]
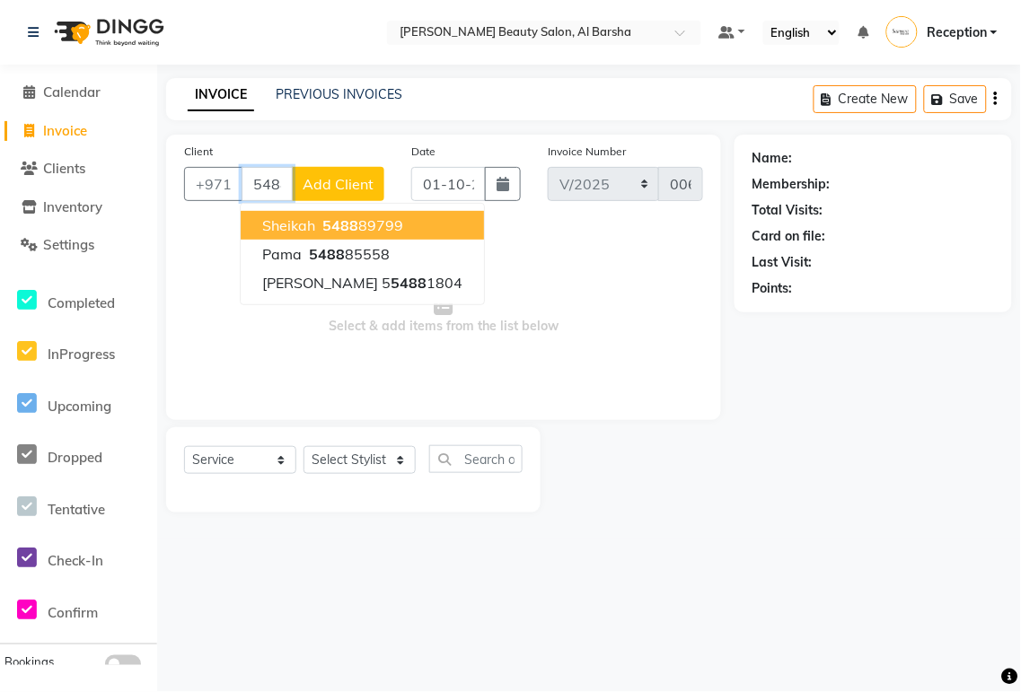
click at [359, 222] on ngb-highlight "5488 89799" at bounding box center [361, 225] width 84 height 18
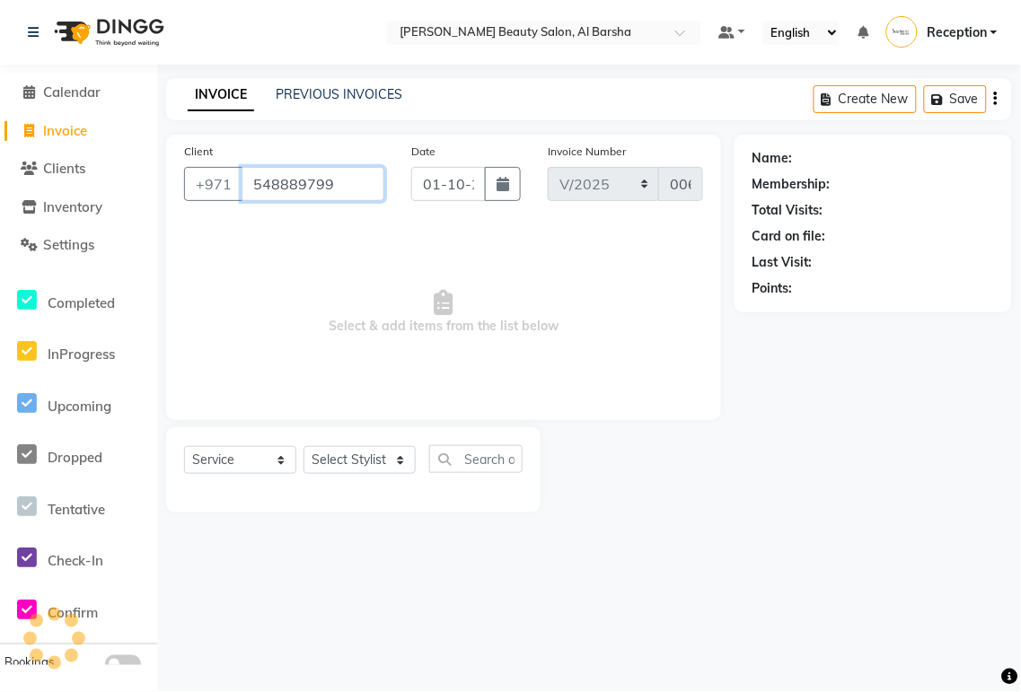
type input "548889799"
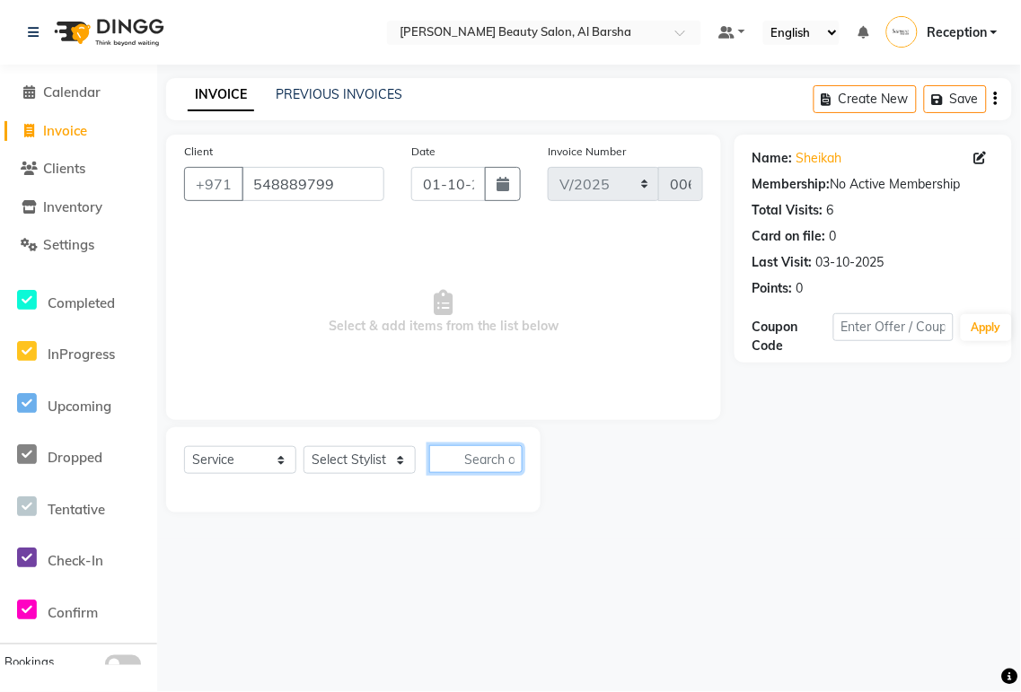
click at [467, 460] on input "text" at bounding box center [475, 459] width 93 height 28
type input "hair"
click at [427, 499] on div "Select Service Product Membership Package Voucher Prepaid Gift Card Select Styl…" at bounding box center [353, 469] width 374 height 85
click at [444, 462] on input "hair" at bounding box center [463, 459] width 68 height 28
click at [481, 458] on input "hair" at bounding box center [463, 459] width 68 height 28
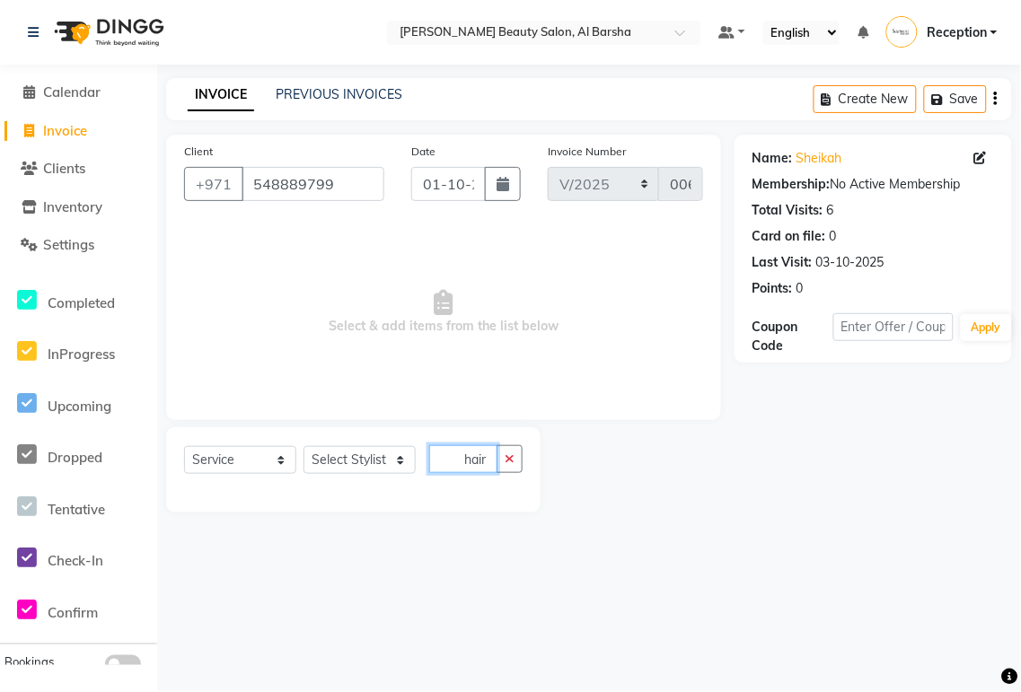
click at [488, 463] on input "hair" at bounding box center [463, 459] width 68 height 28
click at [692, 468] on div at bounding box center [638, 469] width 194 height 85
click at [360, 458] on select "Select Stylist [PERSON_NAME] [PERSON_NAME] Reception [PERSON_NAME]" at bounding box center [360, 460] width 112 height 28
select select "92709"
click at [304, 447] on select "Select Stylist [PERSON_NAME] [PERSON_NAME] Reception [PERSON_NAME]" at bounding box center [360, 460] width 112 height 28
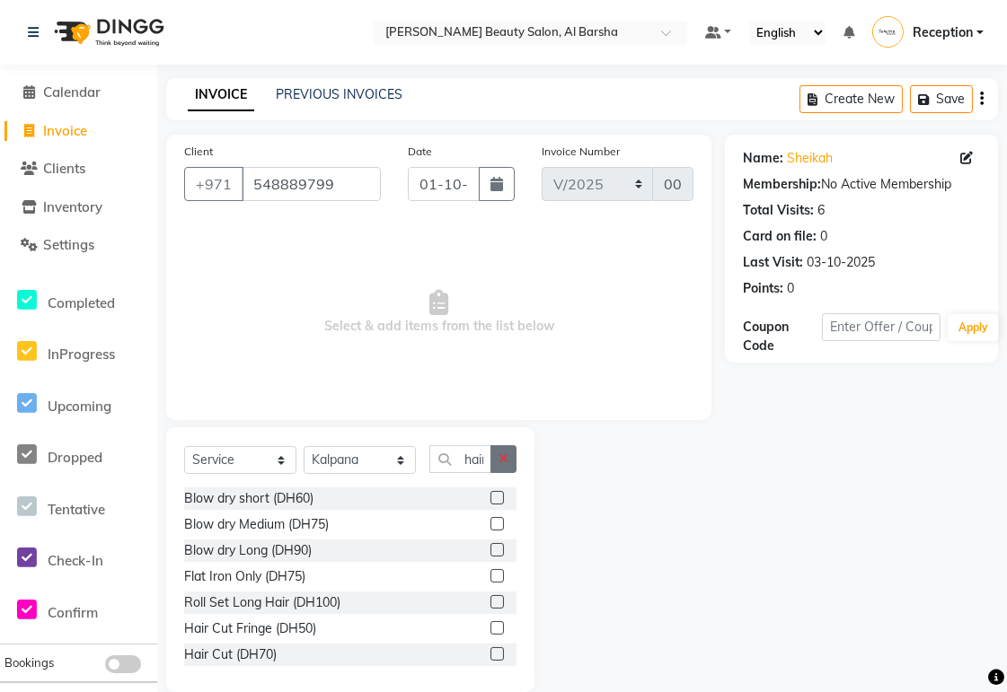
click at [503, 460] on icon "button" at bounding box center [503, 459] width 10 height 13
type input "h"
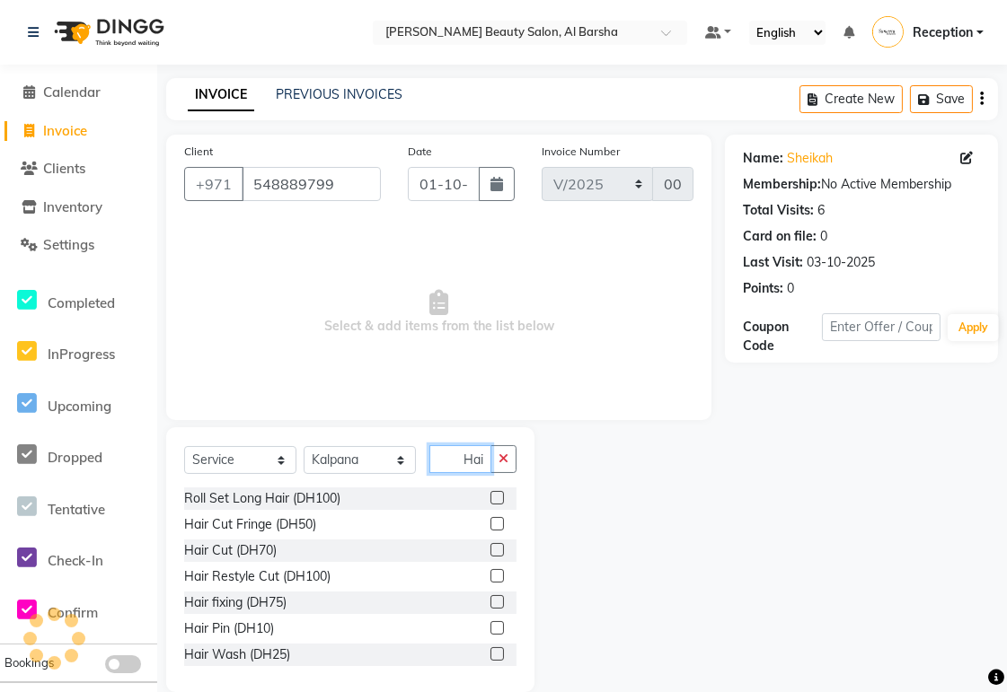
scroll to position [0, 5]
type input "Hair"
click at [490, 654] on label at bounding box center [496, 653] width 13 height 13
click at [490, 654] on input "checkbox" at bounding box center [496, 655] width 12 height 12
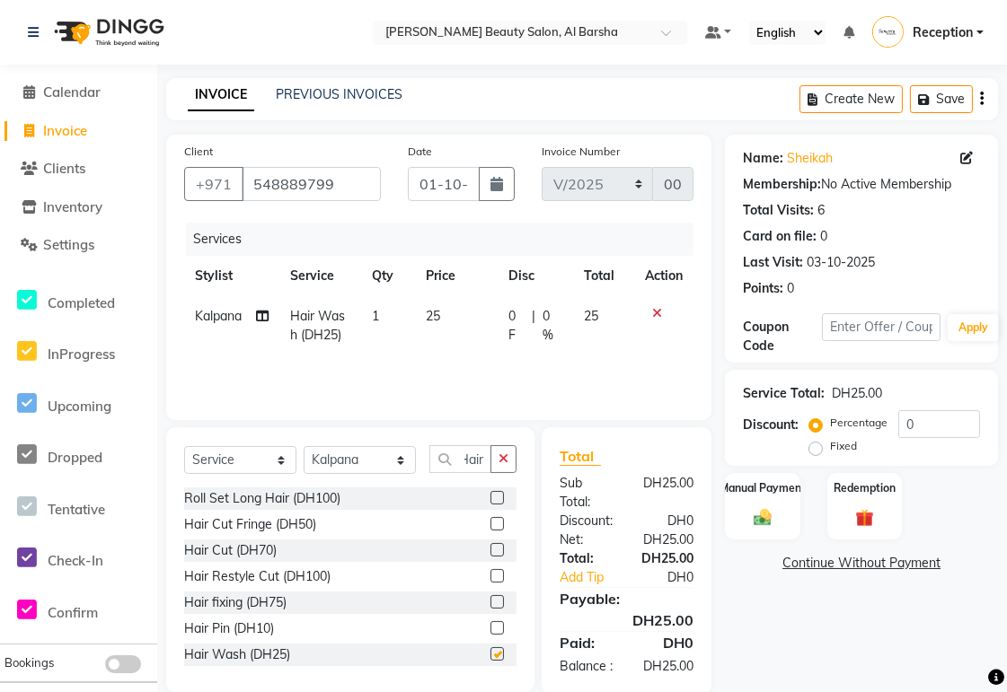
scroll to position [0, 0]
checkbox input "false"
click at [755, 518] on img at bounding box center [763, 517] width 30 height 21
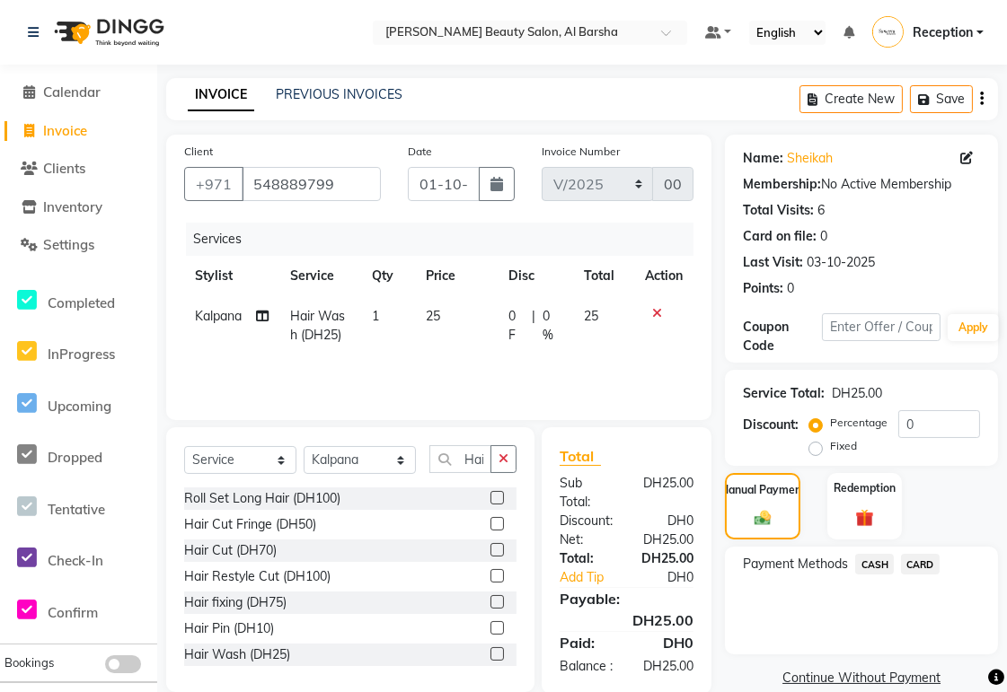
click at [918, 564] on span "CARD" at bounding box center [920, 564] width 39 height 21
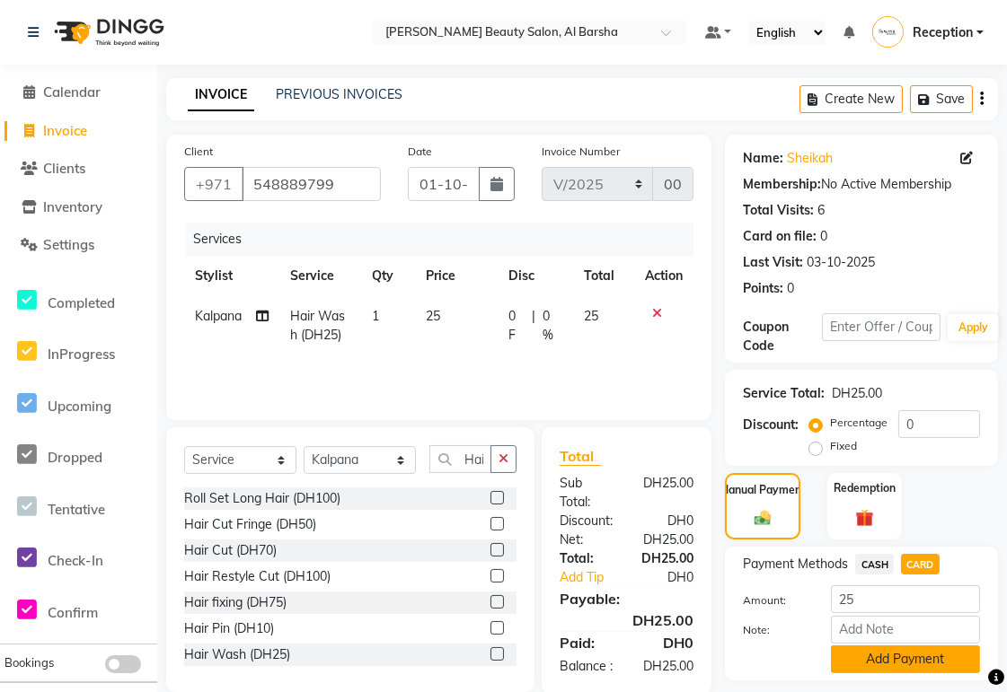
click at [916, 661] on button "Add Payment" at bounding box center [905, 660] width 149 height 28
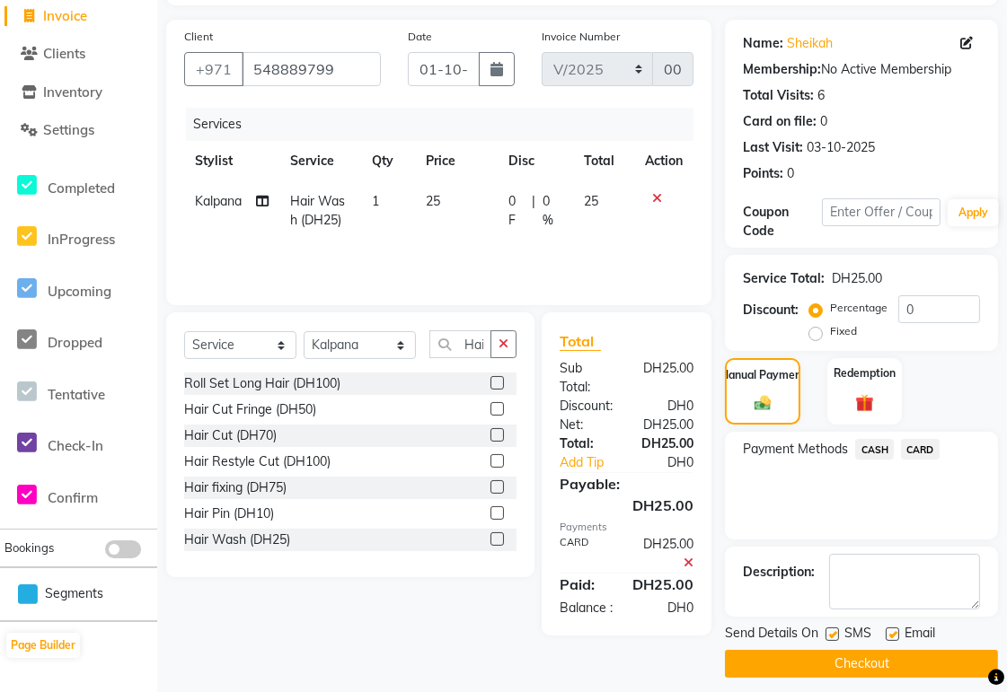
scroll to position [128, 0]
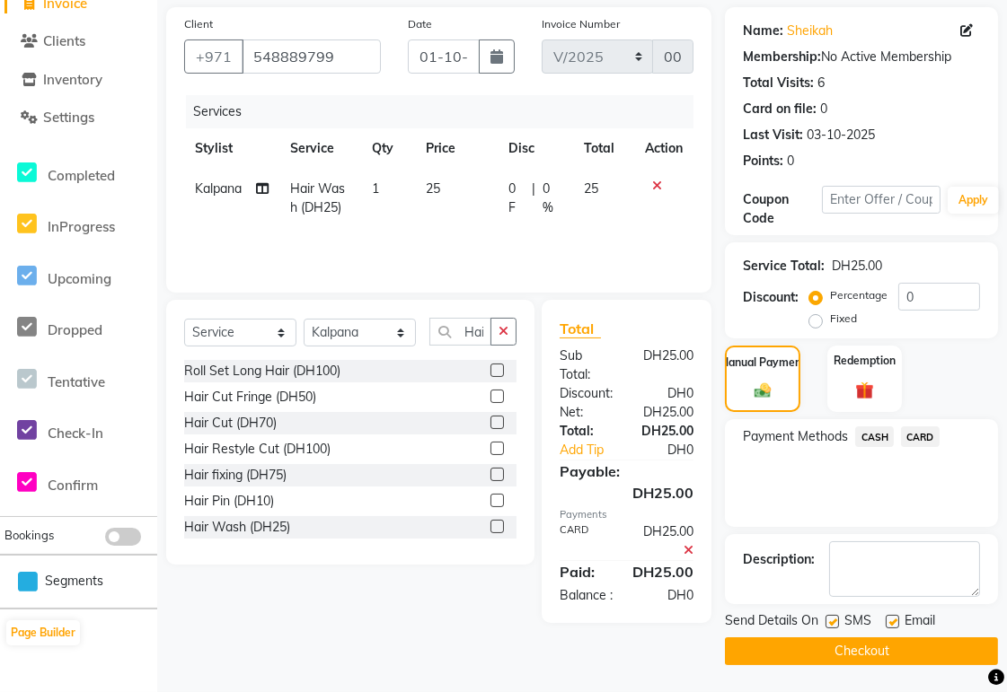
click at [890, 656] on button "Checkout" at bounding box center [861, 652] width 273 height 28
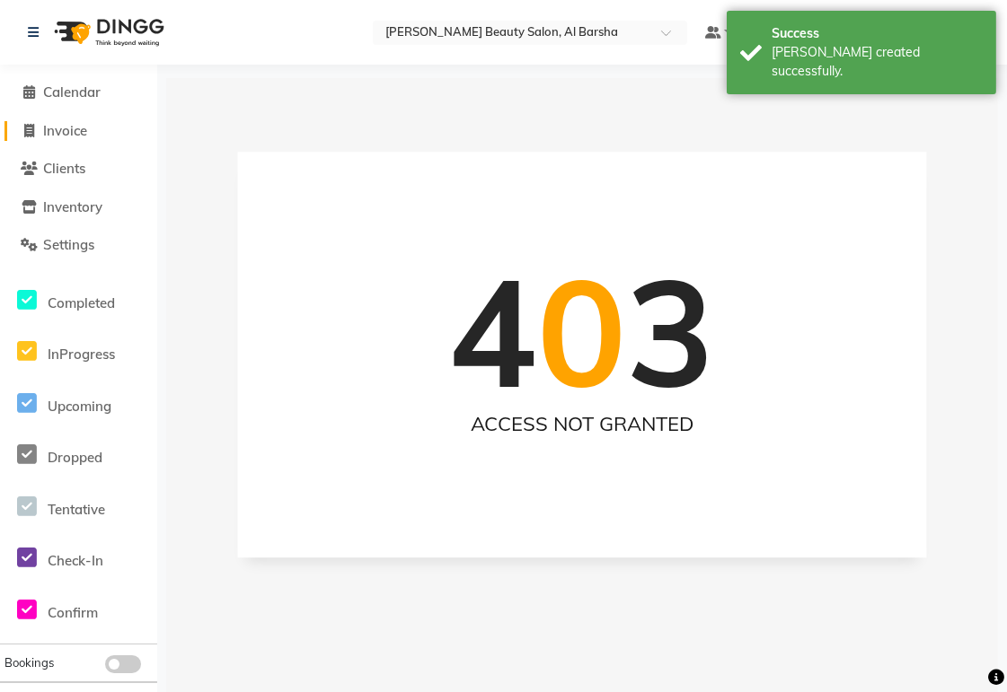
click at [67, 138] on span "Invoice" at bounding box center [65, 130] width 44 height 17
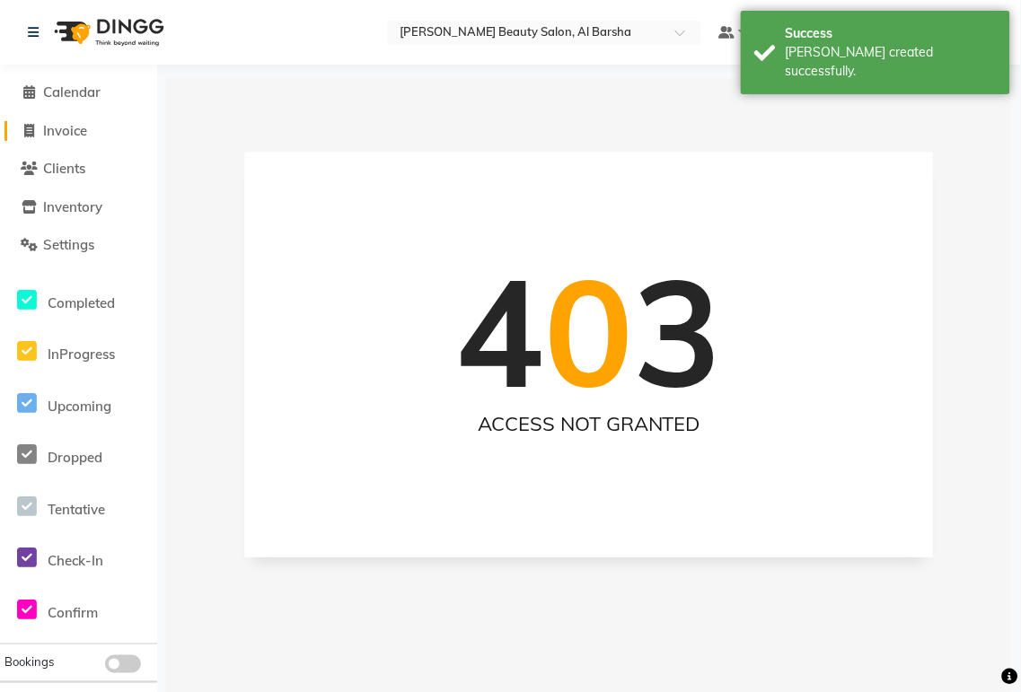
select select "service"
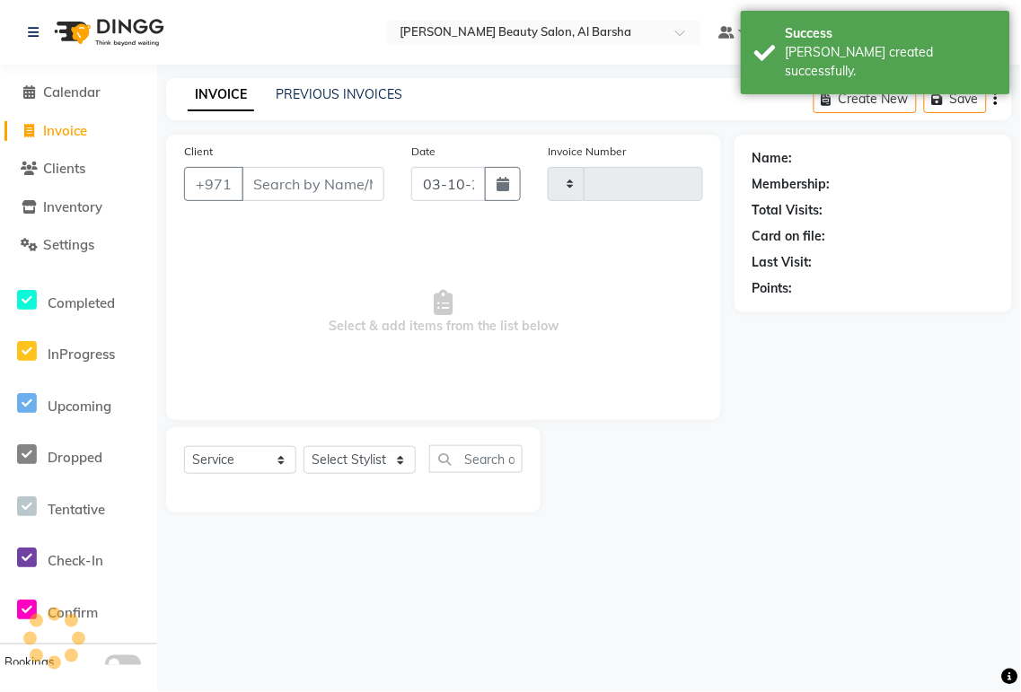
type input "0068"
select select "5166"
click at [441, 189] on input "03-10-2025" at bounding box center [448, 184] width 75 height 34
select select "10"
select select "2025"
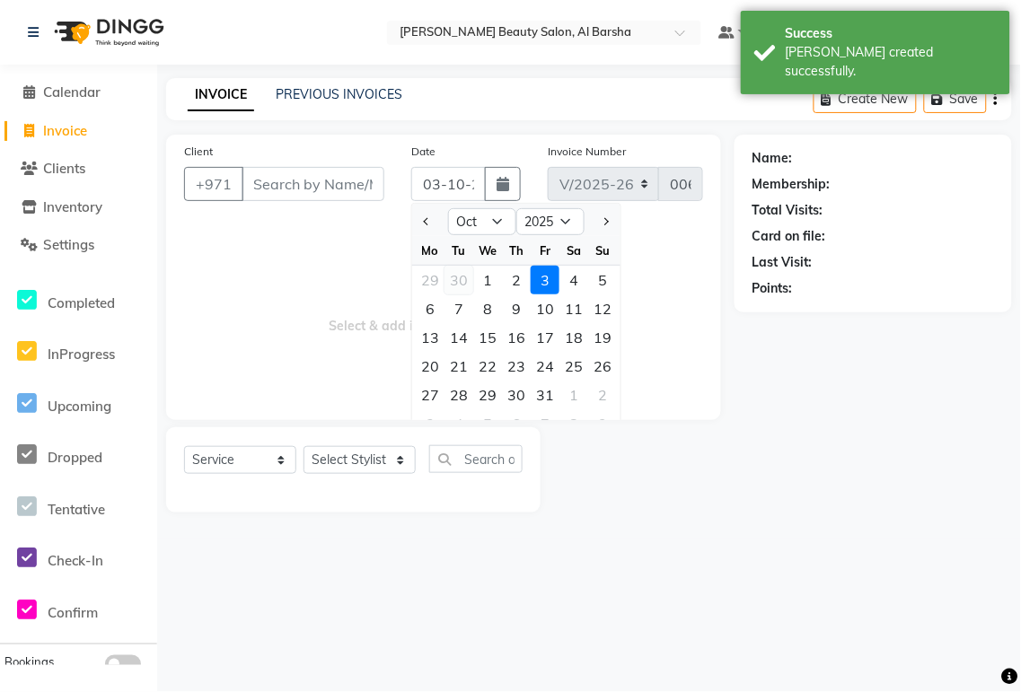
click at [462, 281] on div "30" at bounding box center [459, 280] width 29 height 29
type input "[DATE]"
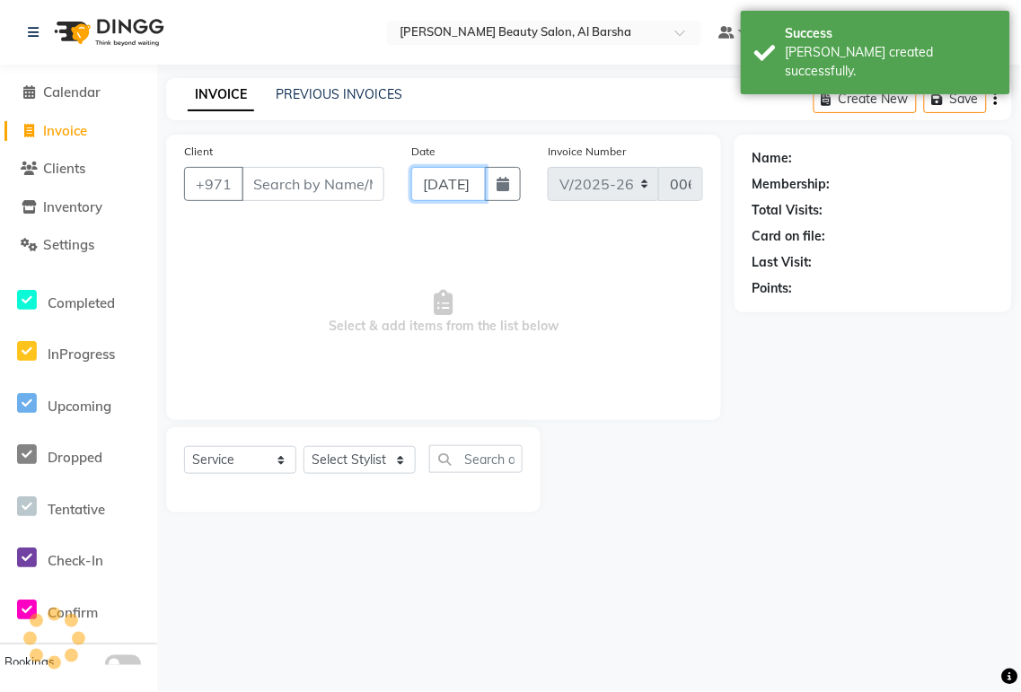
scroll to position [0, 30]
click at [453, 185] on input "[DATE]" at bounding box center [448, 184] width 75 height 34
select select "9"
select select "2025"
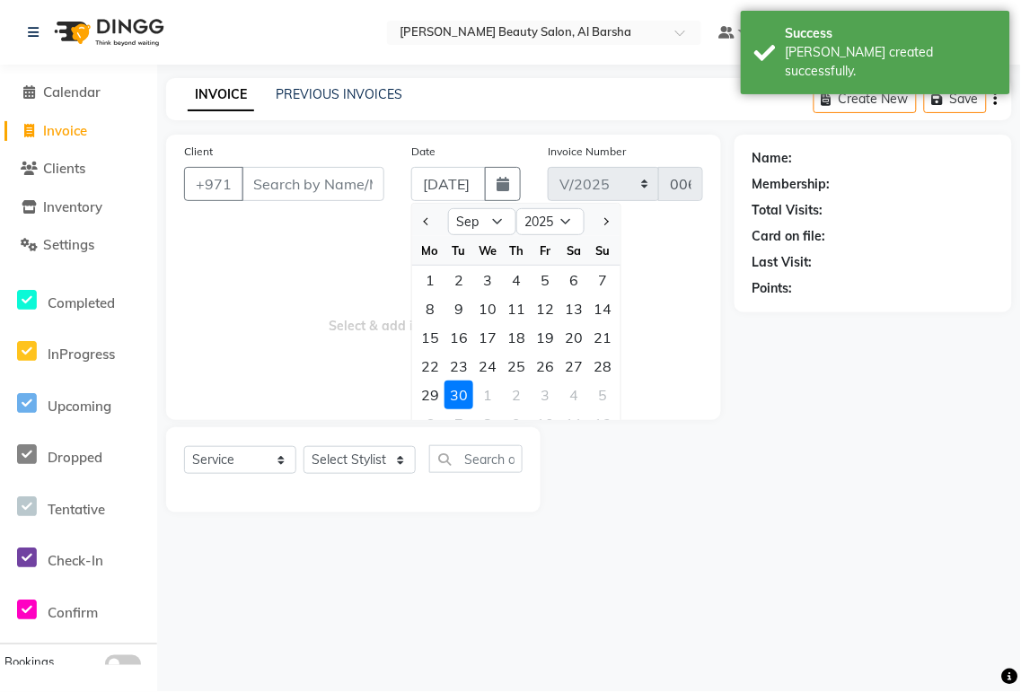
scroll to position [0, 0]
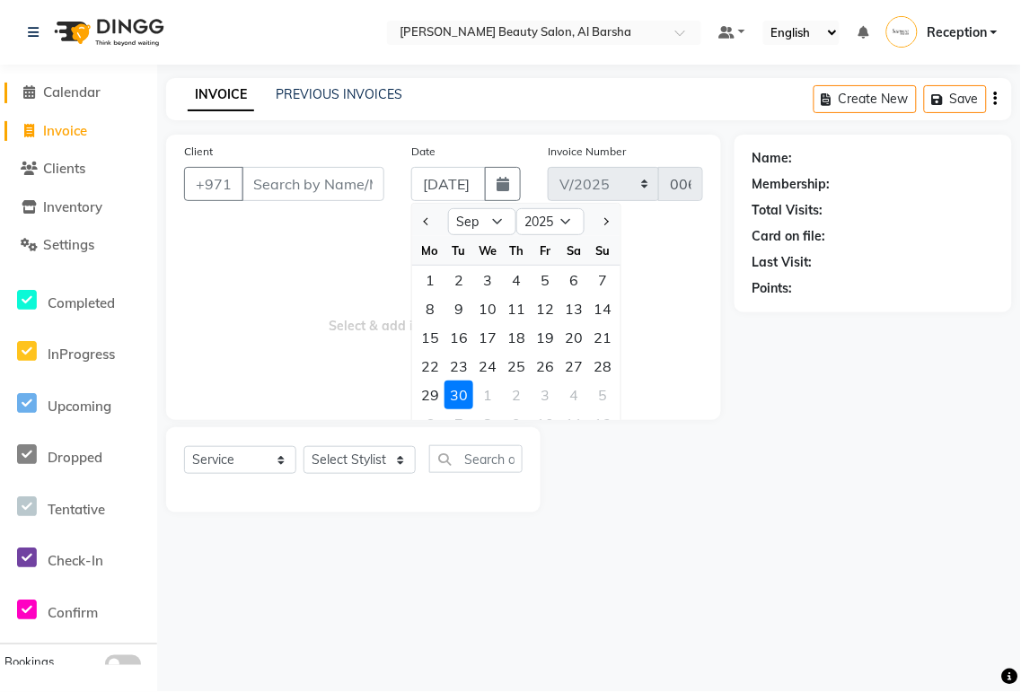
click at [65, 93] on span "Calendar" at bounding box center [71, 92] width 57 height 17
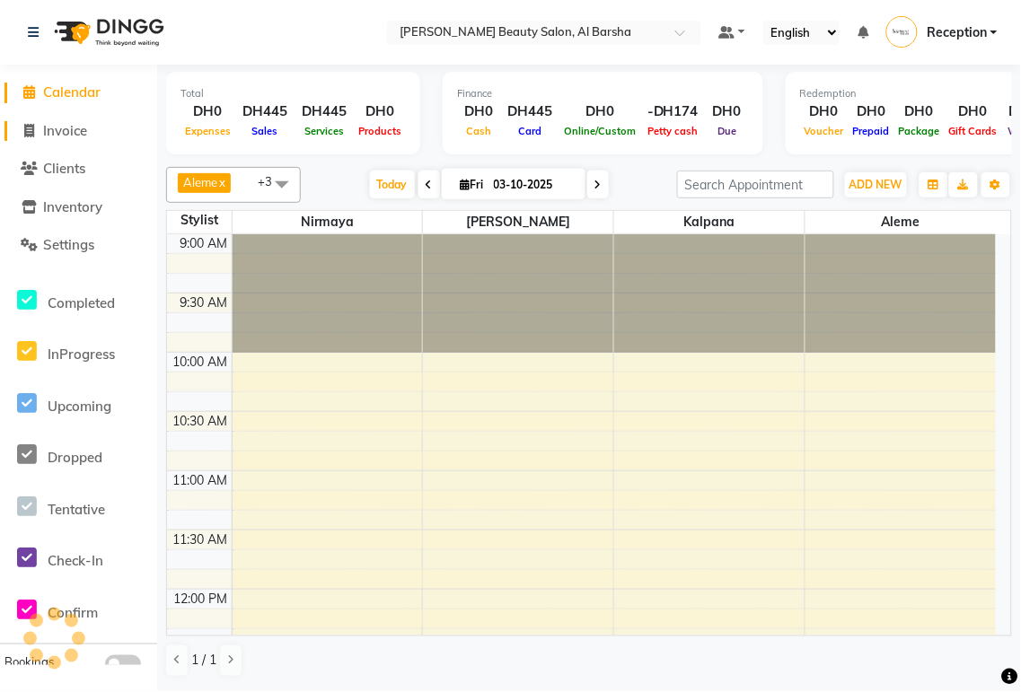
click at [57, 136] on span "Invoice" at bounding box center [65, 130] width 44 height 17
select select "service"
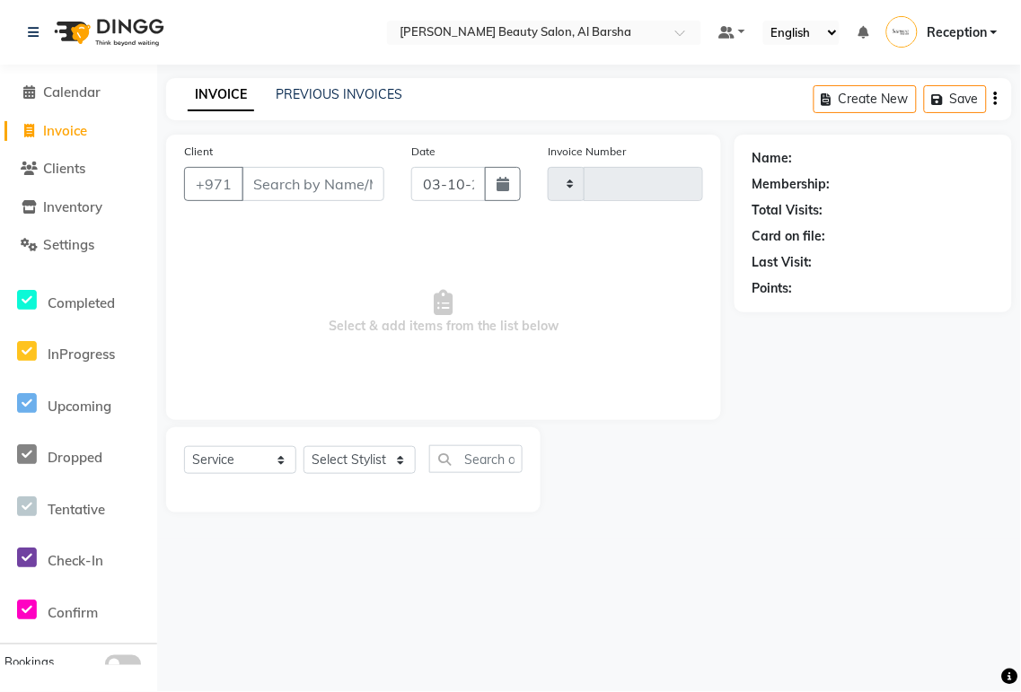
type input "0068"
select select "5166"
click at [433, 177] on input "03-10-2025" at bounding box center [448, 184] width 75 height 34
select select "10"
select select "2025"
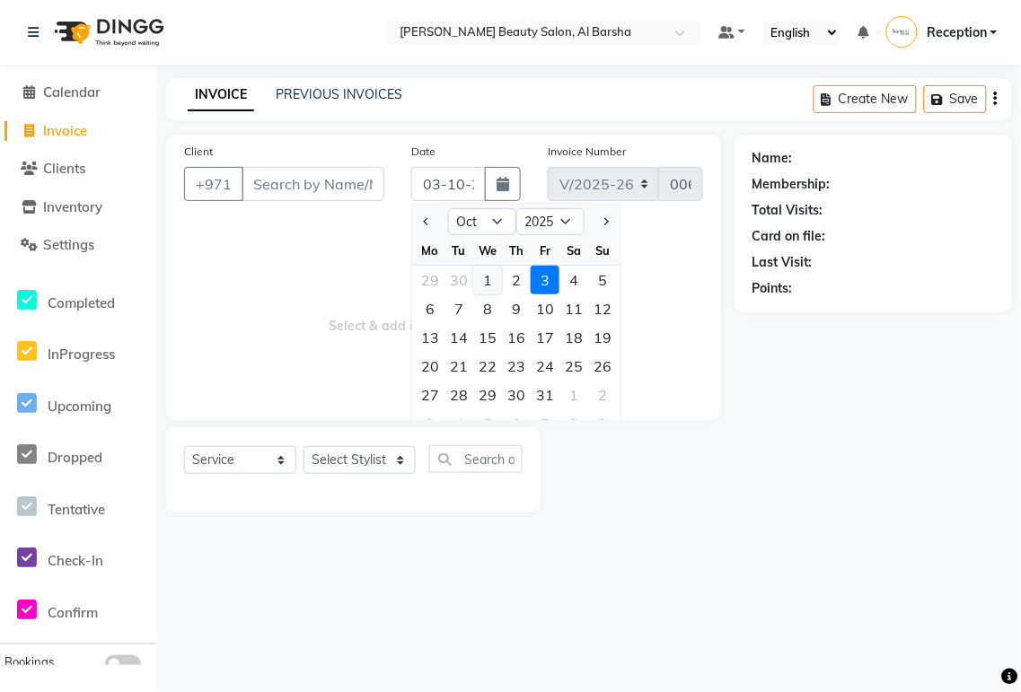
click at [486, 273] on div "1" at bounding box center [487, 280] width 29 height 29
type input "01-10-2025"
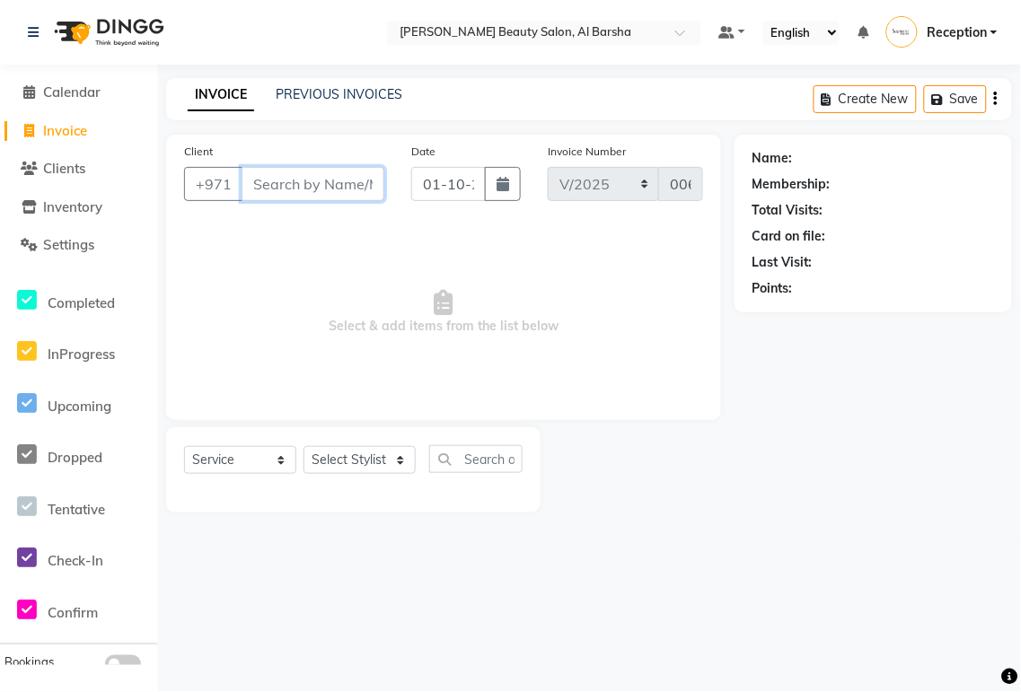
click at [278, 186] on input "Client" at bounding box center [313, 184] width 143 height 34
type input "501006612"
click at [344, 189] on span "Add Client" at bounding box center [338, 184] width 71 height 18
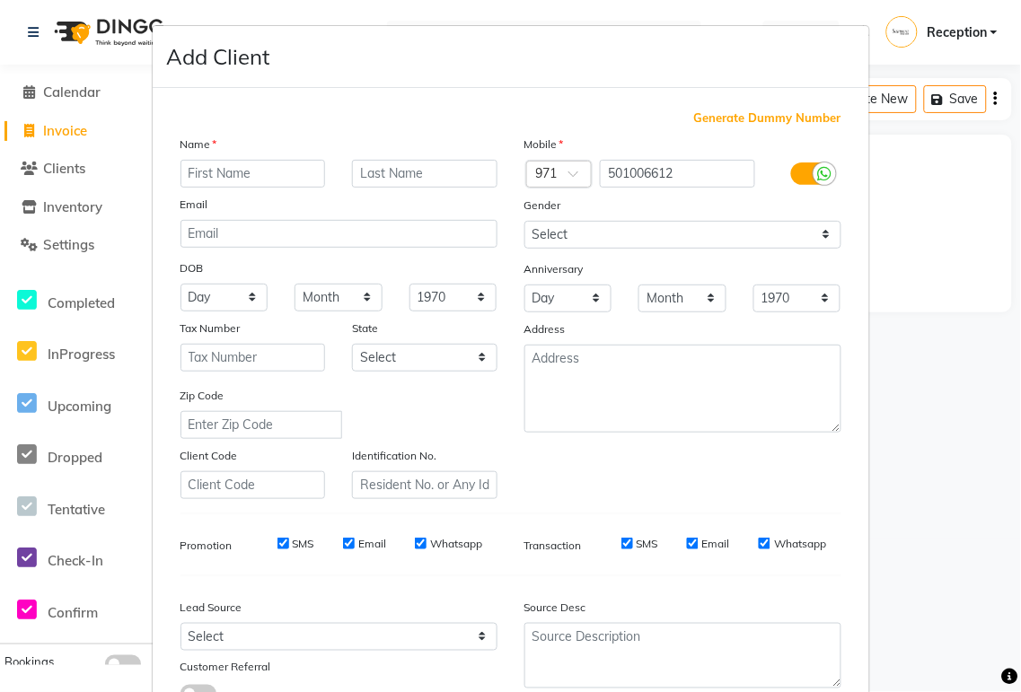
type input "f"
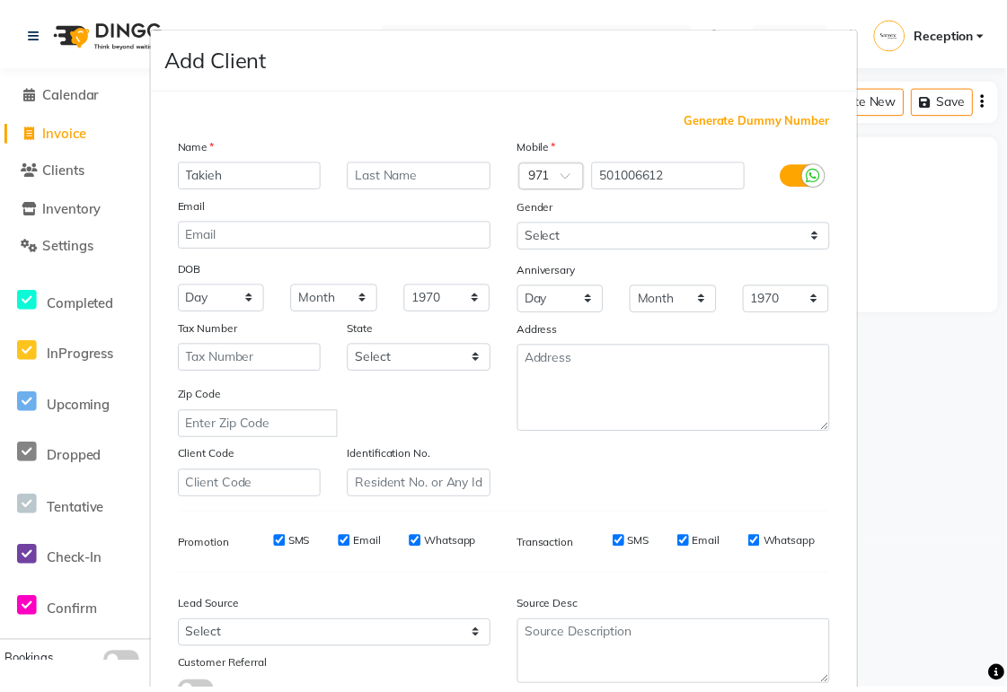
scroll to position [137, 0]
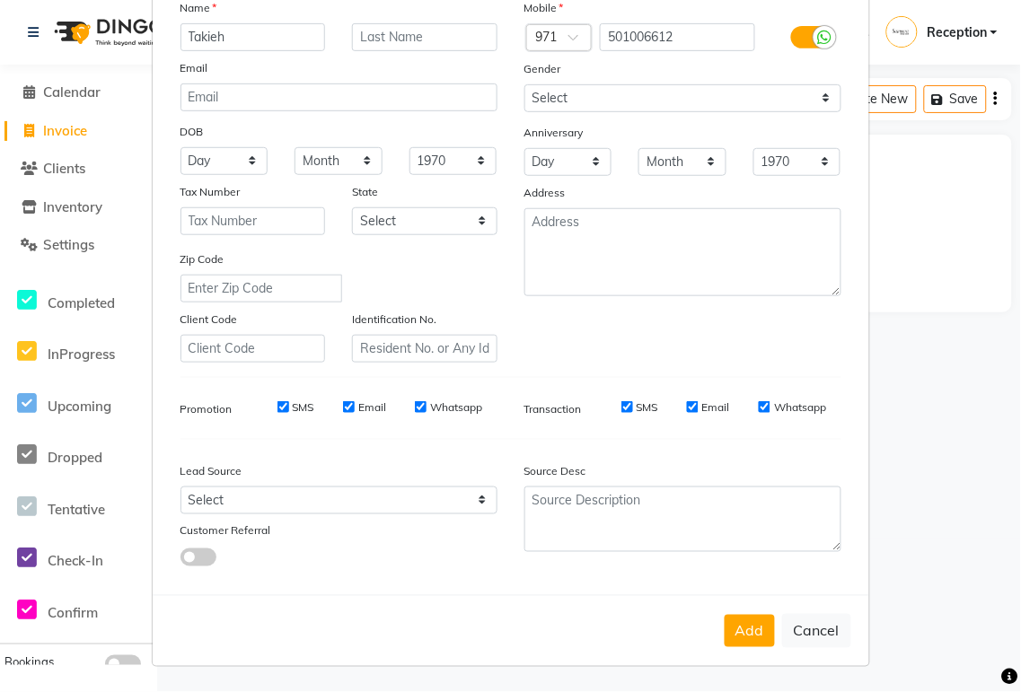
type input "Takieh"
click at [741, 631] on button "Add" at bounding box center [750, 631] width 50 height 32
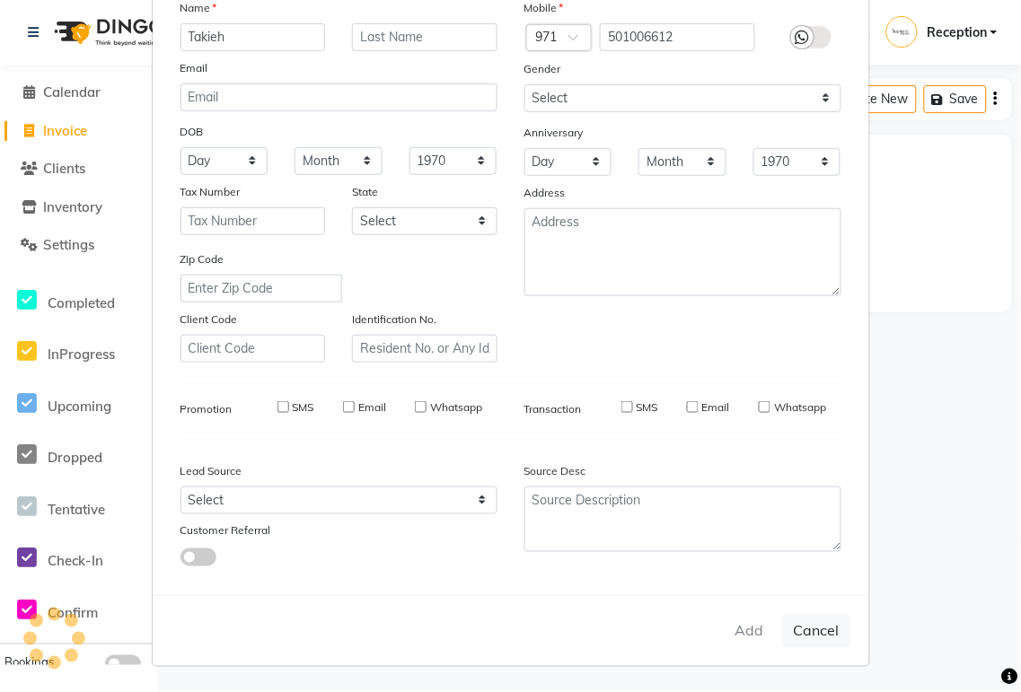
select select
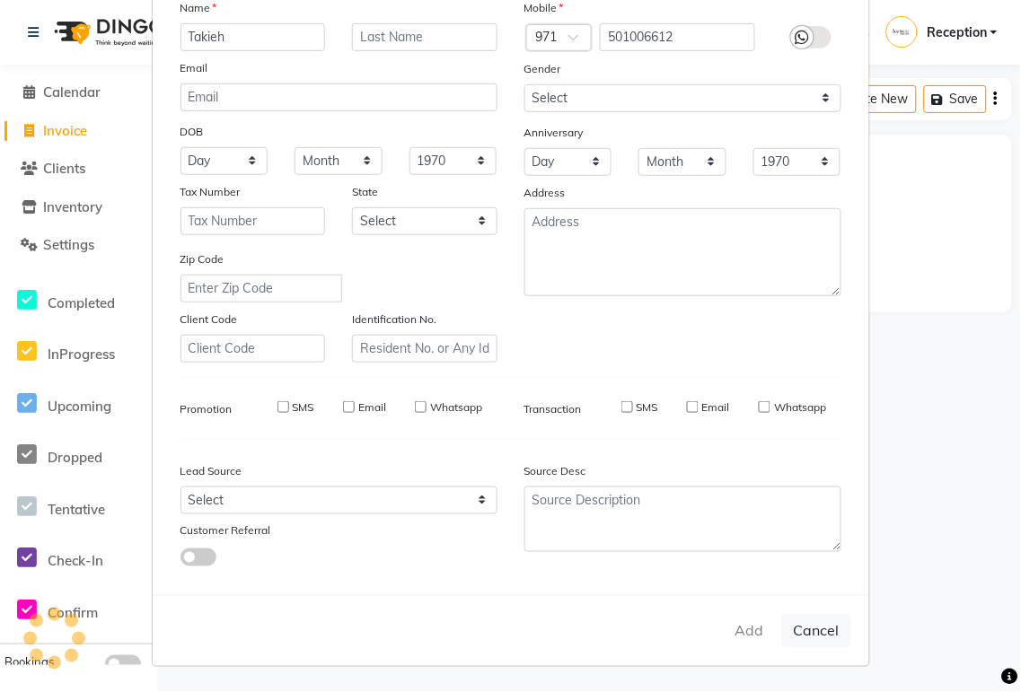
select select
checkbox input "false"
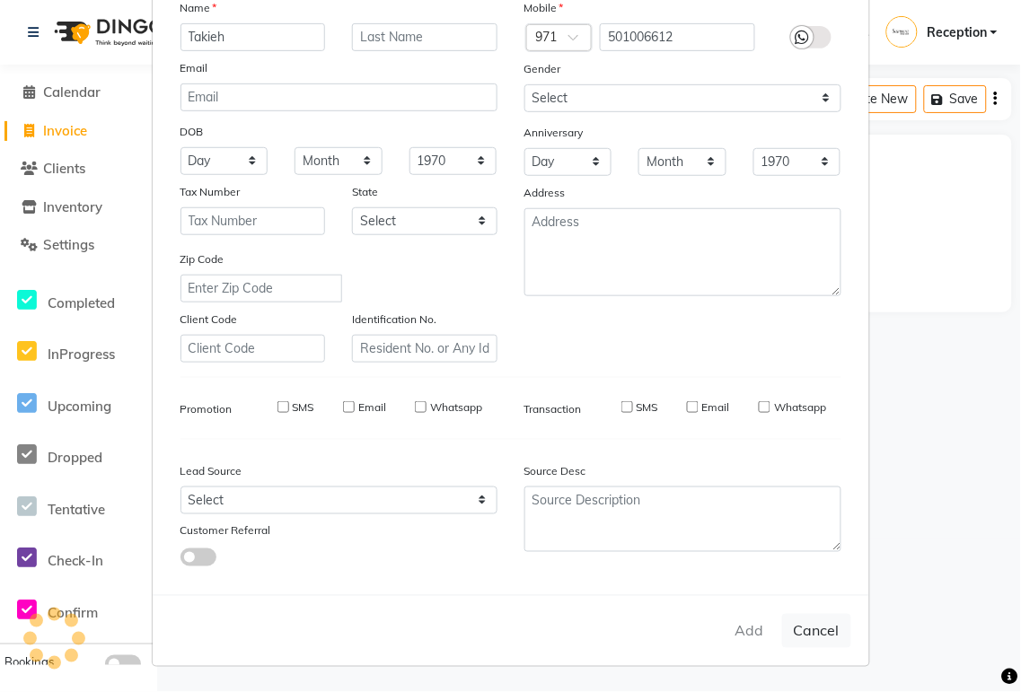
checkbox input "false"
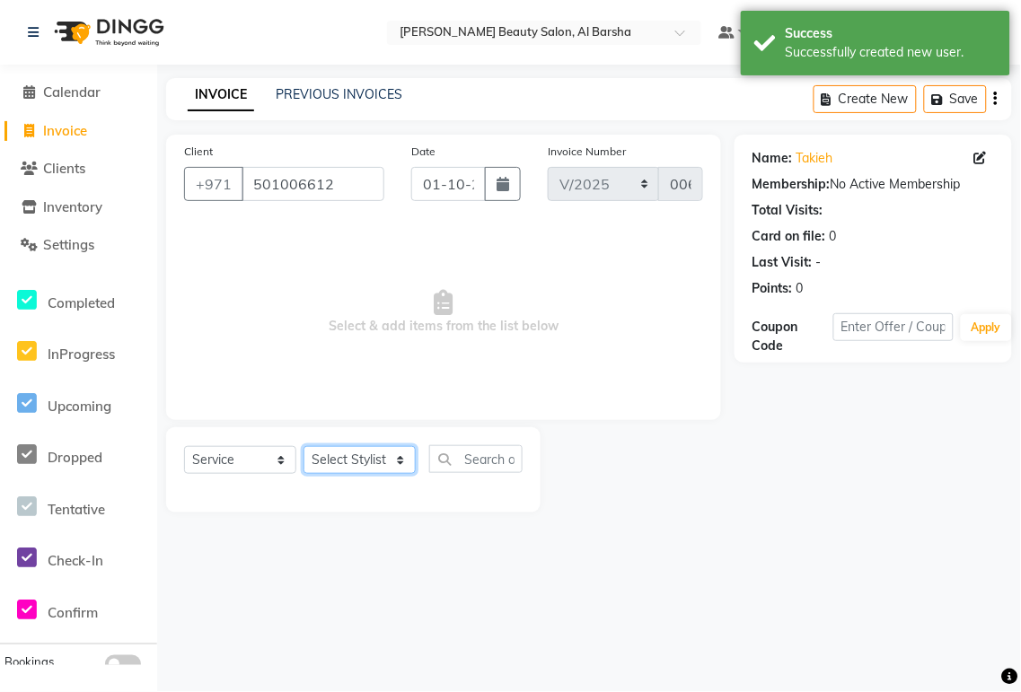
click at [352, 461] on select "Select Stylist [PERSON_NAME] [PERSON_NAME] Reception [PERSON_NAME]" at bounding box center [360, 460] width 112 height 28
select select "92710"
click at [304, 447] on select "Select Stylist [PERSON_NAME] [PERSON_NAME] Reception [PERSON_NAME]" at bounding box center [360, 460] width 112 height 28
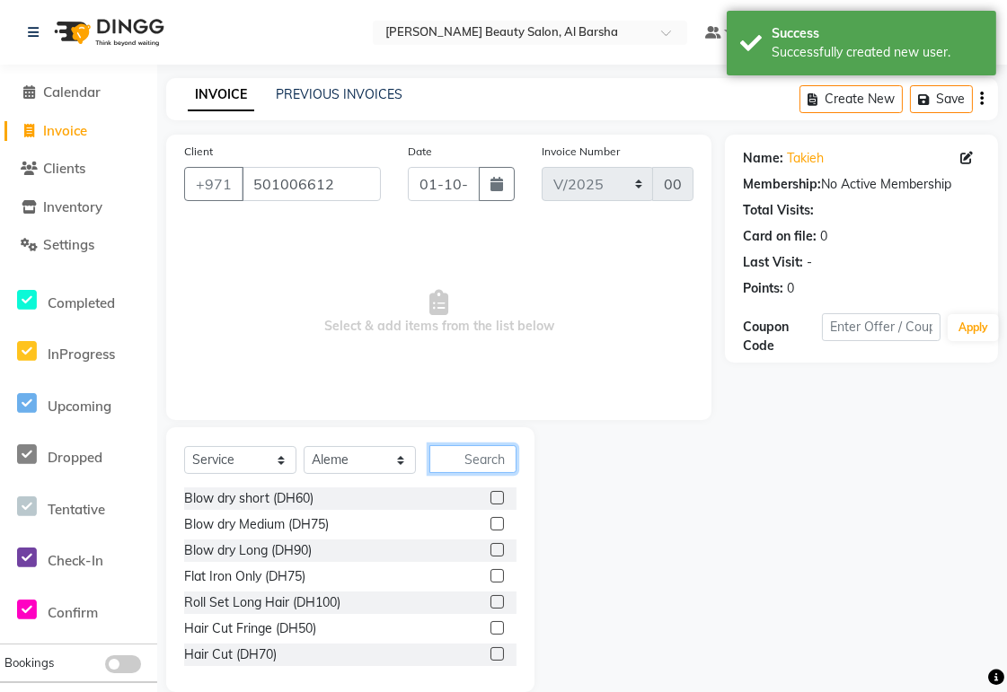
click at [471, 459] on input "text" at bounding box center [472, 459] width 87 height 28
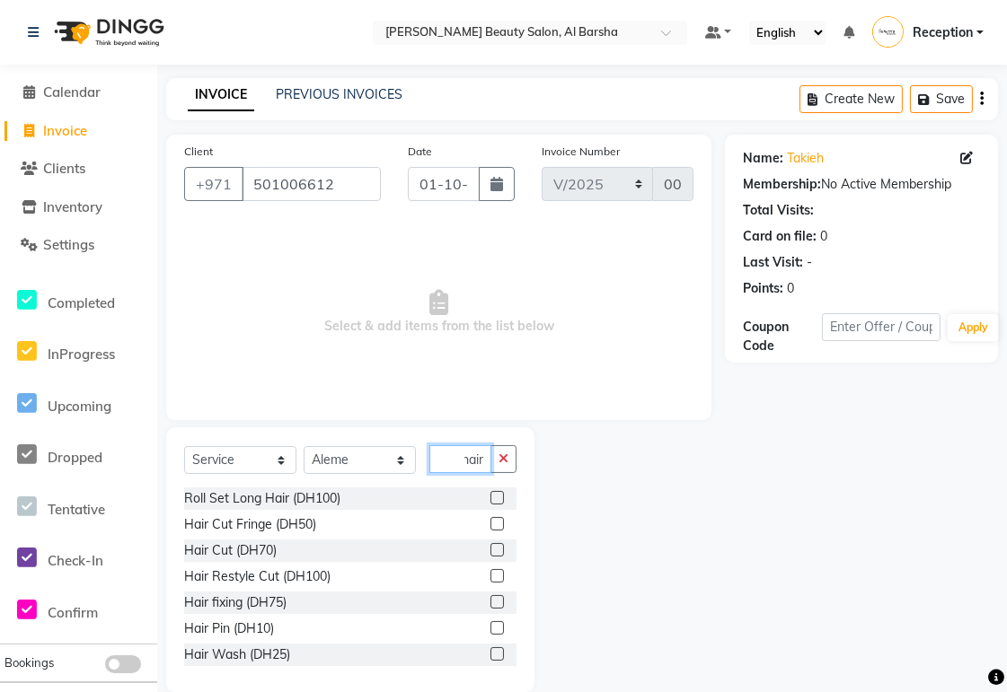
type input "hair"
click at [490, 553] on label at bounding box center [496, 549] width 13 height 13
click at [490, 553] on input "checkbox" at bounding box center [496, 551] width 12 height 12
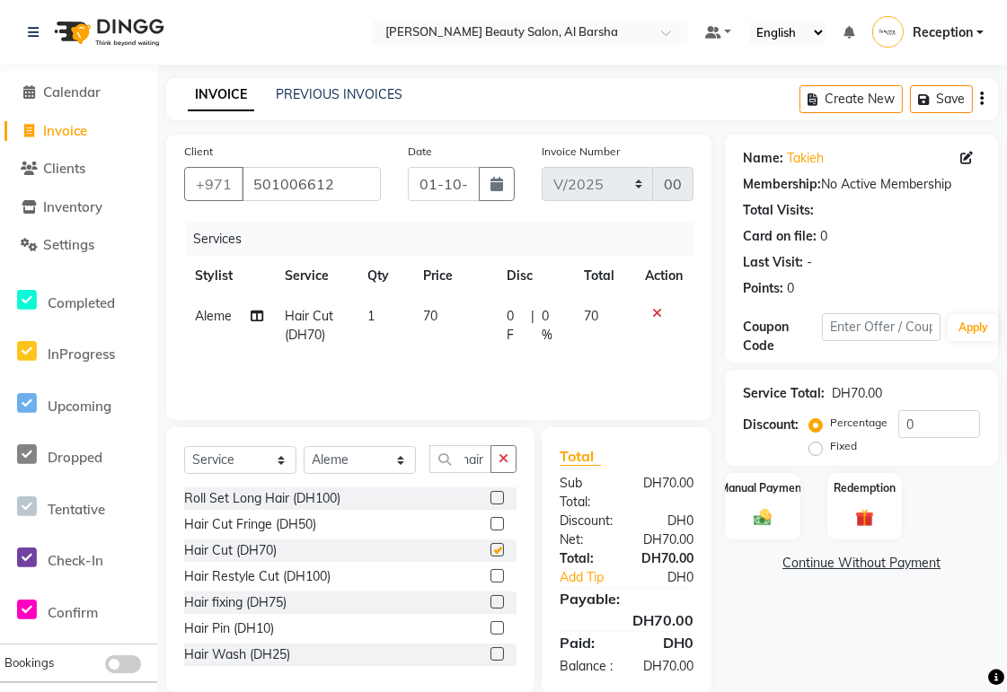
scroll to position [0, 0]
checkbox input "false"
click at [761, 514] on img at bounding box center [762, 518] width 31 height 22
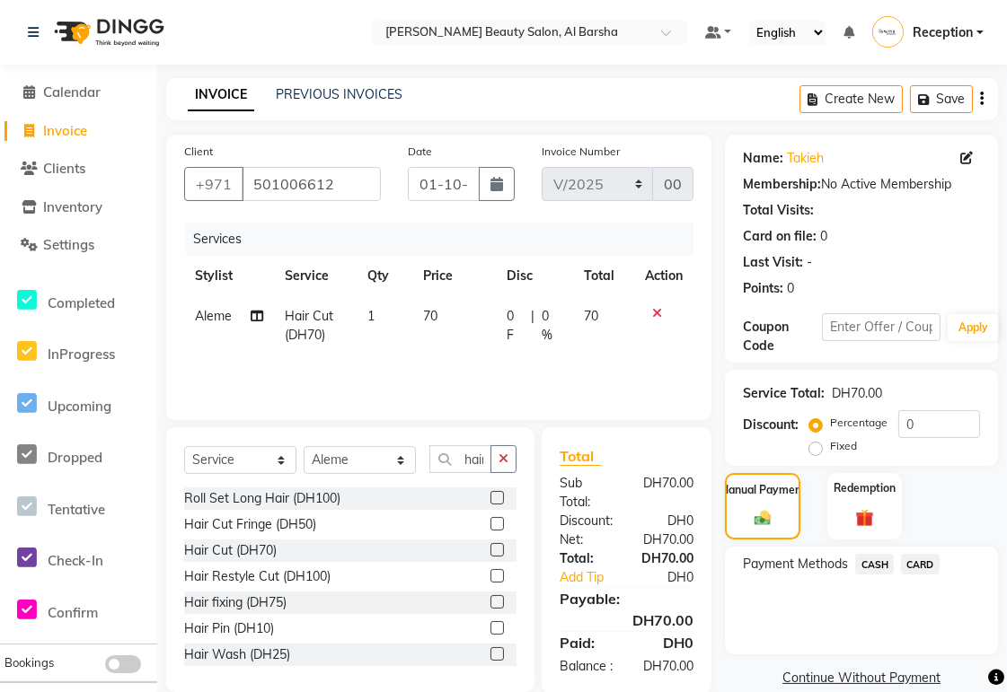
click at [921, 568] on span "CARD" at bounding box center [920, 564] width 39 height 21
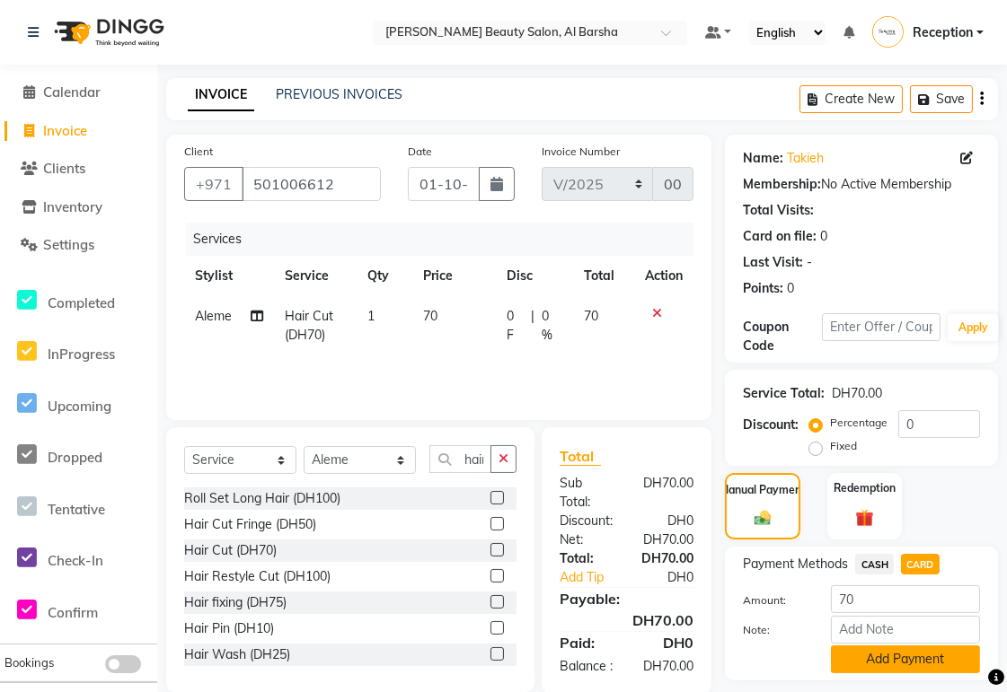
click at [886, 661] on button "Add Payment" at bounding box center [905, 660] width 149 height 28
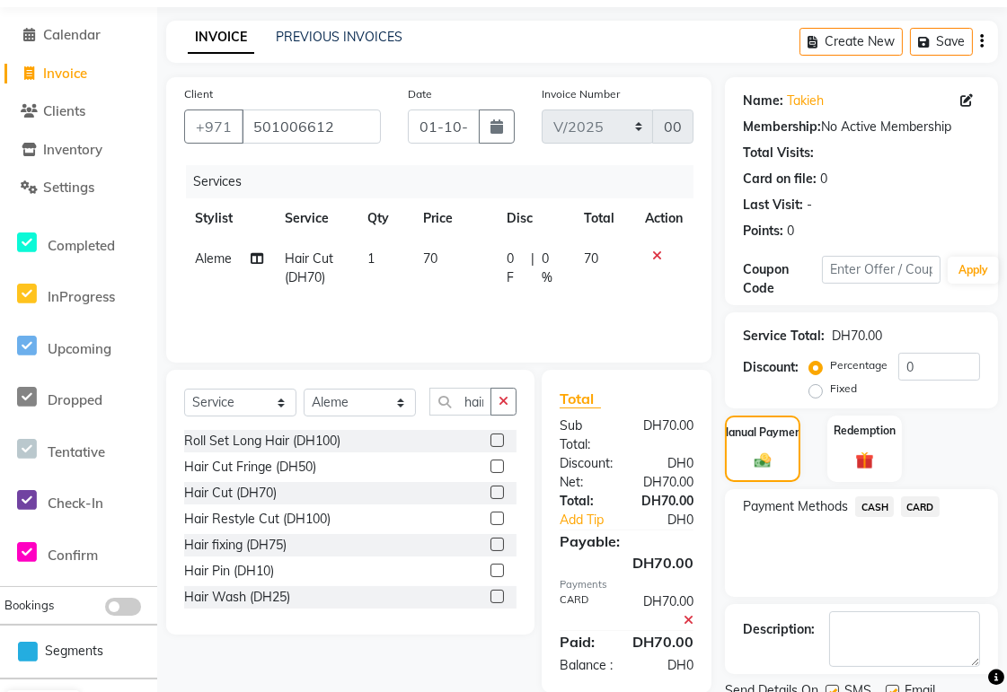
scroll to position [128, 0]
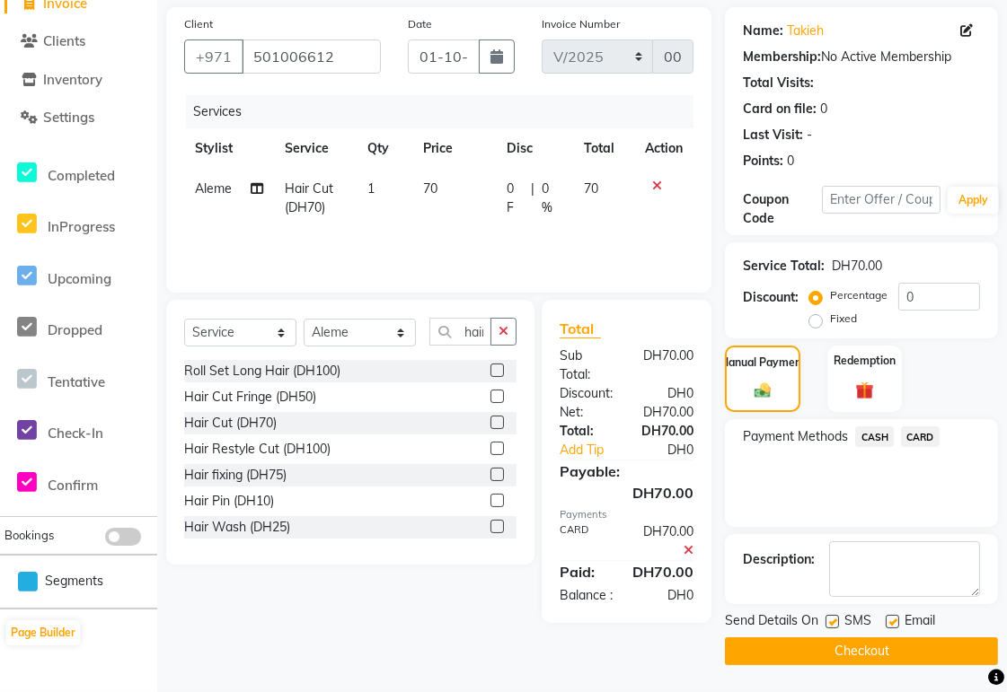
click at [883, 650] on button "Checkout" at bounding box center [861, 652] width 273 height 28
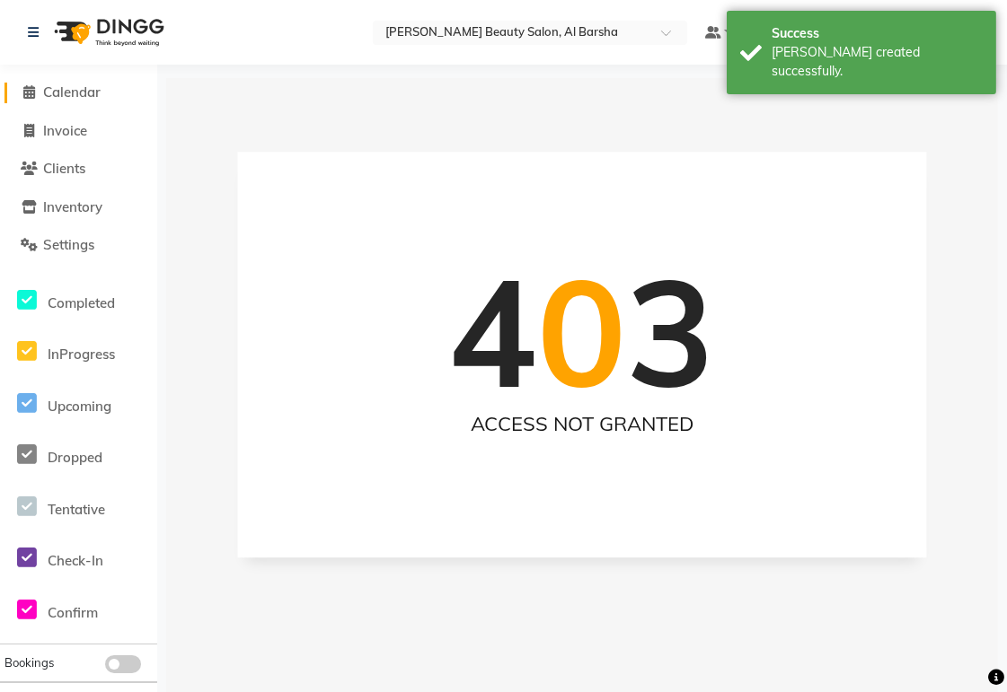
click at [85, 100] on span "Calendar" at bounding box center [71, 92] width 57 height 17
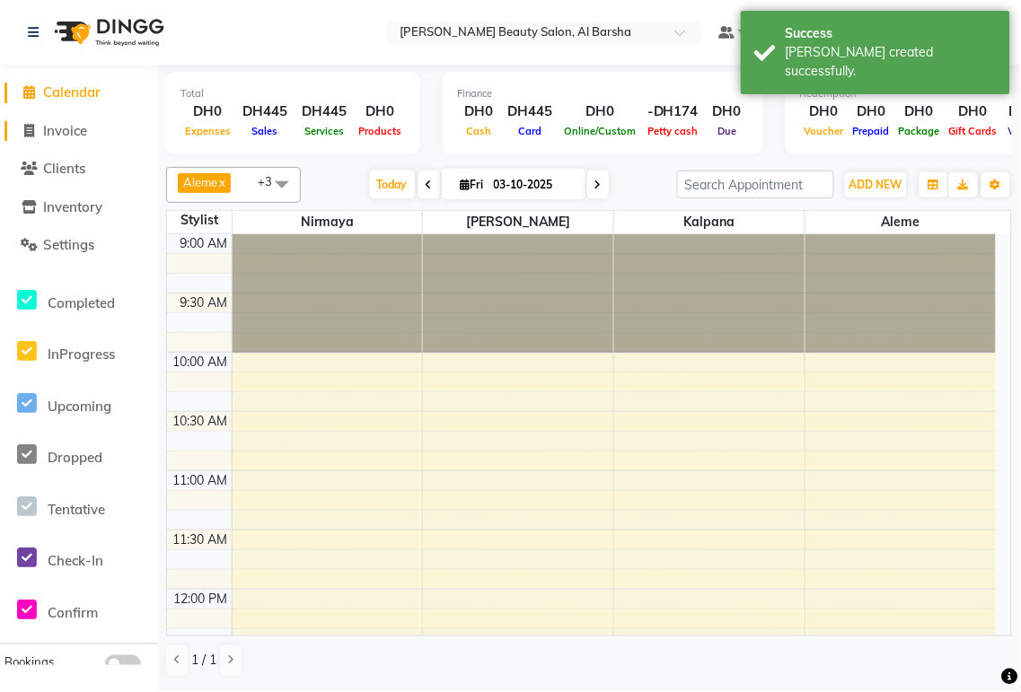
click at [76, 136] on span "Invoice" at bounding box center [65, 130] width 44 height 17
select select "service"
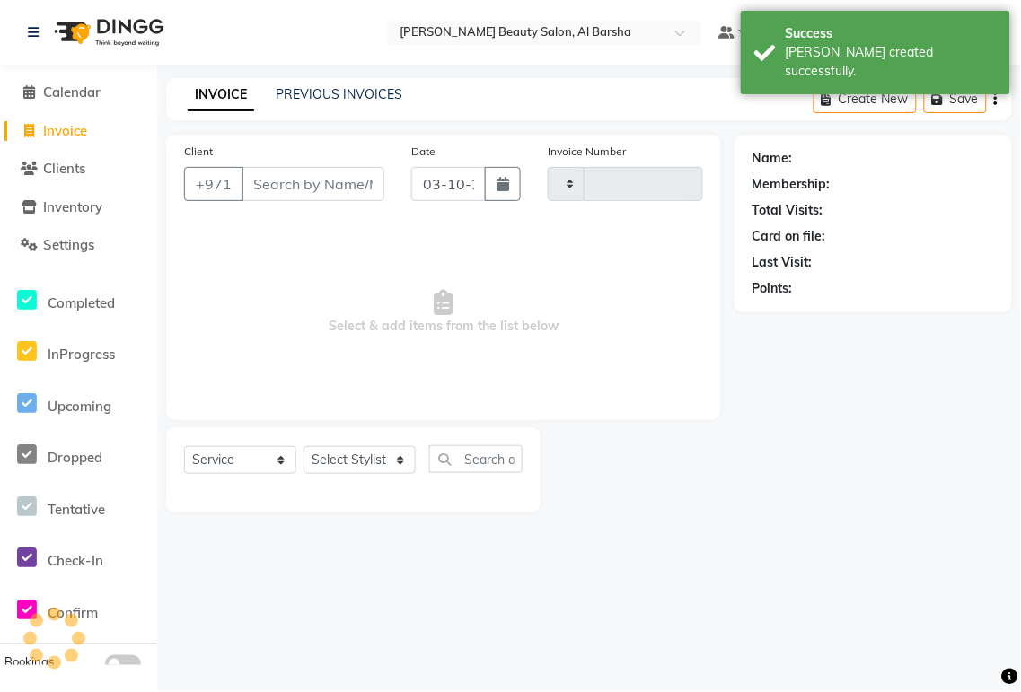
type input "0069"
select select "5166"
click at [456, 189] on input "03-10-2025" at bounding box center [448, 184] width 75 height 34
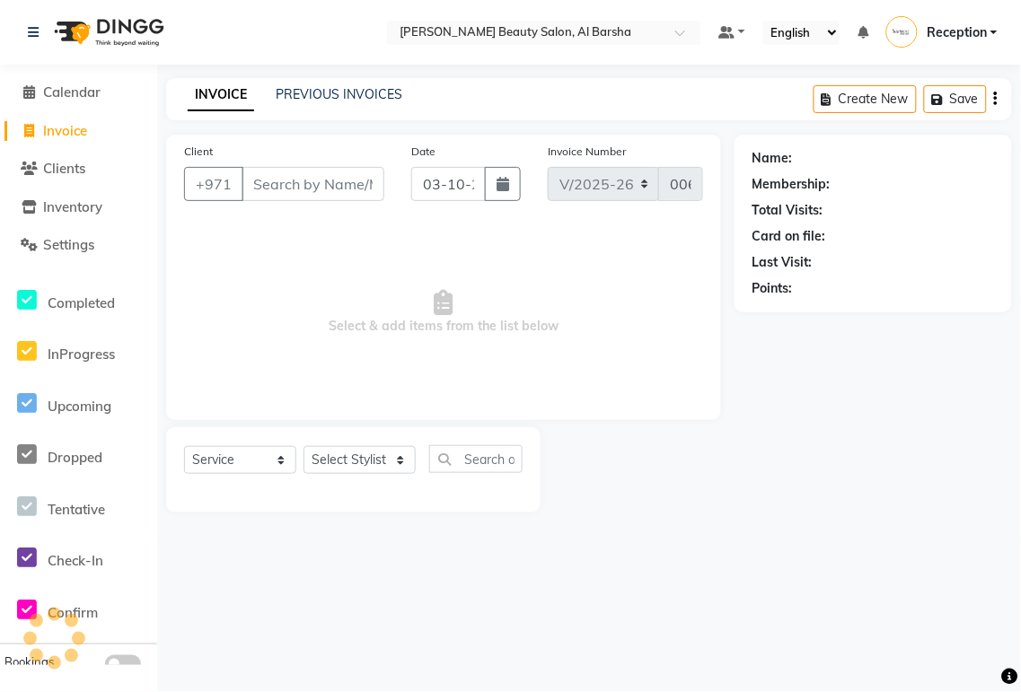
select select "10"
select select "2025"
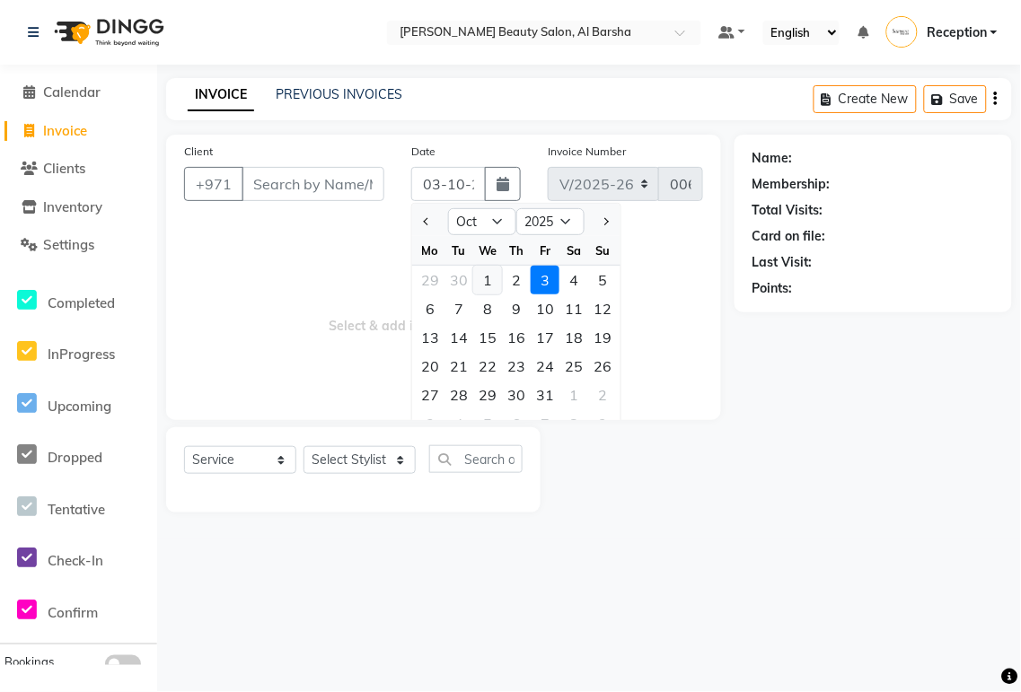
click at [485, 278] on div "1" at bounding box center [487, 280] width 29 height 29
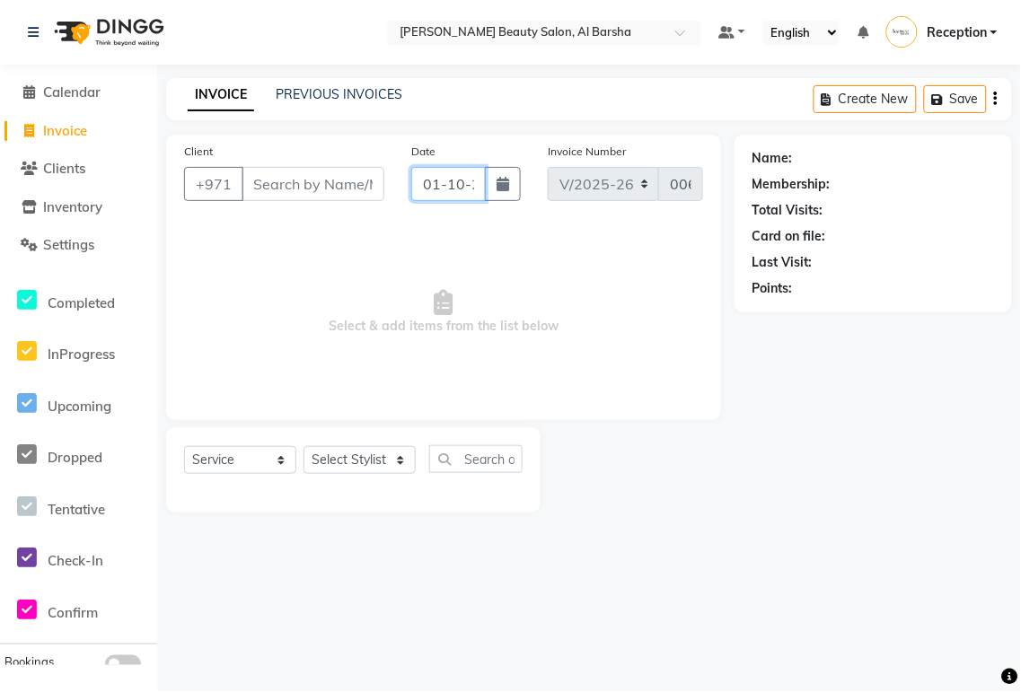
scroll to position [0, 30]
type input "[PHONE_NUMBER]"
click at [76, 93] on span "Calendar" at bounding box center [71, 92] width 57 height 17
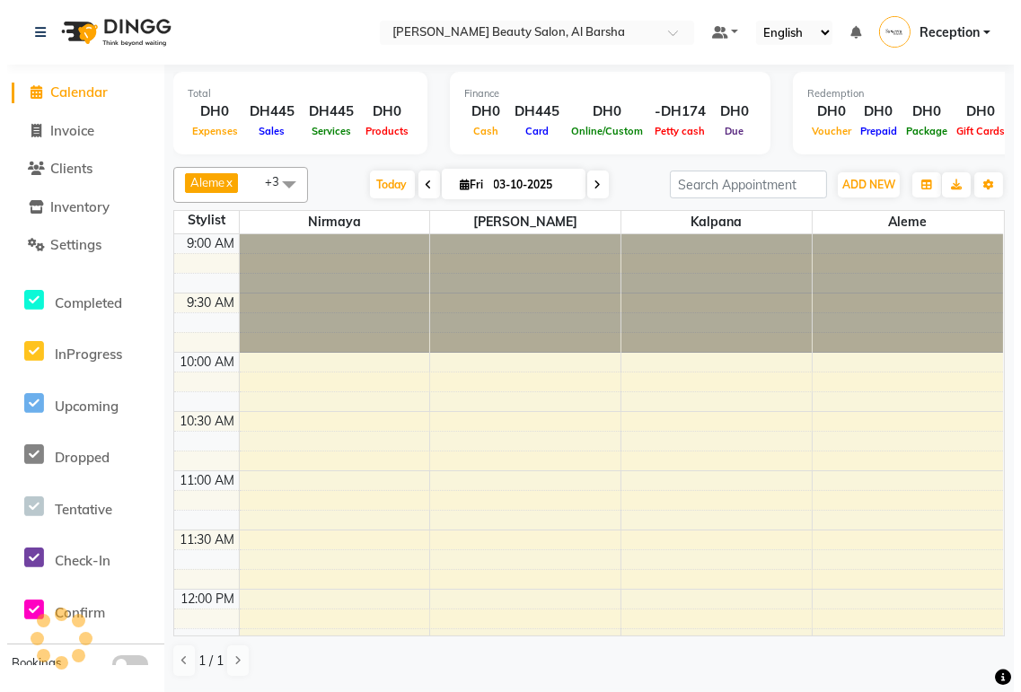
scroll to position [1230, 0]
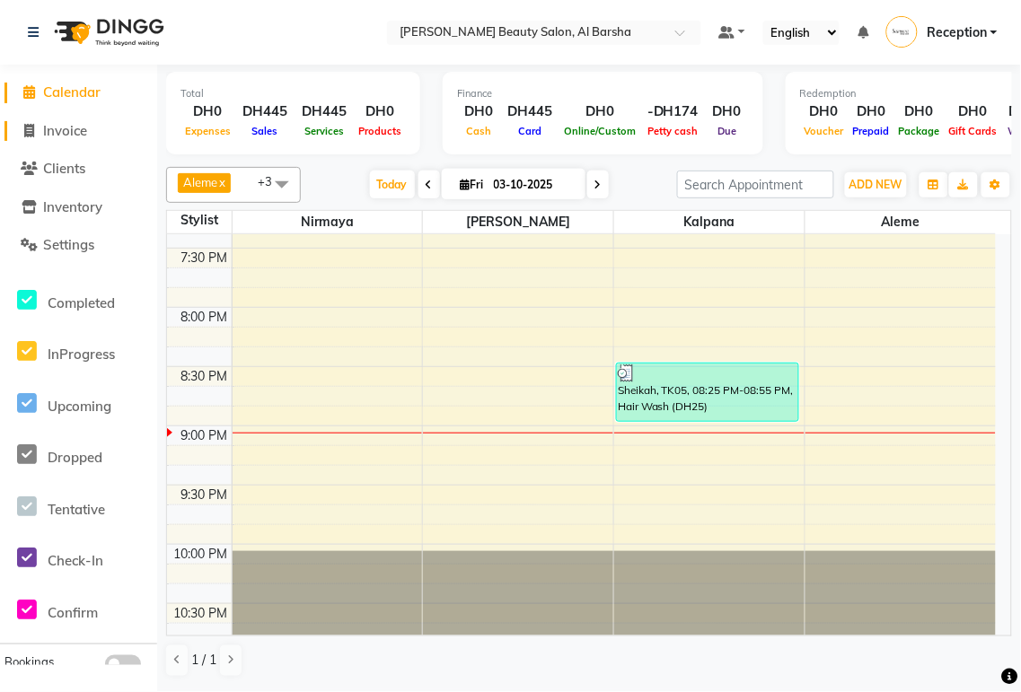
click at [67, 130] on span "Invoice" at bounding box center [65, 130] width 44 height 17
select select "service"
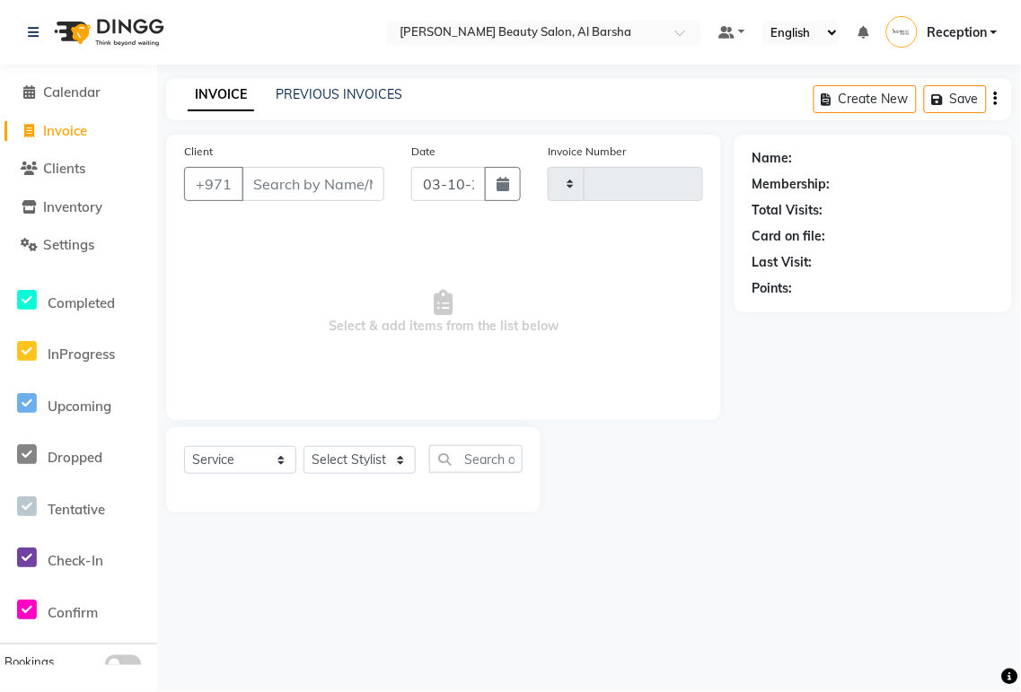
type input "0069"
select select "5166"
click at [451, 178] on input "03-10-2025" at bounding box center [448, 184] width 75 height 34
select select "10"
select select "2025"
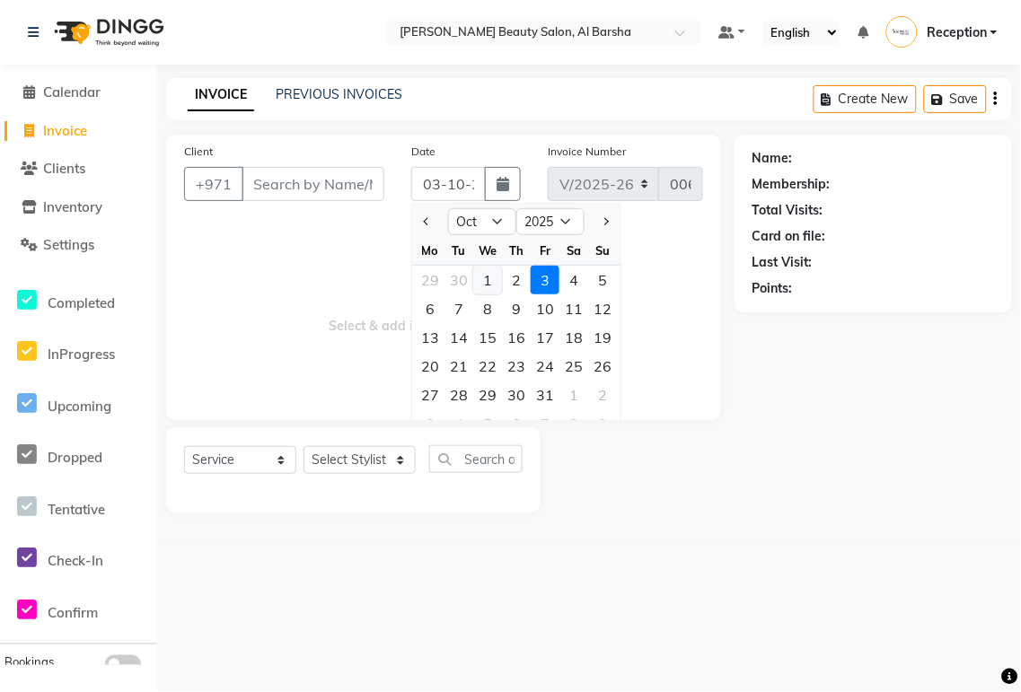
click at [488, 280] on div "1" at bounding box center [487, 280] width 29 height 29
type input "01-10-2025"
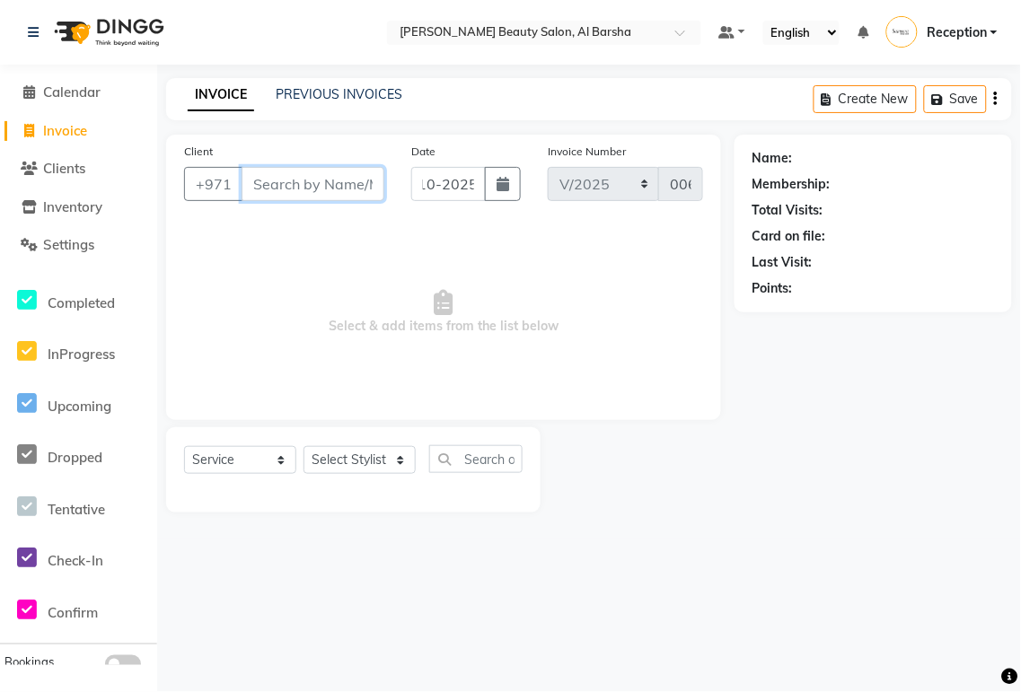
click at [286, 177] on input "Client" at bounding box center [313, 184] width 143 height 34
type input "552046554"
click at [339, 185] on span "Add Client" at bounding box center [338, 184] width 71 height 18
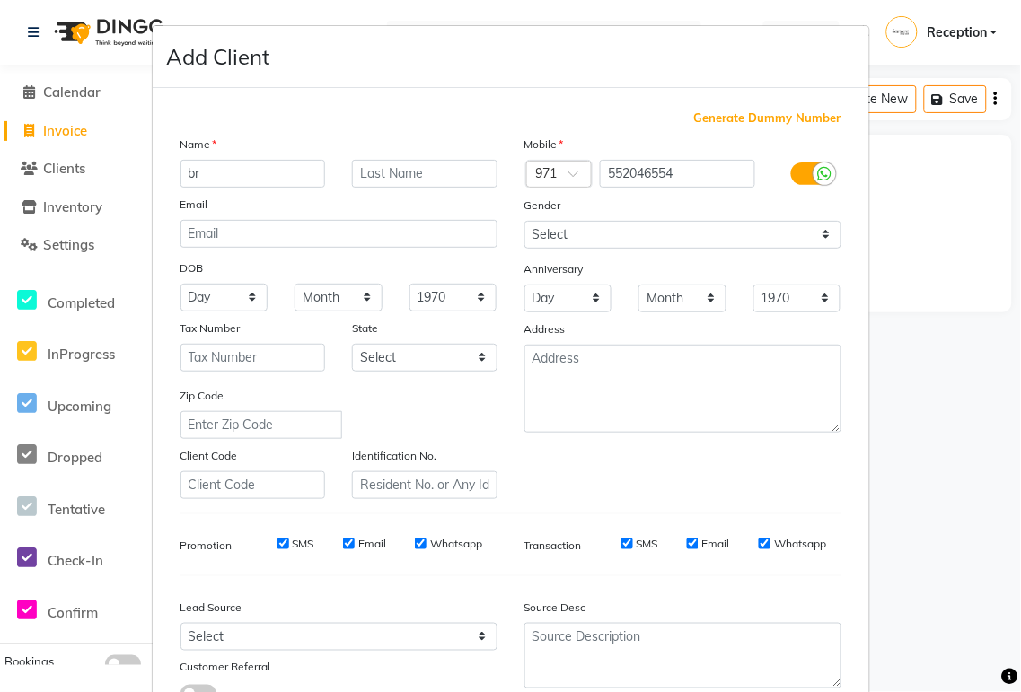
type input "b"
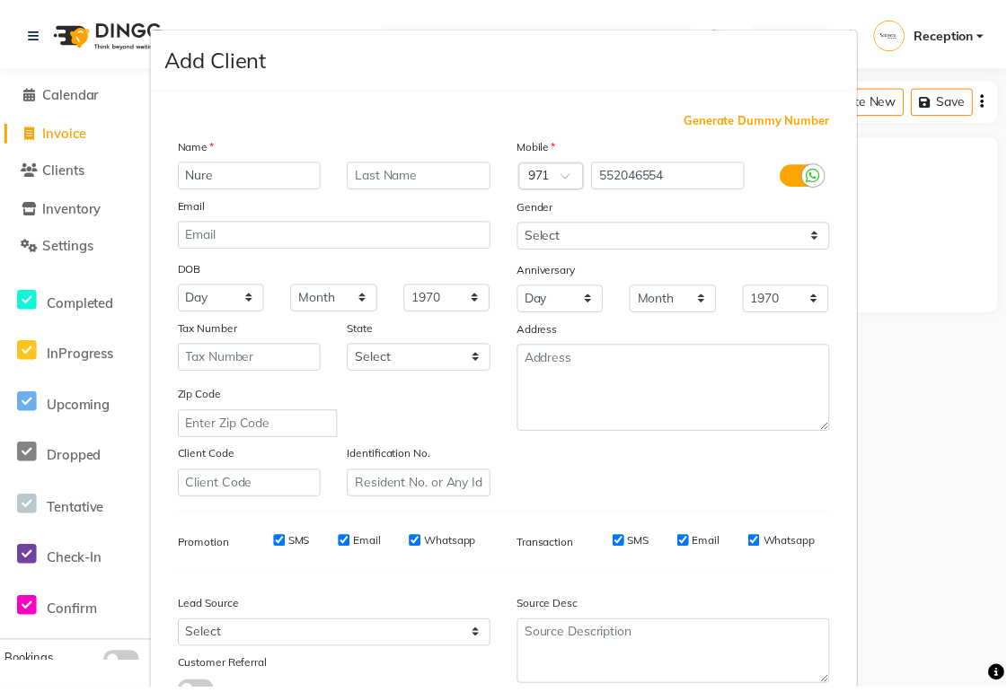
scroll to position [137, 0]
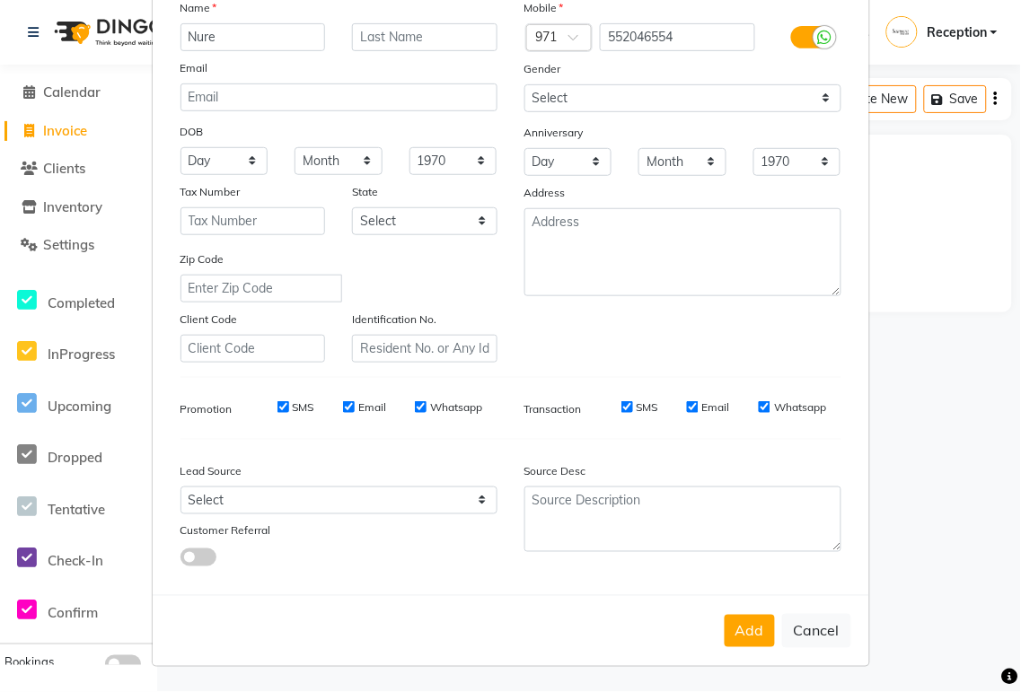
type input "Nure"
click at [738, 638] on button "Add" at bounding box center [750, 631] width 50 height 32
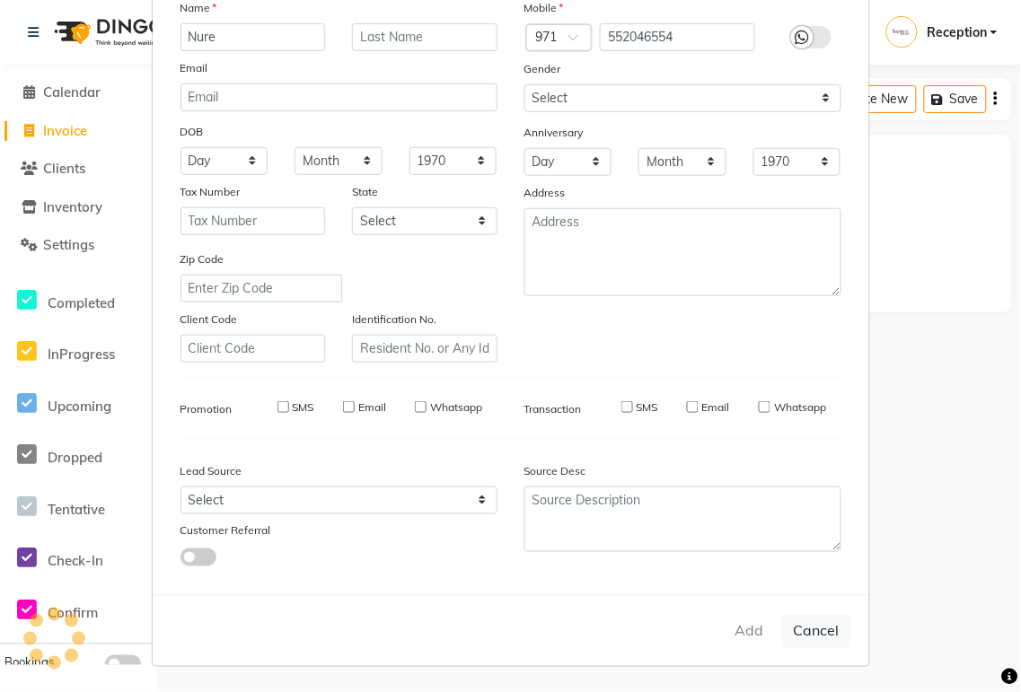
select select
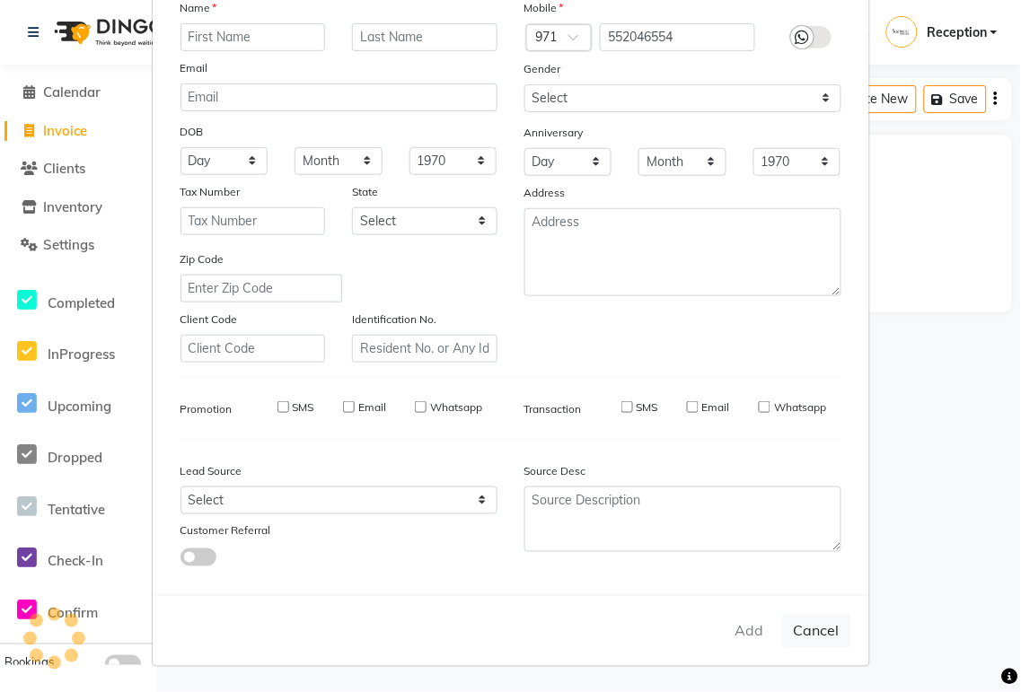
select select
checkbox input "false"
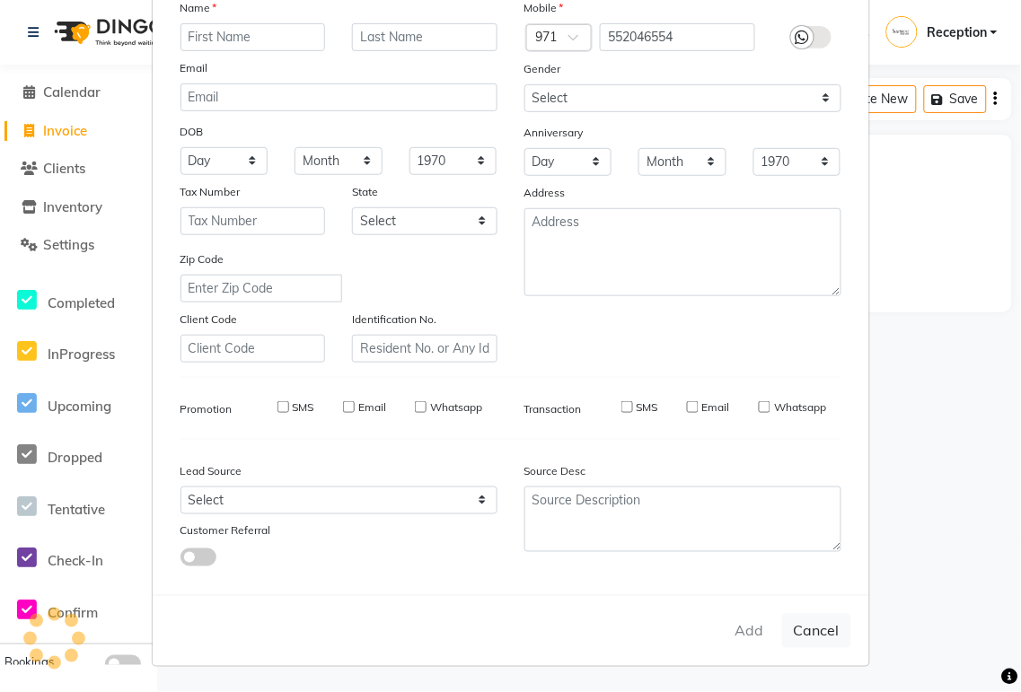
checkbox input "false"
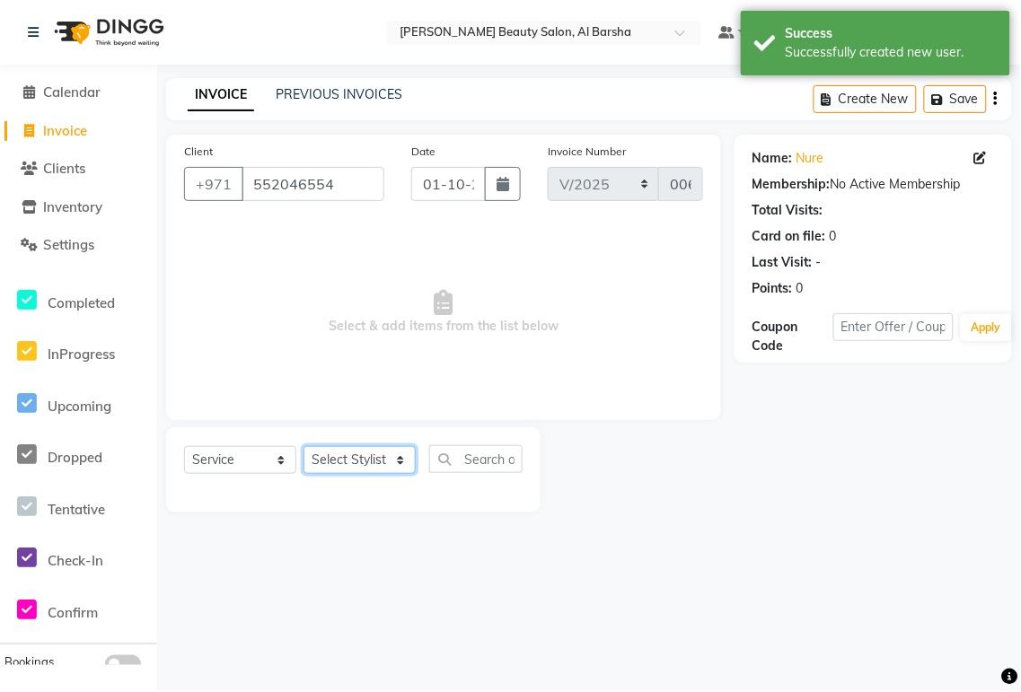
click at [355, 460] on select "Select Stylist [PERSON_NAME] [PERSON_NAME] Reception [PERSON_NAME]" at bounding box center [360, 460] width 112 height 28
select select "92707"
click at [304, 447] on select "Select Stylist [PERSON_NAME] [PERSON_NAME] Reception [PERSON_NAME]" at bounding box center [360, 460] width 112 height 28
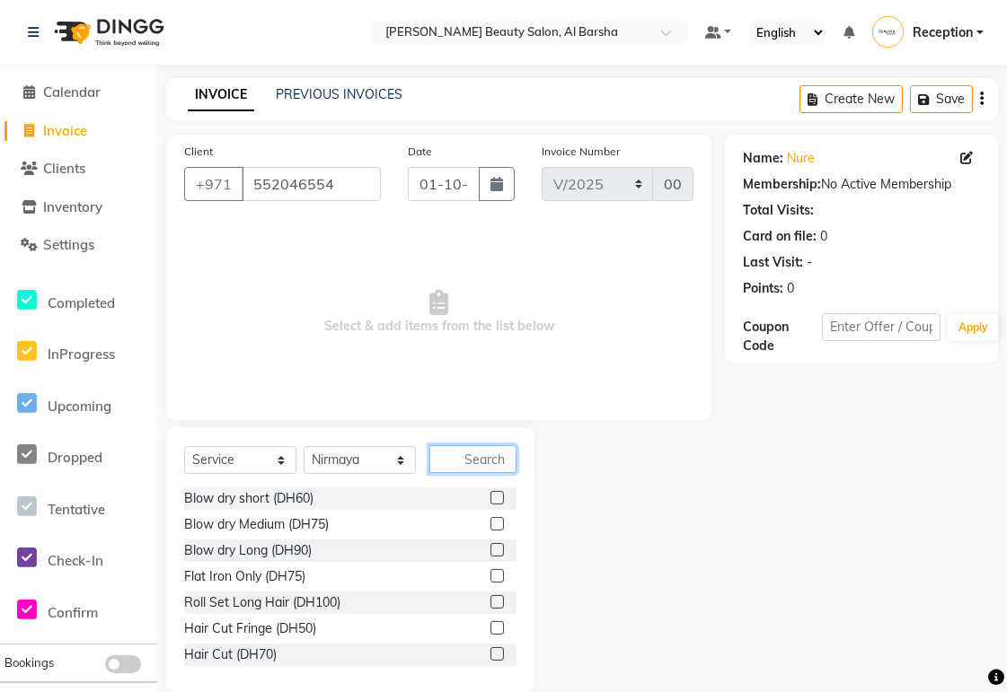
click at [470, 459] on input "text" at bounding box center [472, 459] width 87 height 28
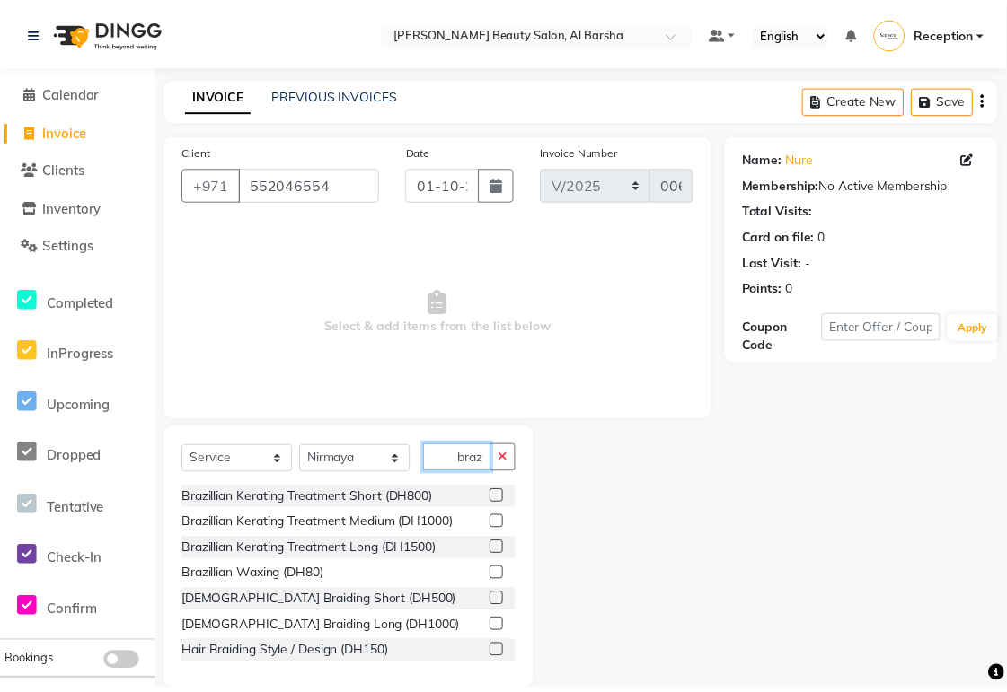
scroll to position [0, 0]
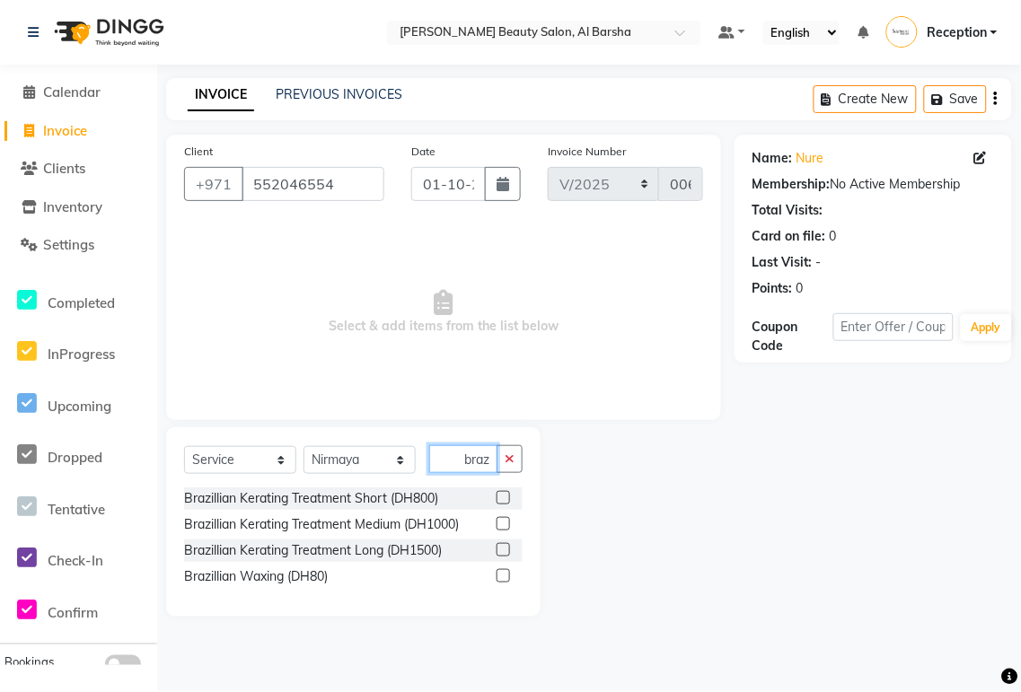
type input "braz"
click at [498, 500] on label at bounding box center [503, 497] width 13 height 13
click at [498, 500] on input "checkbox" at bounding box center [503, 499] width 12 height 12
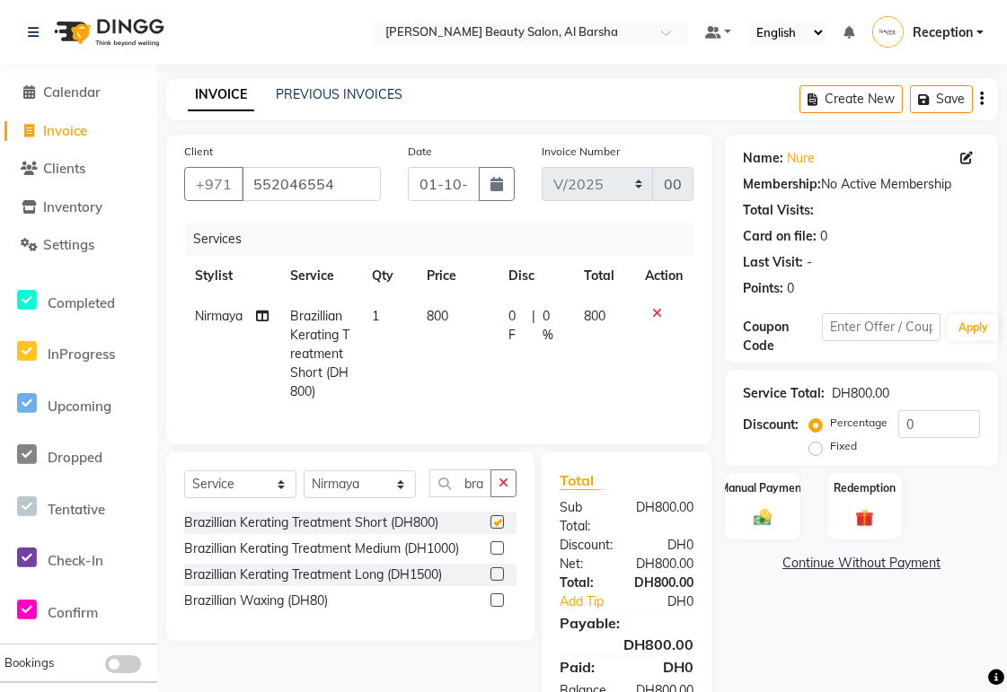
checkbox input "false"
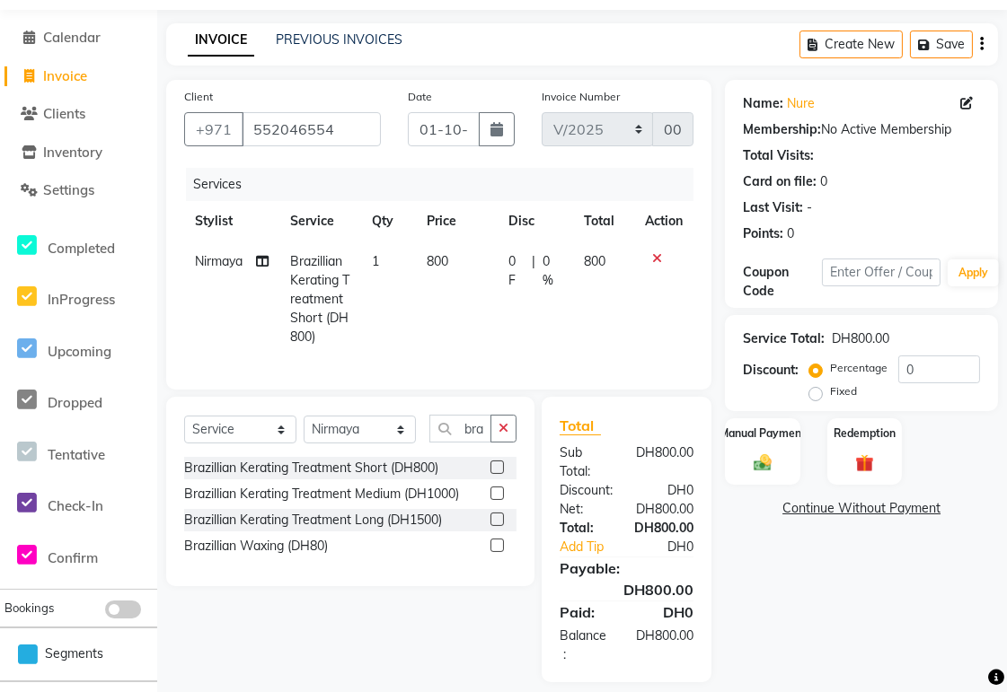
scroll to position [86, 0]
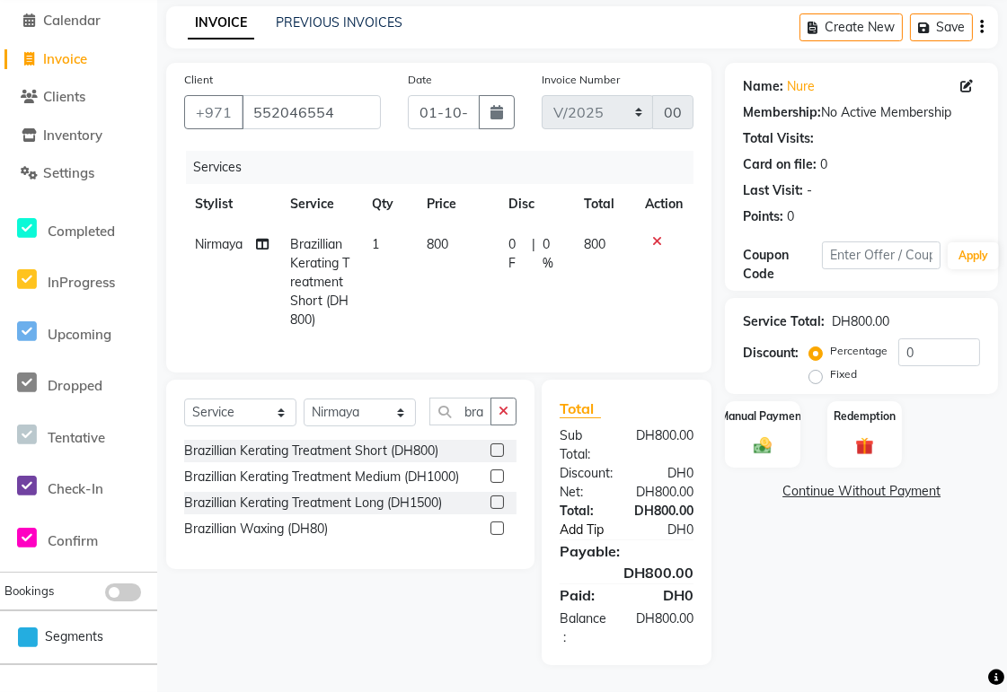
click at [604, 530] on link "Add Tip" at bounding box center [593, 530] width 94 height 19
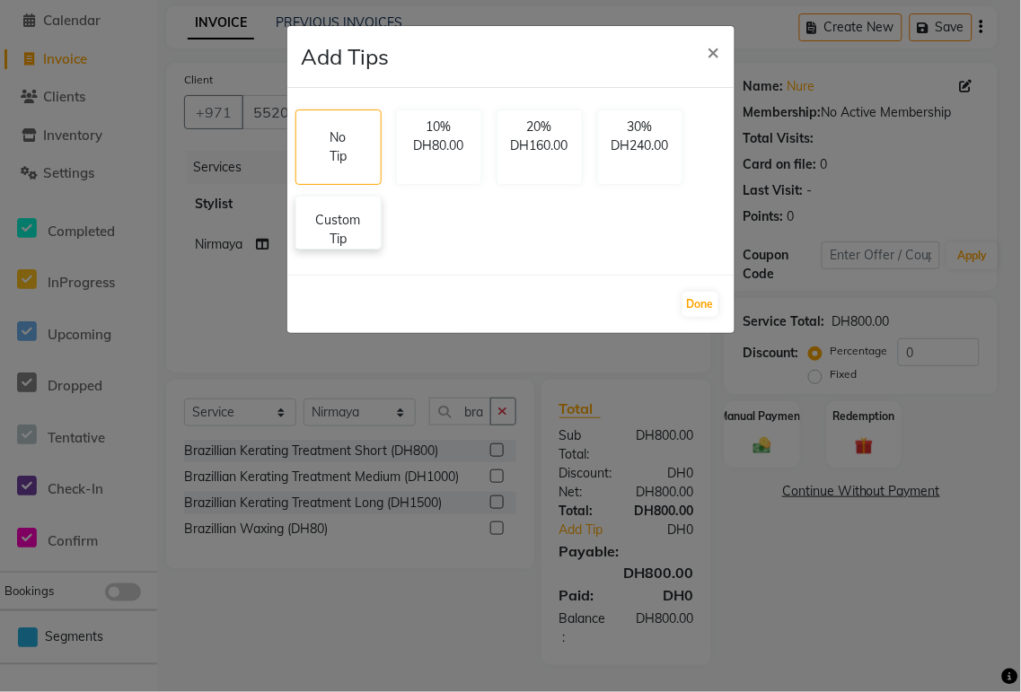
click at [344, 229] on p "Custom Tip" at bounding box center [338, 230] width 63 height 38
select select "92707"
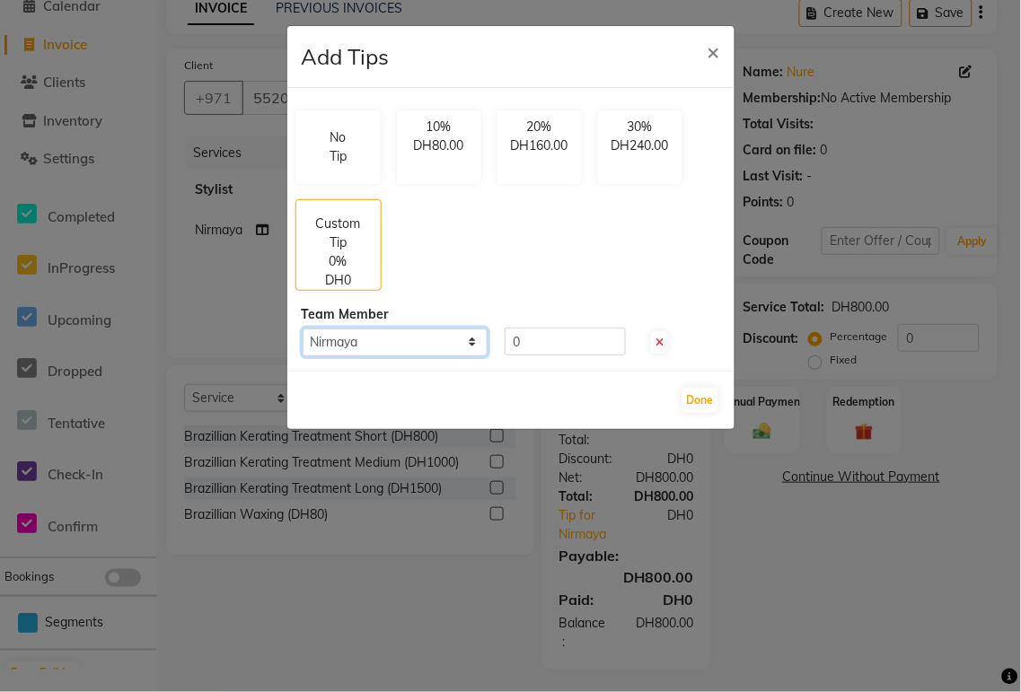
click at [377, 339] on select "Select Nirmaya" at bounding box center [396, 343] width 186 height 28
click at [561, 344] on input "0" at bounding box center [565, 342] width 121 height 28
type input "0"
type input "10"
click at [689, 398] on button "Done" at bounding box center [700, 400] width 36 height 25
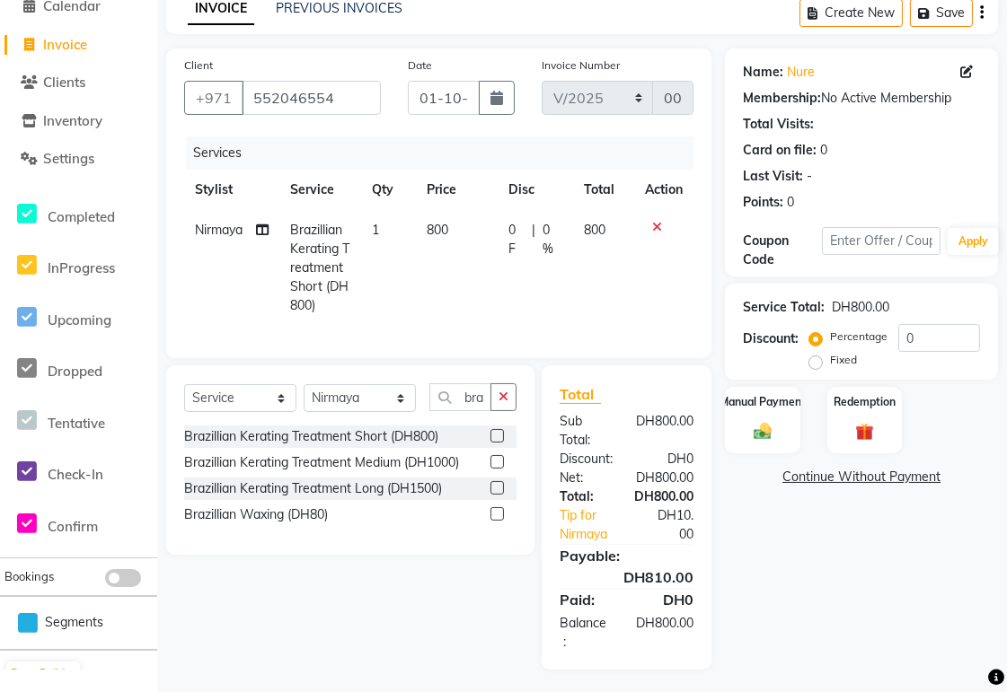
click at [660, 225] on icon at bounding box center [657, 227] width 10 height 13
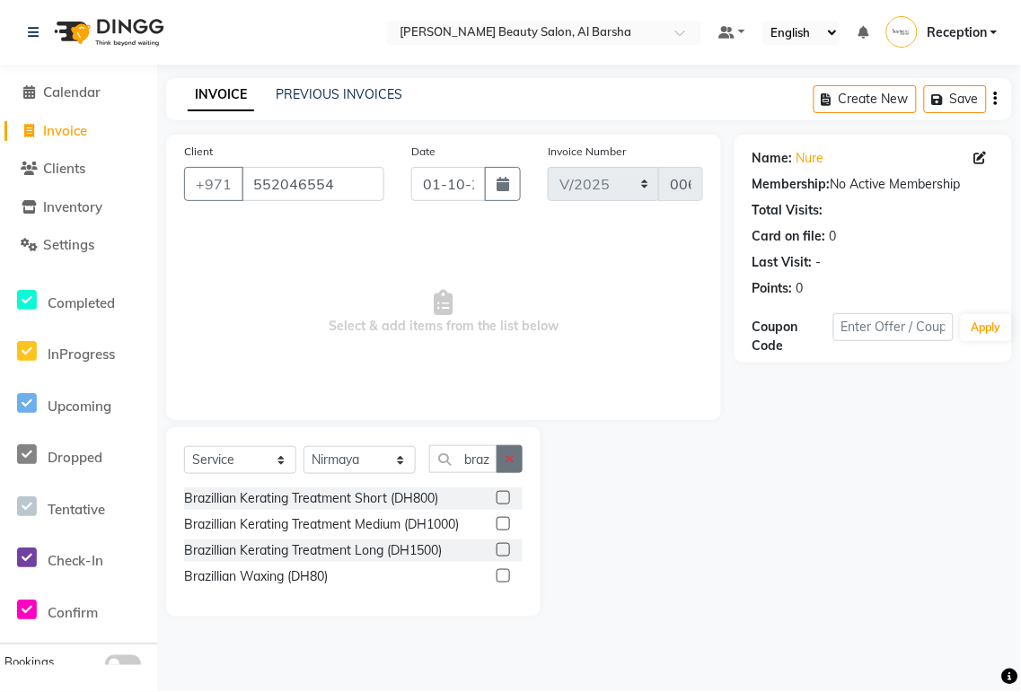
click at [509, 460] on icon "button" at bounding box center [510, 459] width 10 height 13
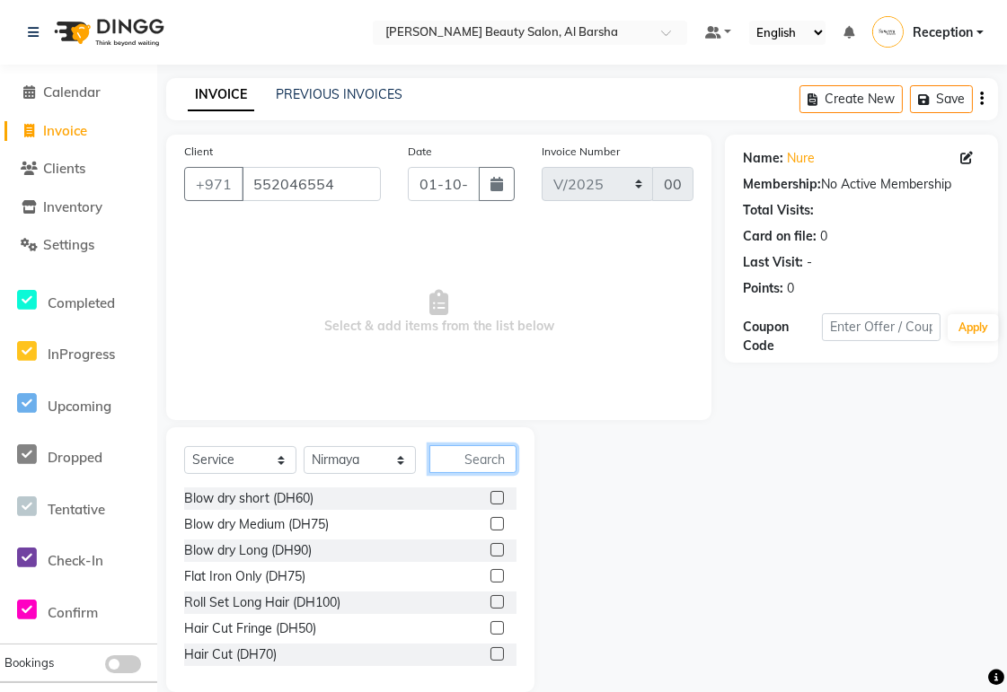
click at [467, 459] on input "text" at bounding box center [472, 459] width 87 height 28
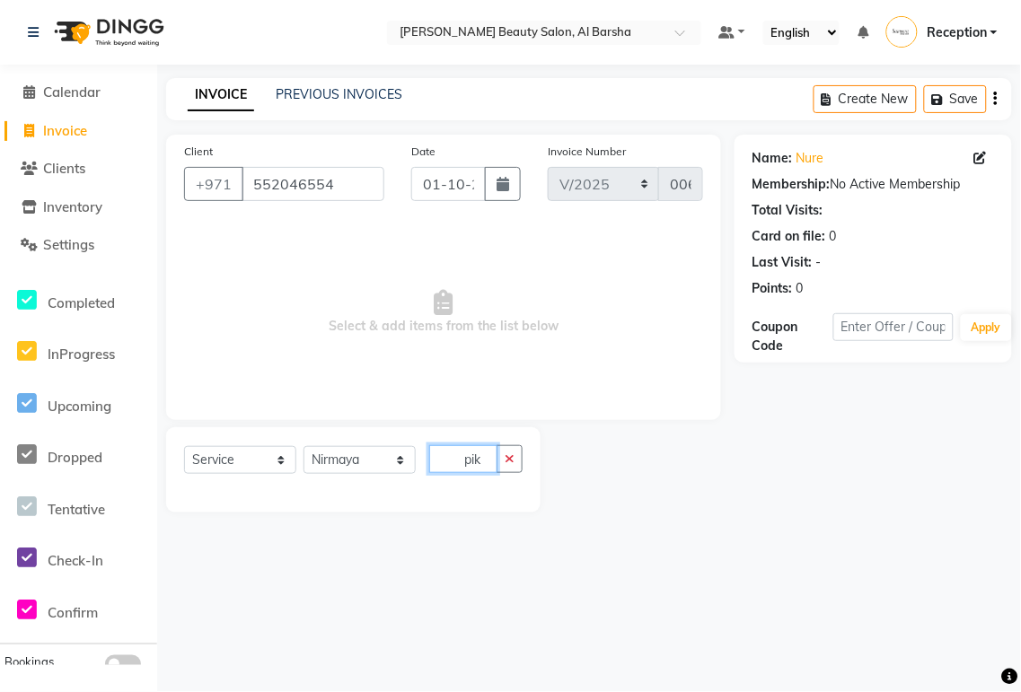
click at [465, 455] on input "pik" at bounding box center [463, 459] width 68 height 28
type input "pik"
click at [509, 460] on icon "button" at bounding box center [510, 459] width 10 height 13
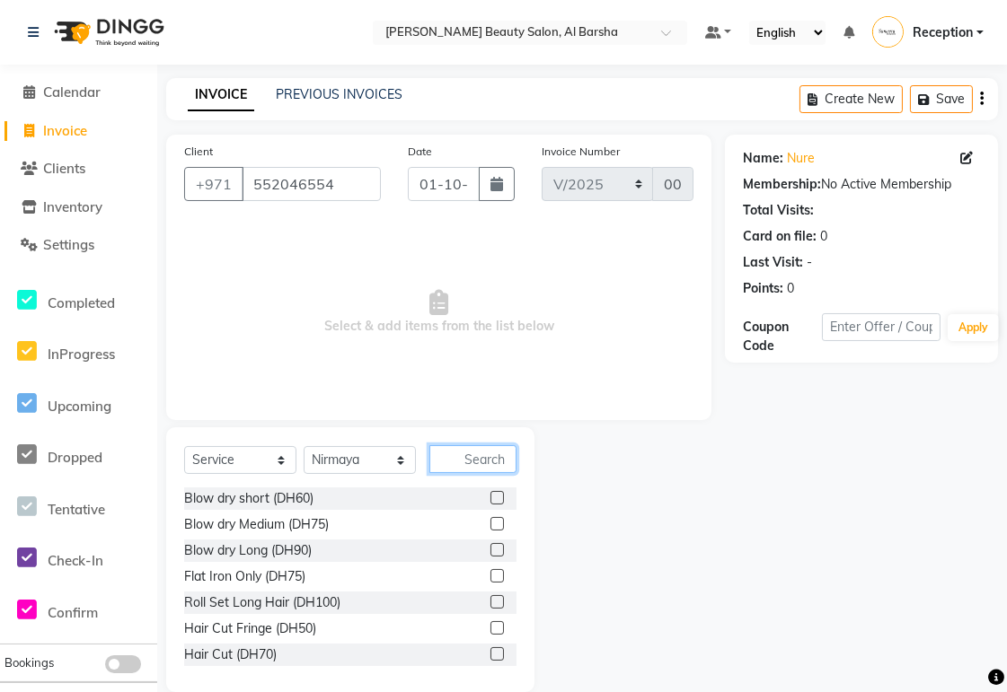
click at [471, 461] on input "text" at bounding box center [472, 459] width 87 height 28
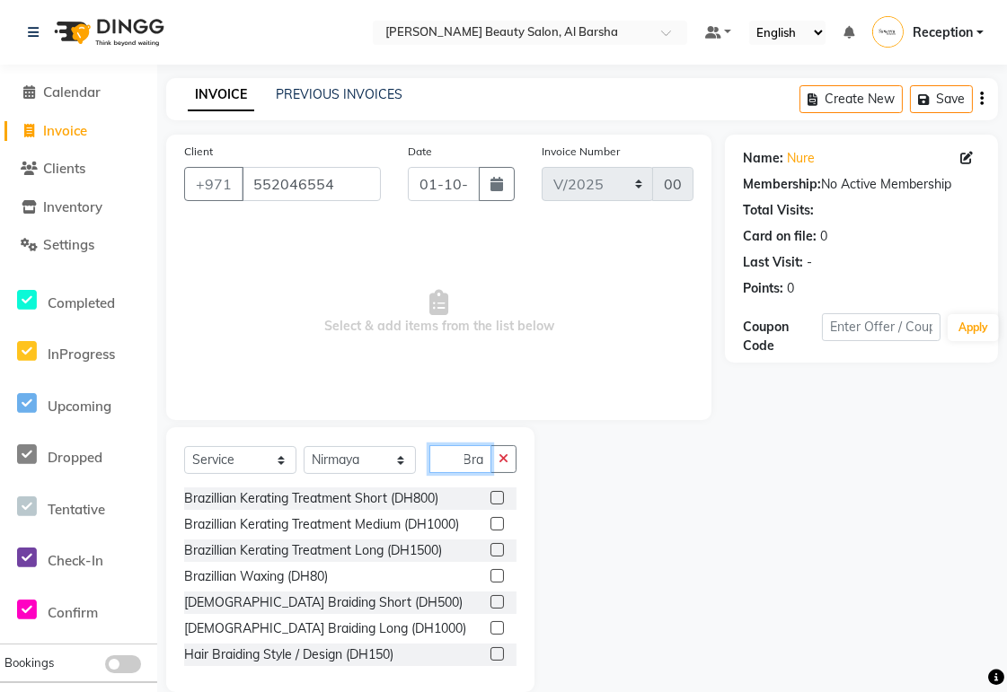
scroll to position [0, 1]
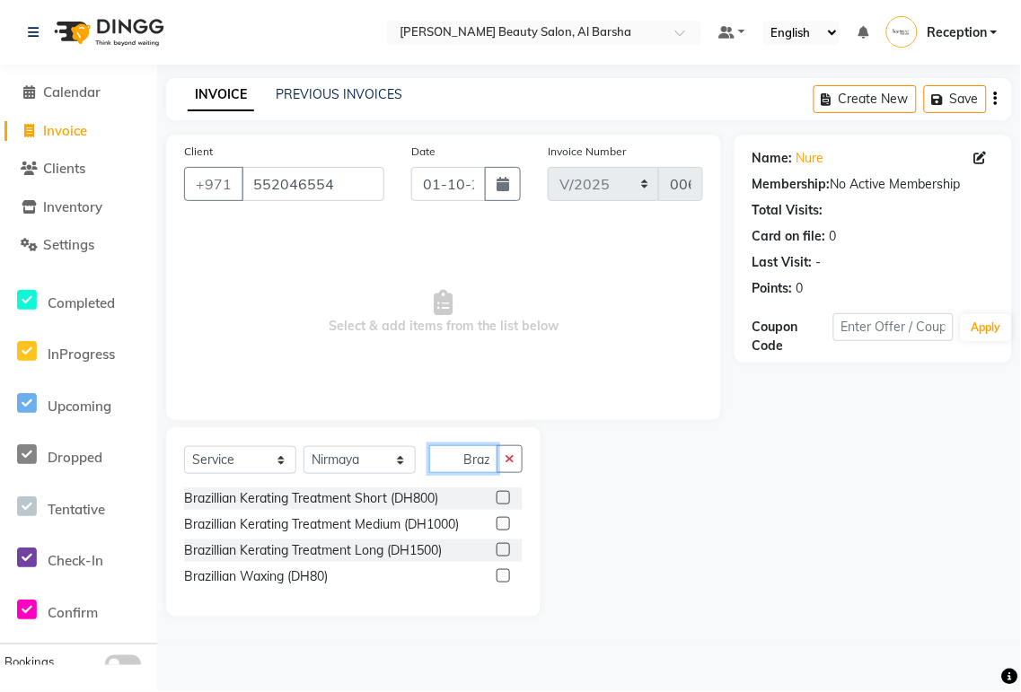
type input "Braz"
click at [498, 580] on label at bounding box center [503, 575] width 13 height 13
click at [498, 580] on input "checkbox" at bounding box center [503, 577] width 12 height 12
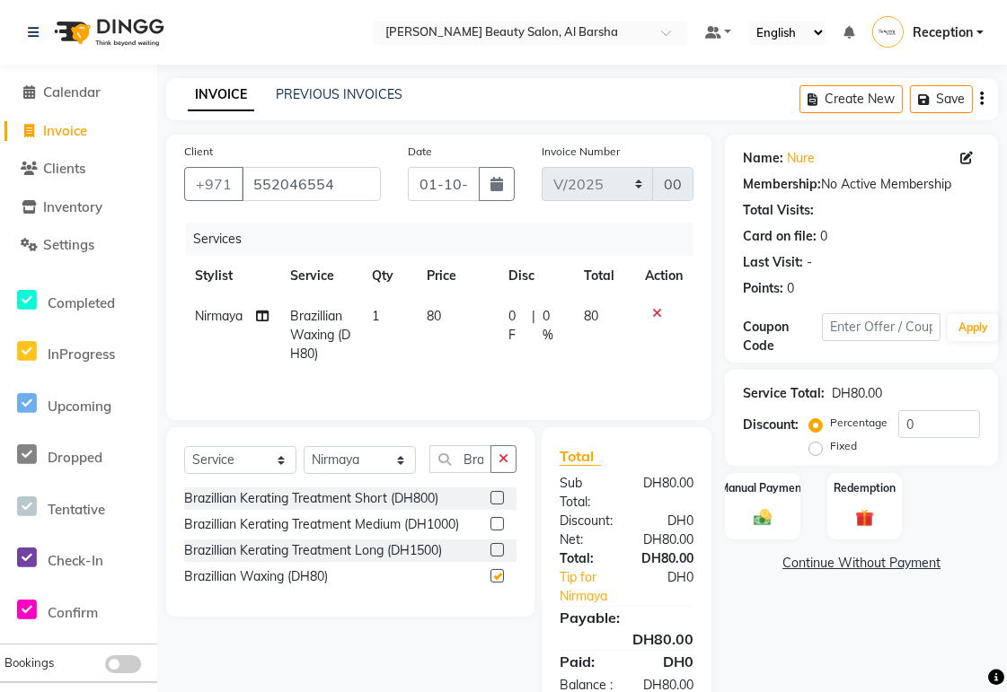
scroll to position [0, 0]
checkbox input "false"
click at [590, 577] on link "Tip for Nirmaya" at bounding box center [593, 587] width 94 height 38
select select "92707"
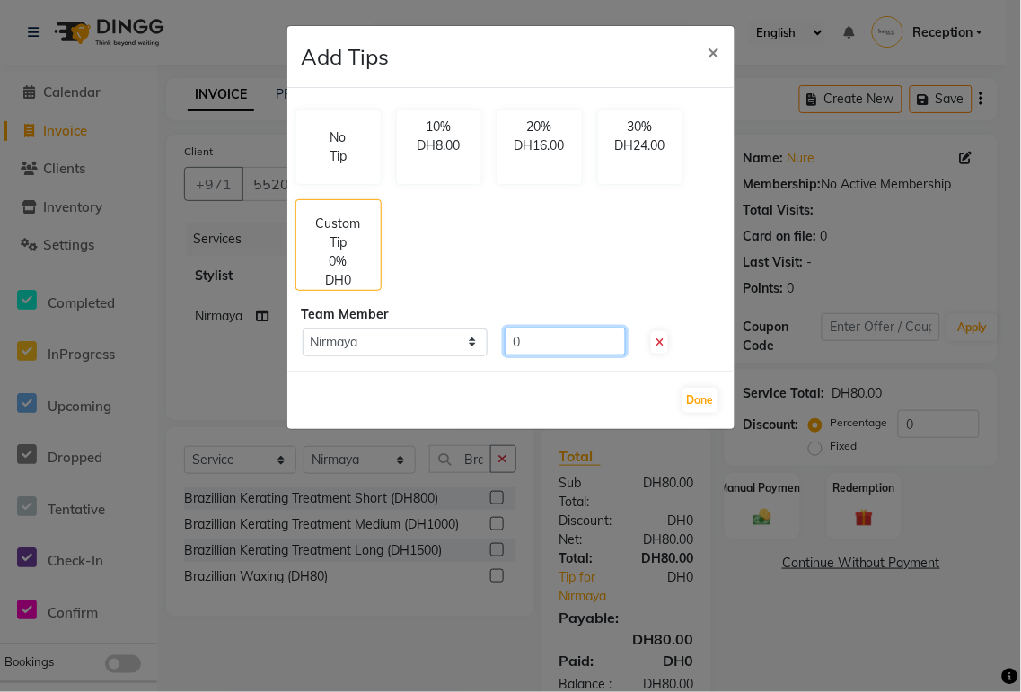
click at [559, 342] on input "0" at bounding box center [565, 342] width 121 height 28
type input "0"
type input "10"
click at [704, 398] on button "Done" at bounding box center [700, 400] width 36 height 25
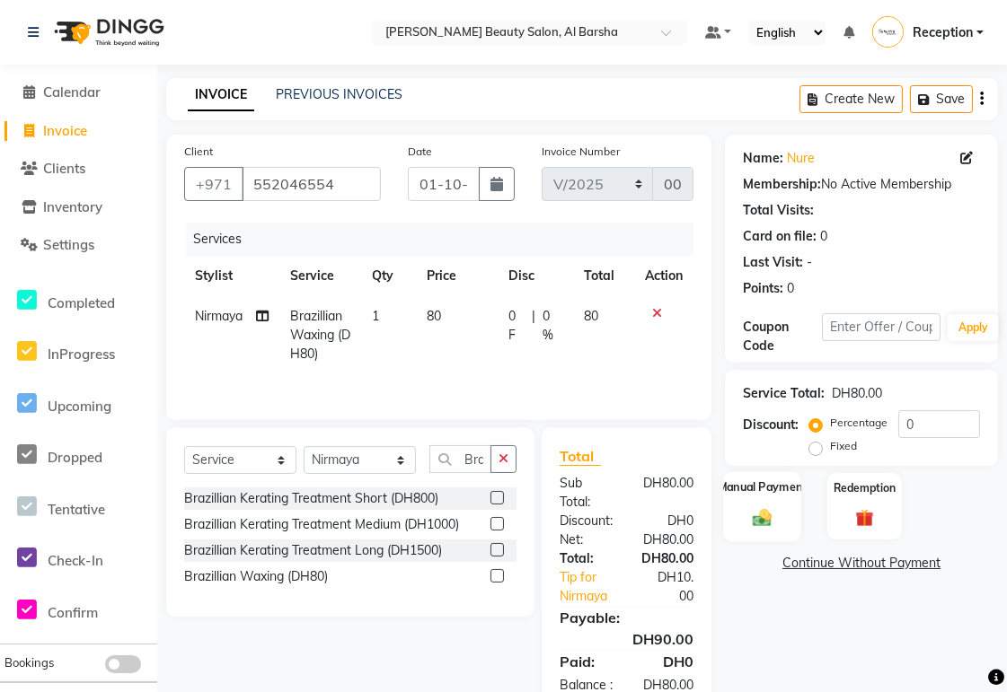
click at [763, 510] on img at bounding box center [762, 518] width 31 height 22
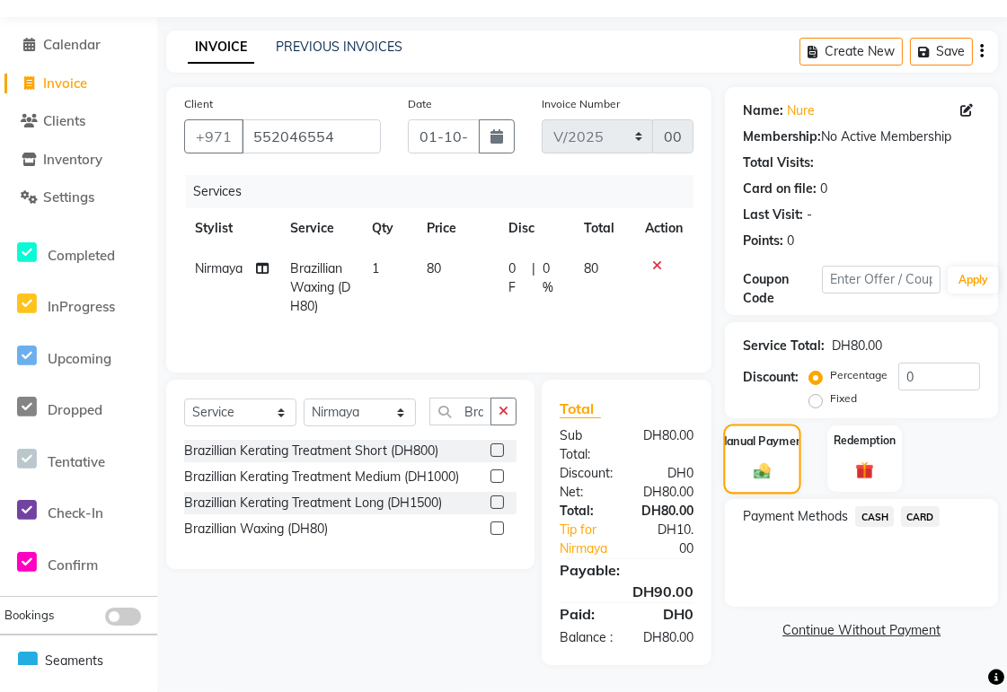
scroll to position [67, 0]
click at [926, 506] on span "CARD" at bounding box center [920, 516] width 39 height 21
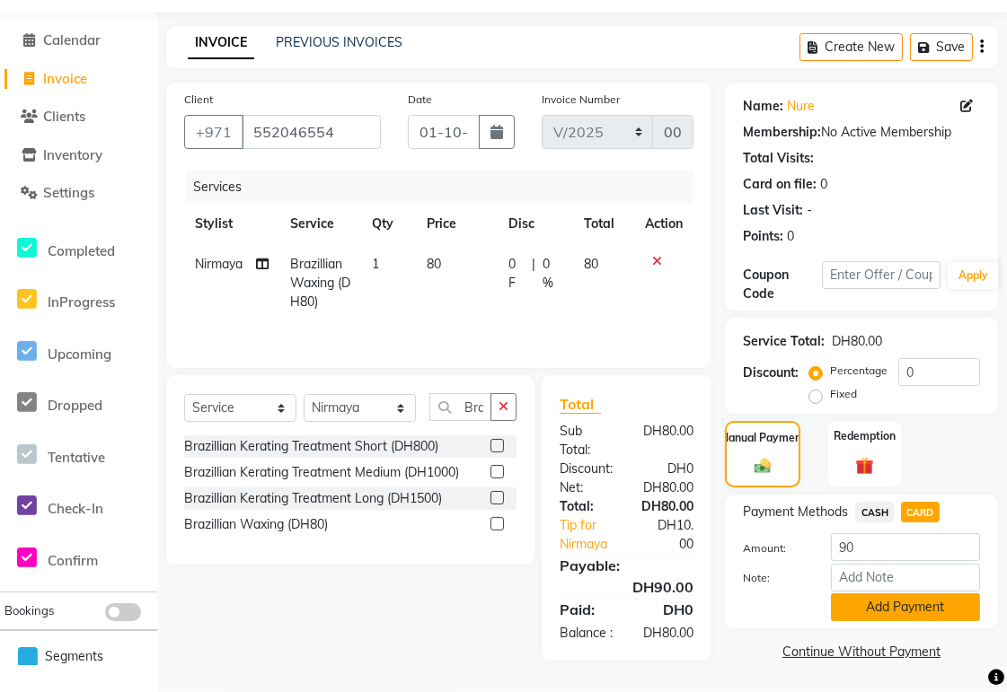
click at [920, 594] on button "Add Payment" at bounding box center [905, 608] width 149 height 28
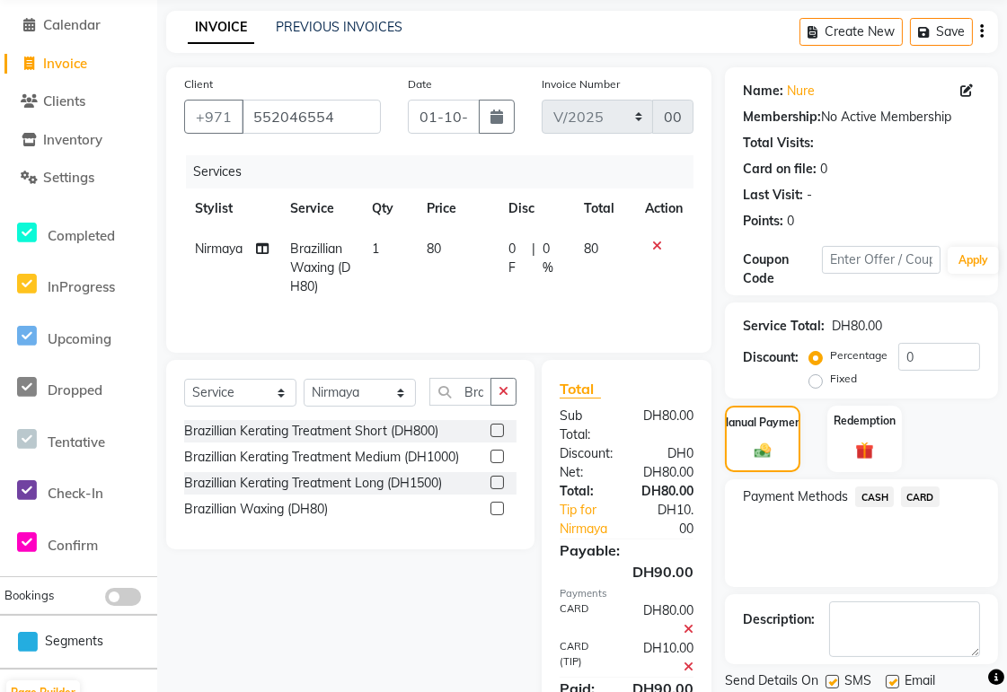
scroll to position [163, 0]
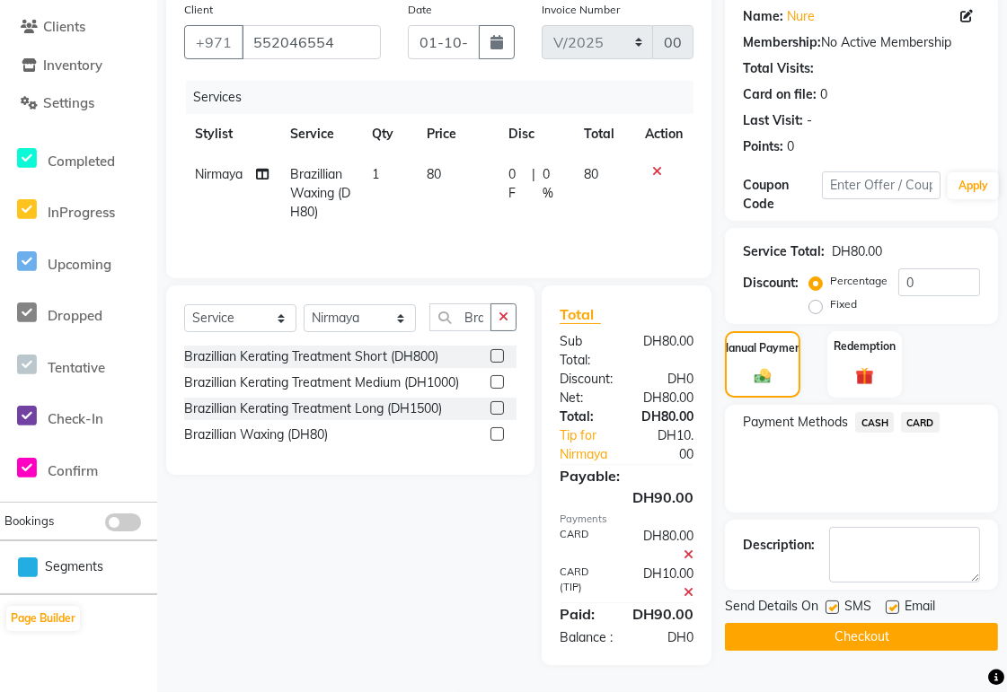
click at [911, 623] on button "Checkout" at bounding box center [861, 637] width 273 height 28
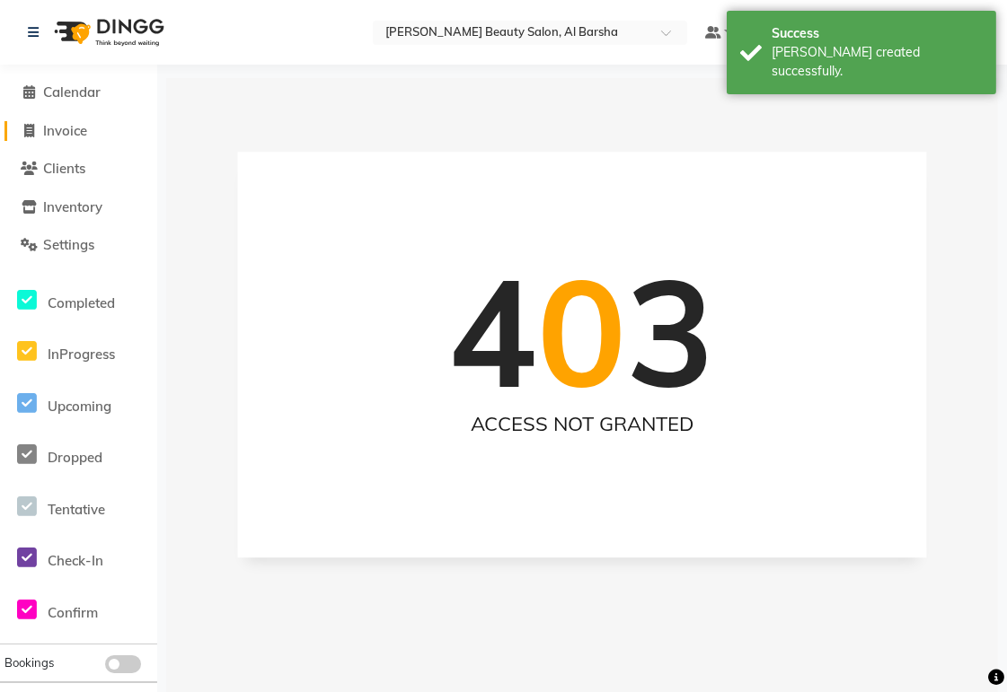
click at [63, 128] on span "Invoice" at bounding box center [65, 130] width 44 height 17
select select "service"
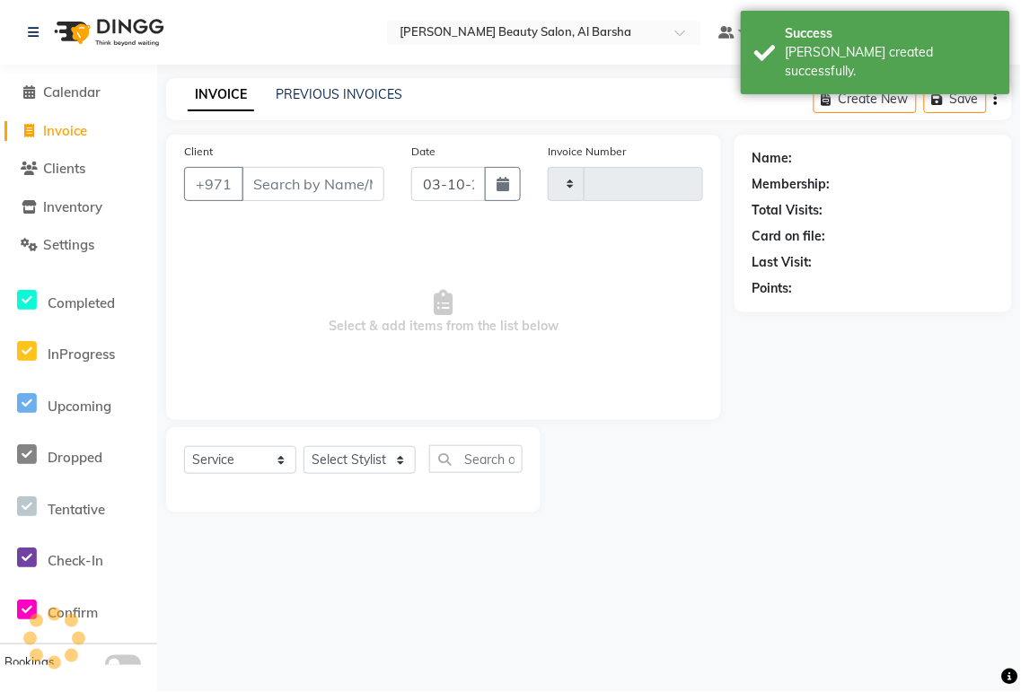
type input "0070"
select select "5166"
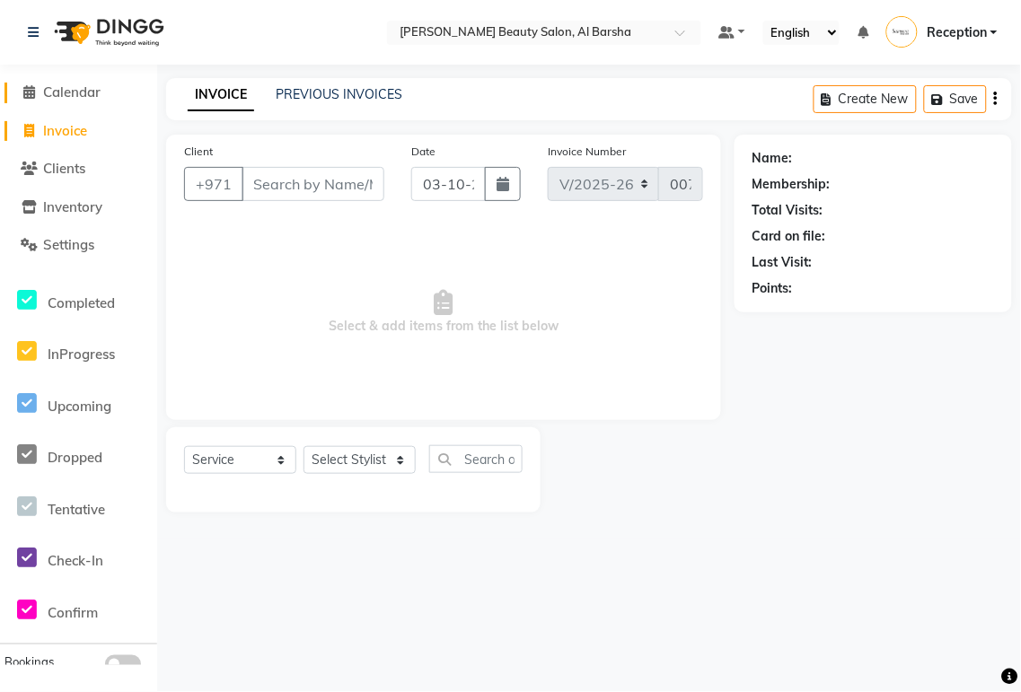
click at [69, 95] on span "Calendar" at bounding box center [71, 92] width 57 height 17
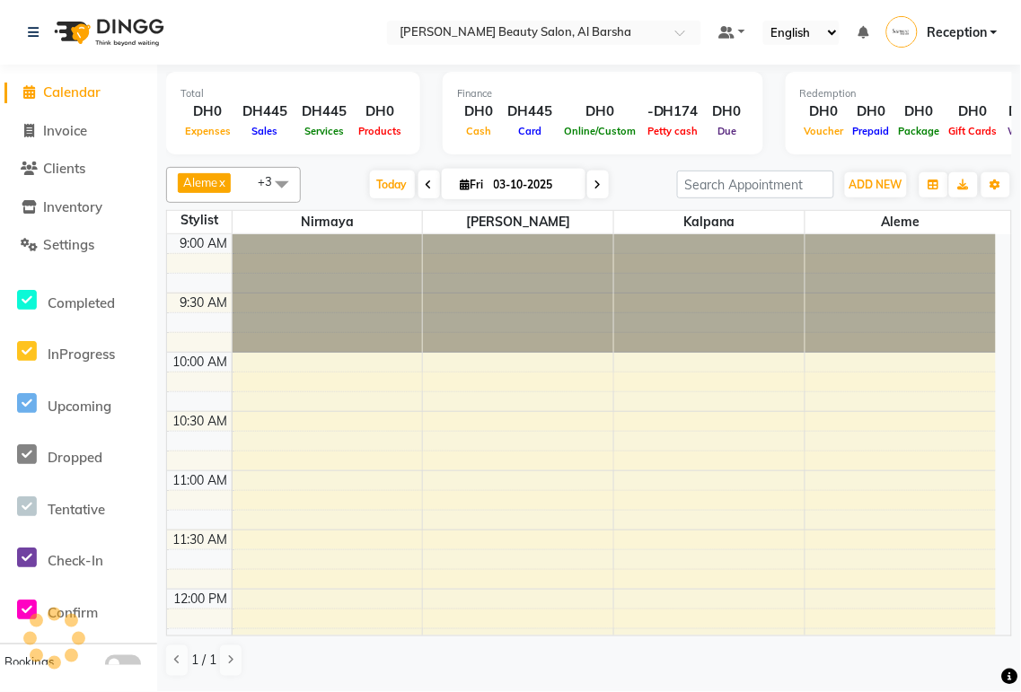
scroll to position [1230, 0]
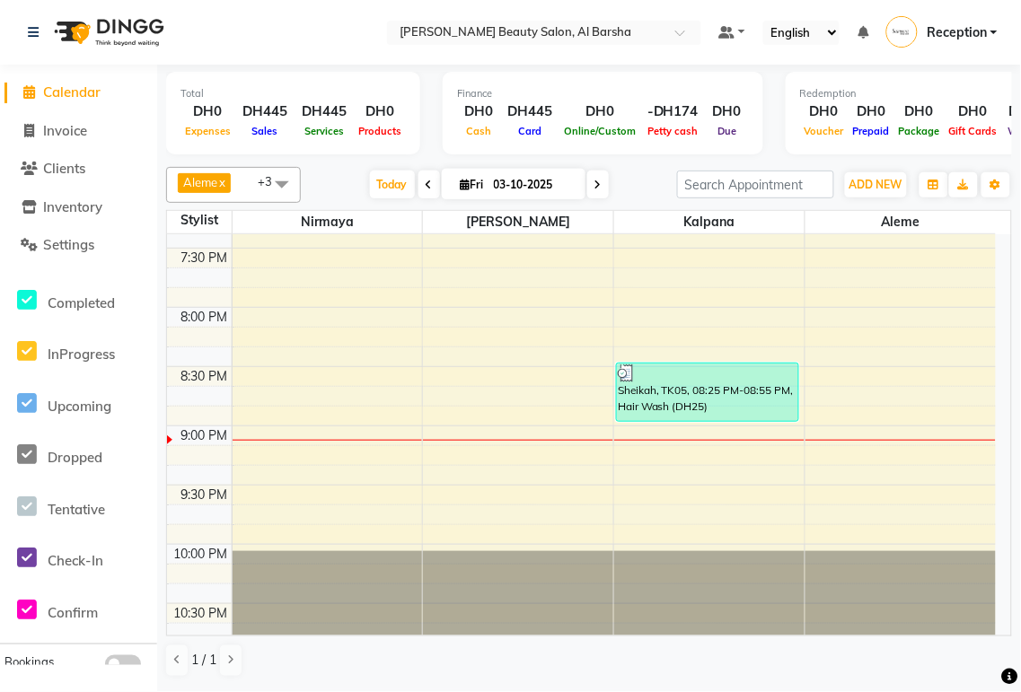
click at [707, 395] on div "Sheikah, TK05, 08:25 PM-08:55 PM, Hair Wash (DH25)" at bounding box center [707, 392] width 181 height 57
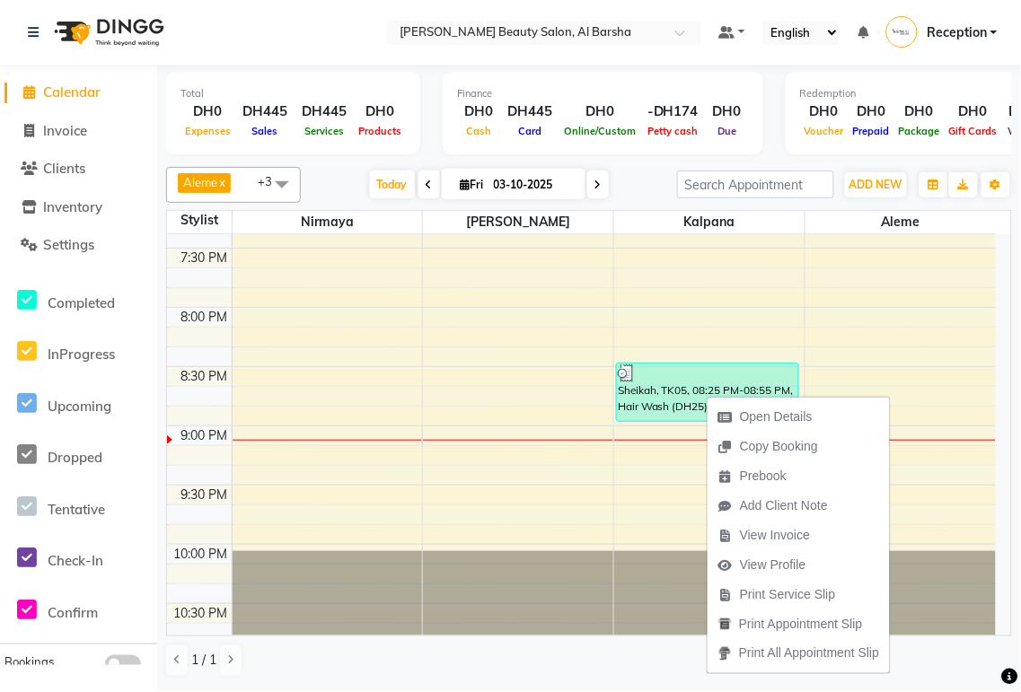
click at [980, 485] on td at bounding box center [614, 475] width 764 height 20
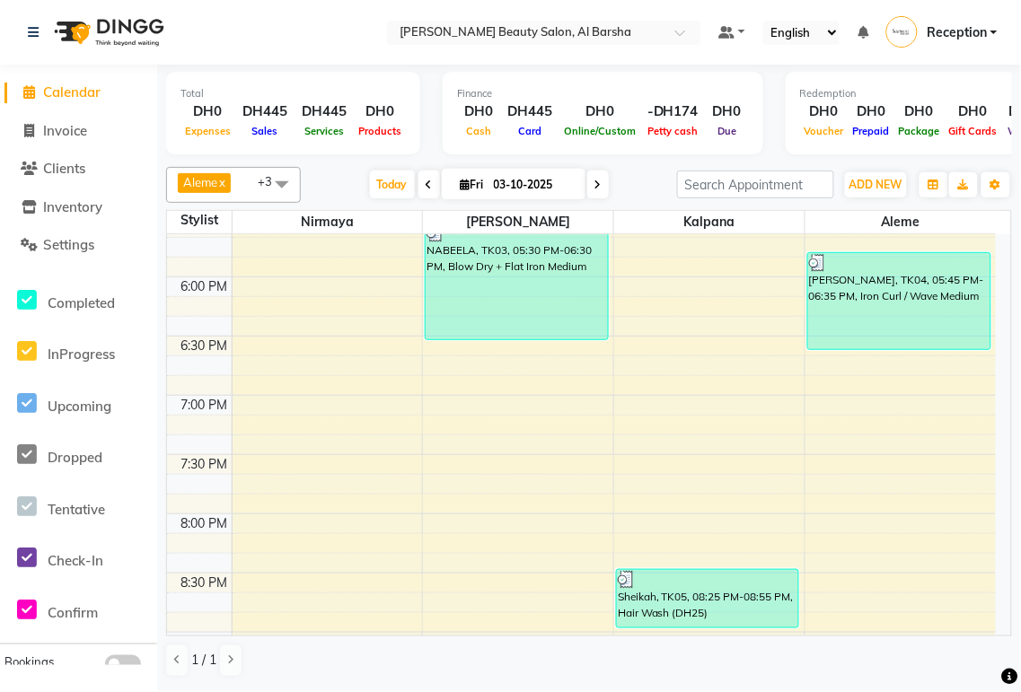
scroll to position [1156, 0]
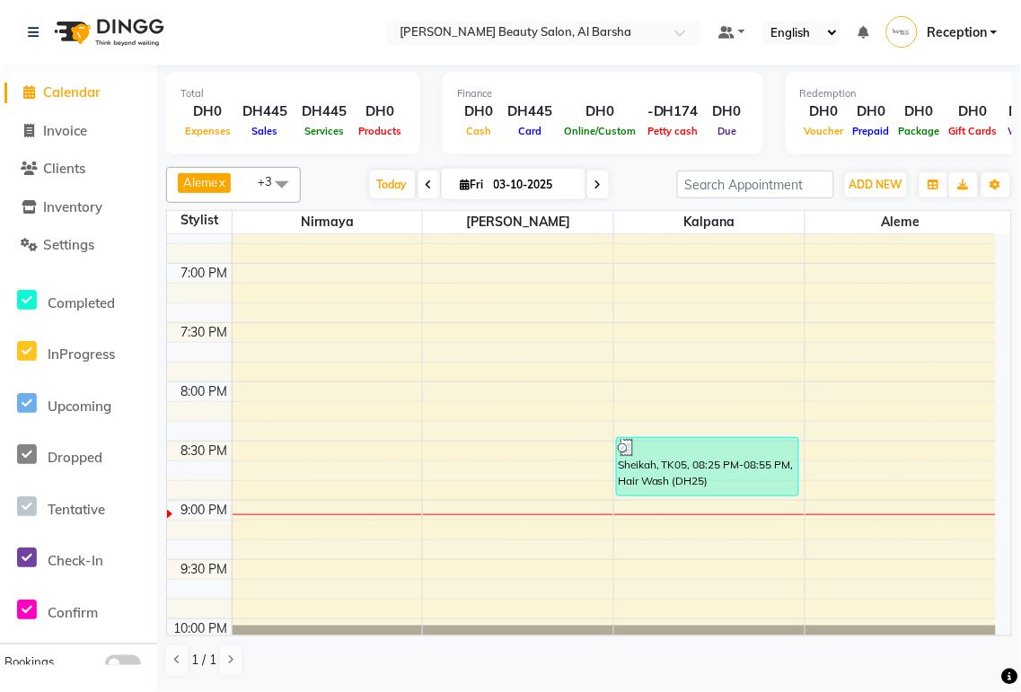
click at [650, 474] on div "Sheikah, TK05, 08:25 PM-08:55 PM, Hair Wash (DH25)" at bounding box center [707, 466] width 181 height 57
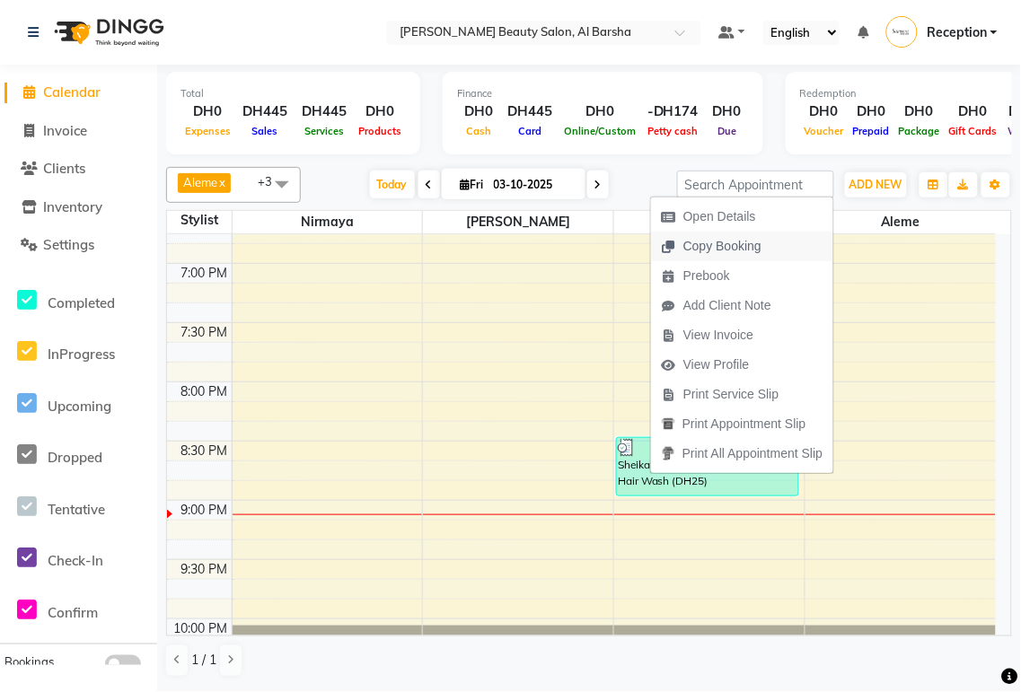
click at [750, 258] on span "Copy Booking" at bounding box center [711, 247] width 121 height 30
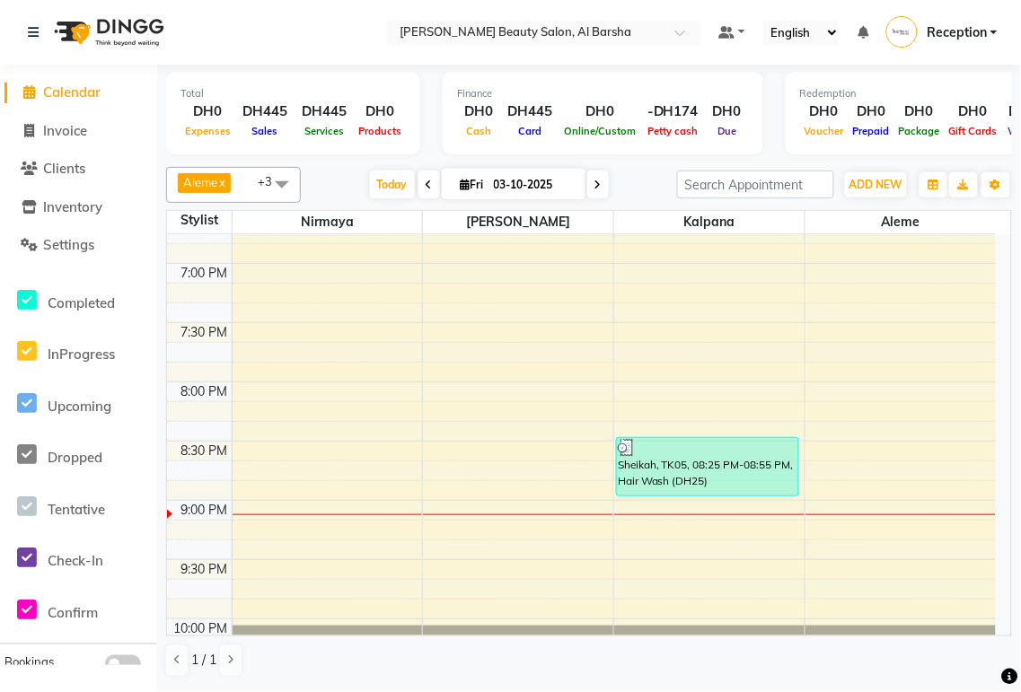
click at [1019, 400] on div "Total DH0 Expenses DH445 Sales DH445 Services DH0 Products Finance DH0 Cash DH4…" at bounding box center [589, 377] width 864 height 625
click at [1018, 404] on div "Total DH0 Expenses DH445 Sales DH445 Services DH0 Products Finance DH0 Cash DH4…" at bounding box center [589, 377] width 864 height 625
click at [65, 132] on span "Invoice" at bounding box center [65, 130] width 44 height 17
select select "service"
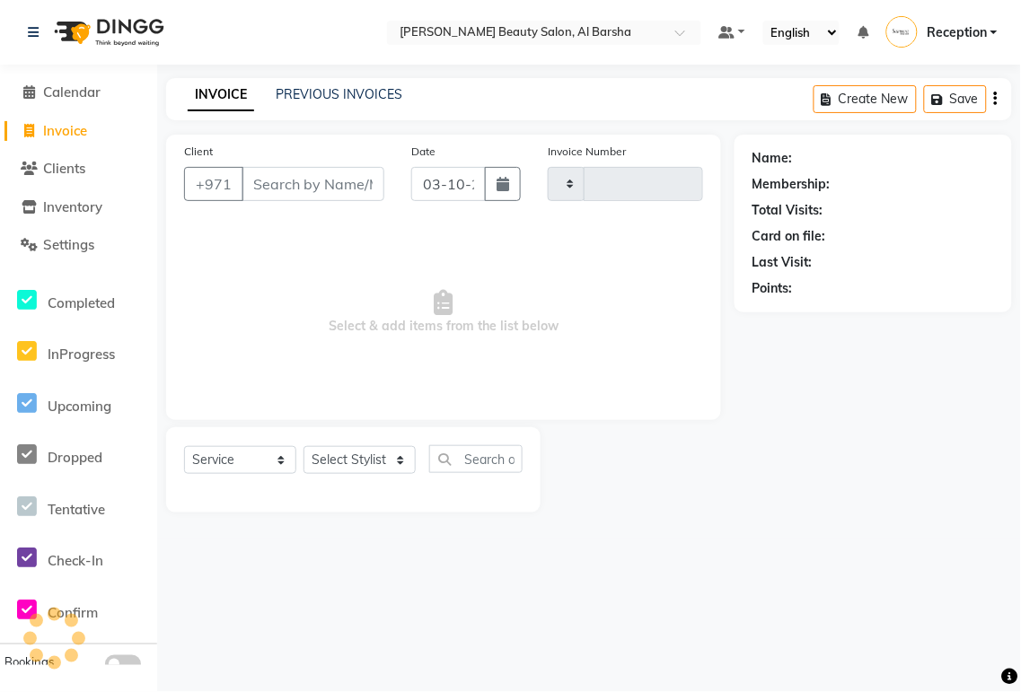
type input "0070"
select select "5166"
click at [72, 91] on span "Calendar" at bounding box center [71, 92] width 57 height 17
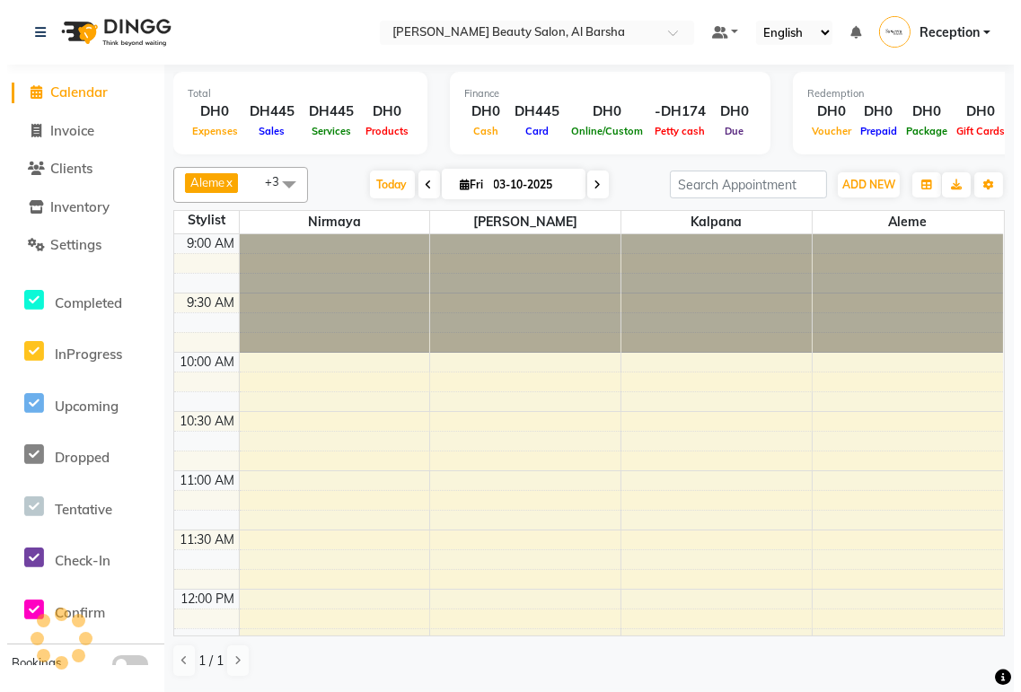
scroll to position [1230, 0]
